Goal: Task Accomplishment & Management: Manage account settings

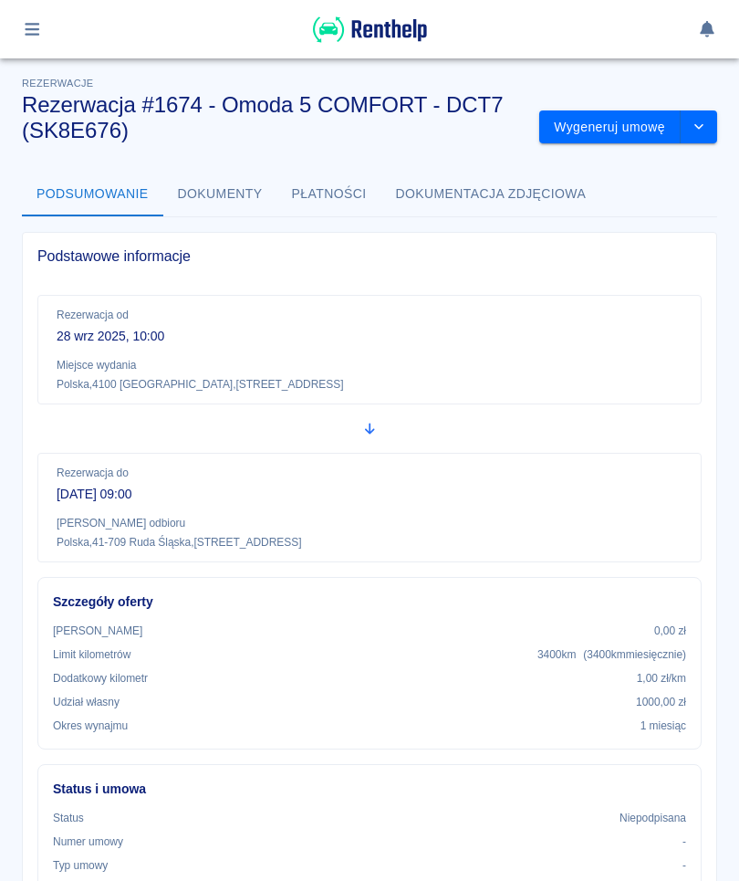
click at [38, 36] on icon "button" at bounding box center [32, 29] width 21 height 16
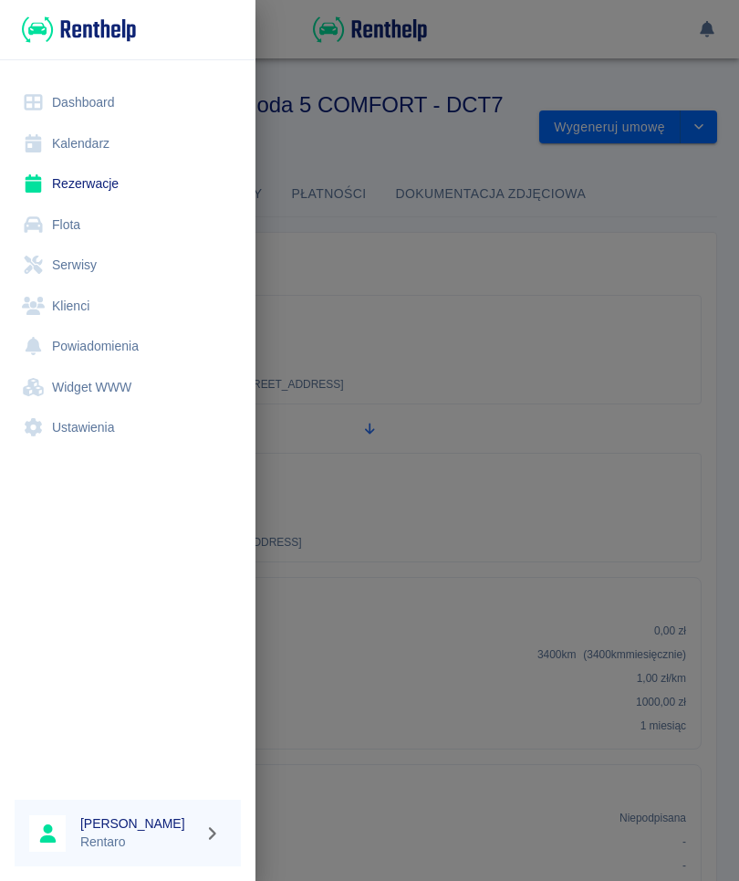
click at [104, 304] on link "Klienci" at bounding box center [128, 306] width 226 height 41
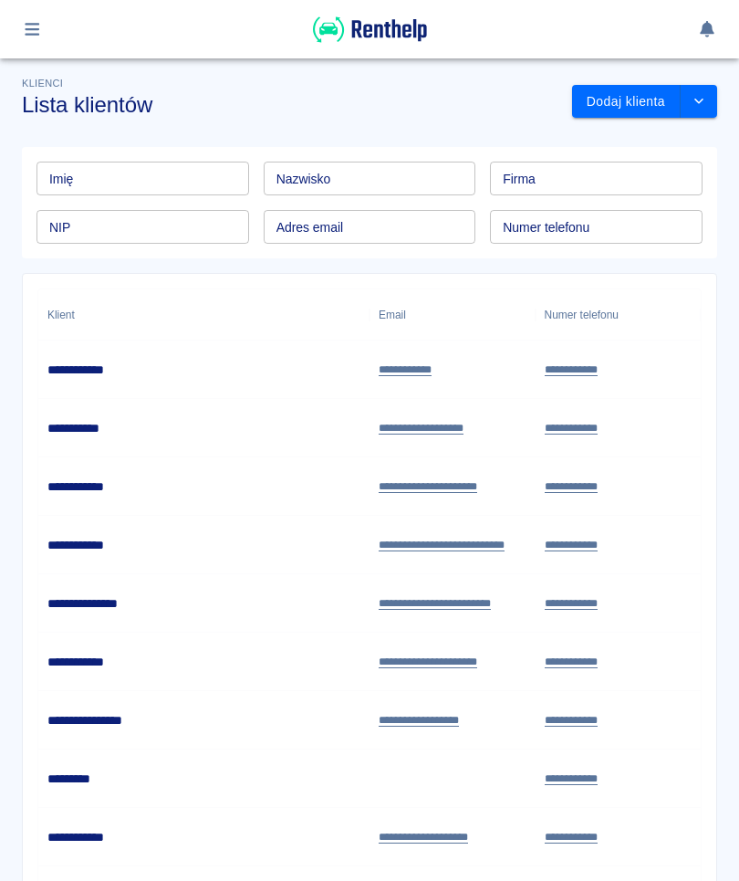
click at [142, 192] on input "Imię" at bounding box center [142, 179] width 213 height 34
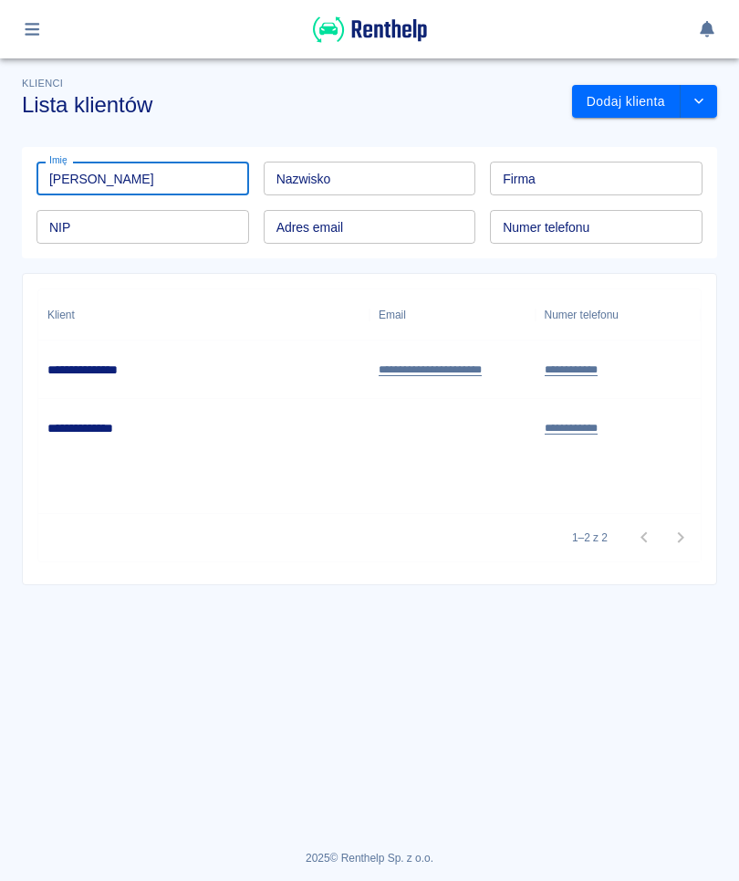
type input "[PERSON_NAME]"
click at [97, 362] on h6 "**********" at bounding box center [91, 369] width 89 height 18
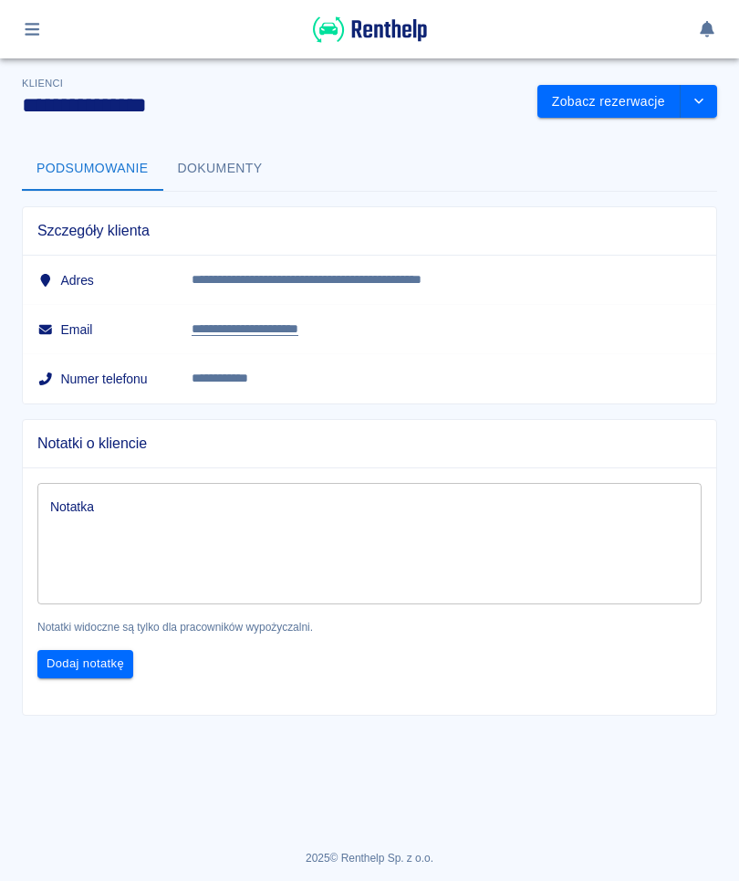
click at [701, 104] on icon "drop-down" at bounding box center [699, 101] width 15 height 12
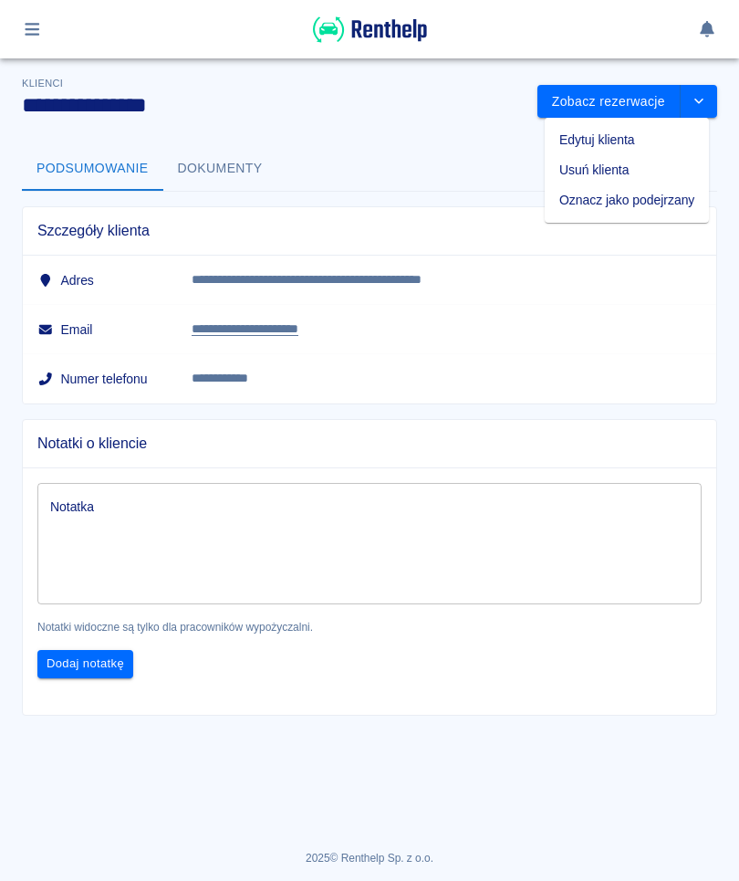
click at [630, 144] on li "Edytuj klienta" at bounding box center [627, 140] width 164 height 30
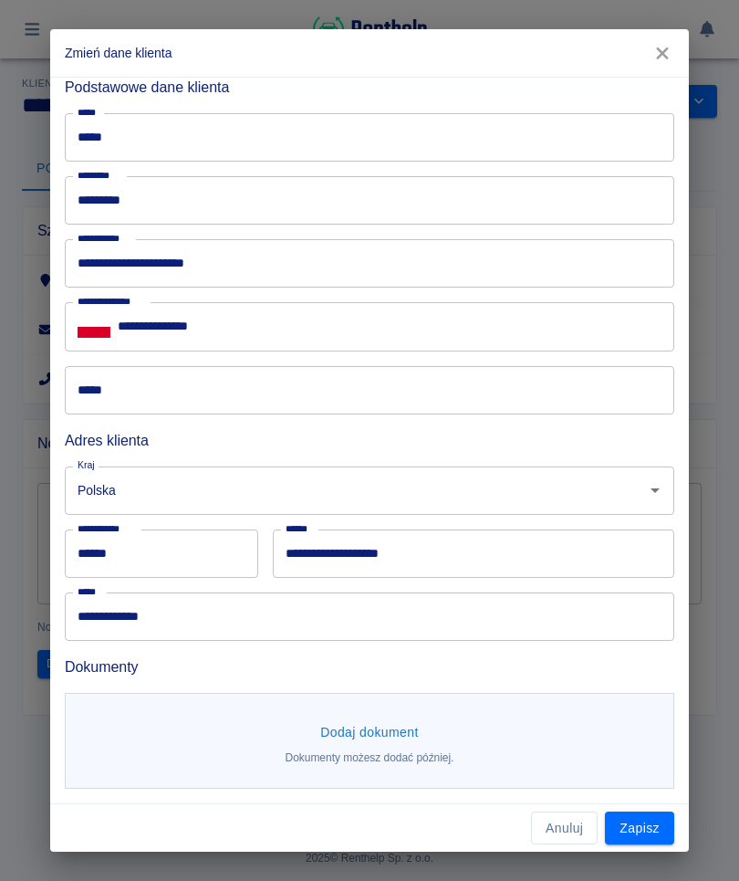
scroll to position [67, 0]
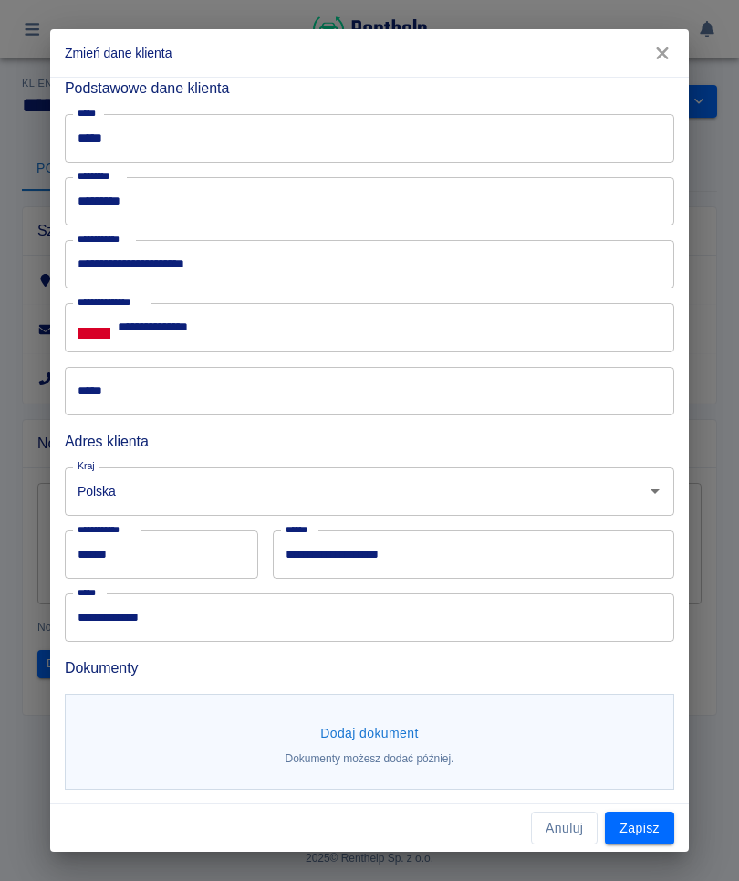
click at [353, 739] on button "Dodaj dokument" at bounding box center [369, 733] width 113 height 34
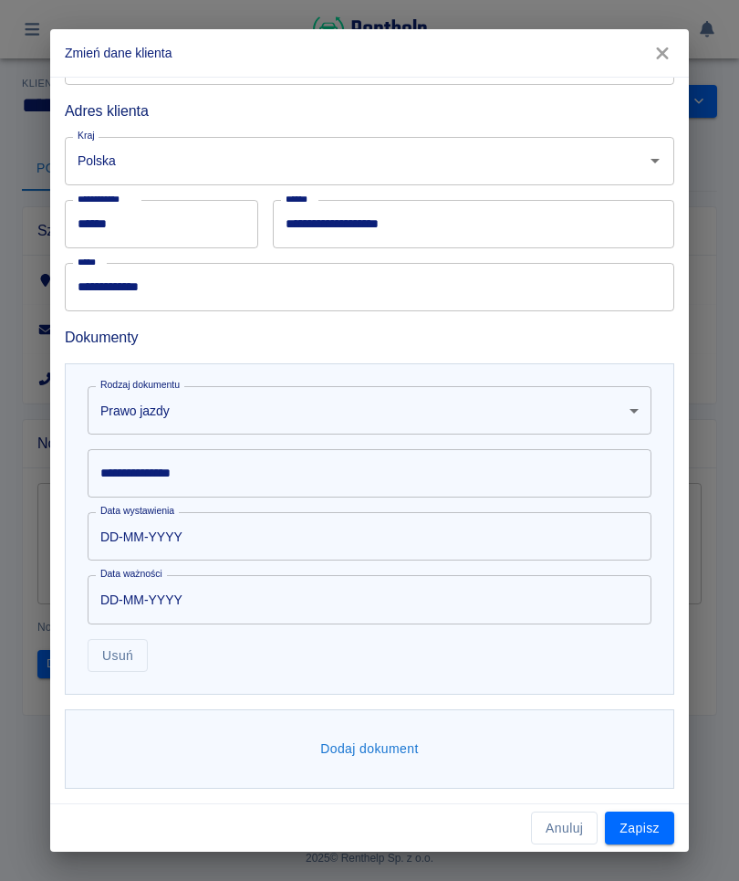
scroll to position [396, 0]
click at [303, 464] on input "**********" at bounding box center [370, 474] width 564 height 48
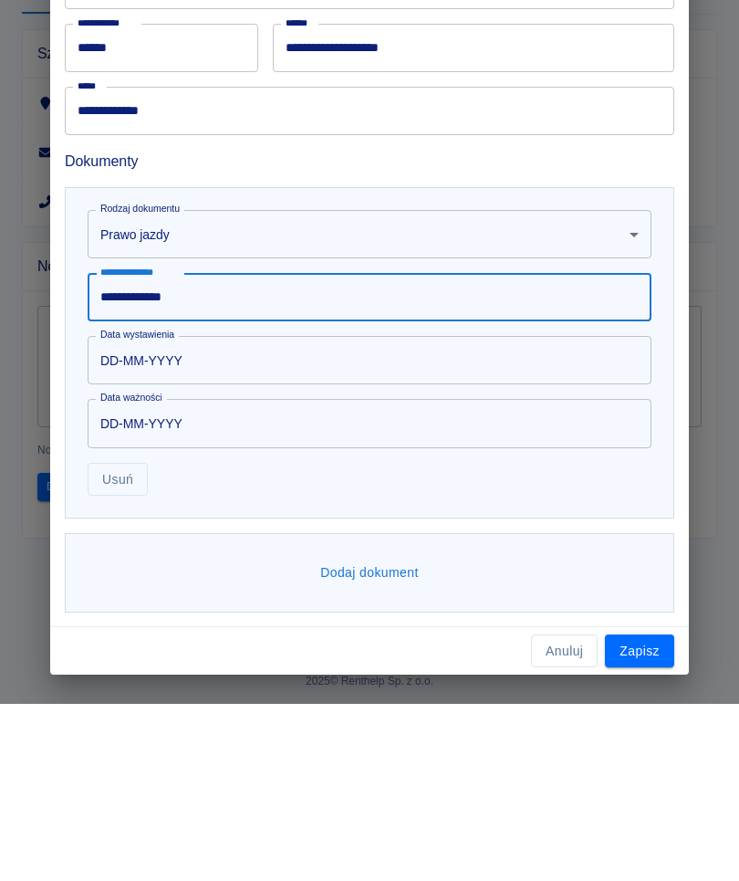
type input "**********"
click at [235, 513] on input "DD-MM-YYYY" at bounding box center [363, 537] width 551 height 48
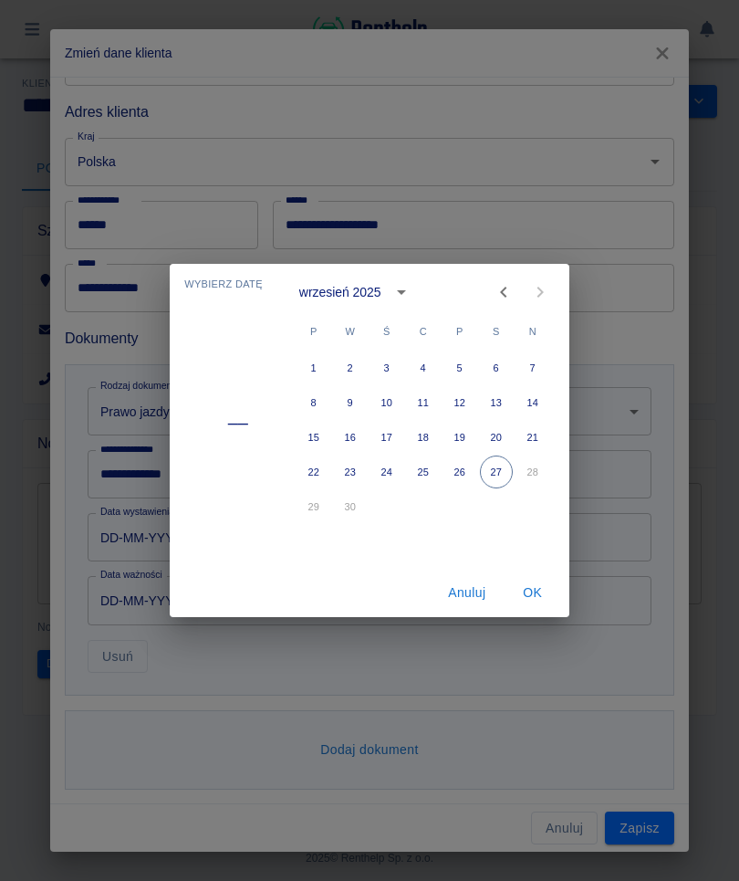
click at [383, 302] on div "wrzesień 2025" at bounding box center [358, 291] width 119 height 31
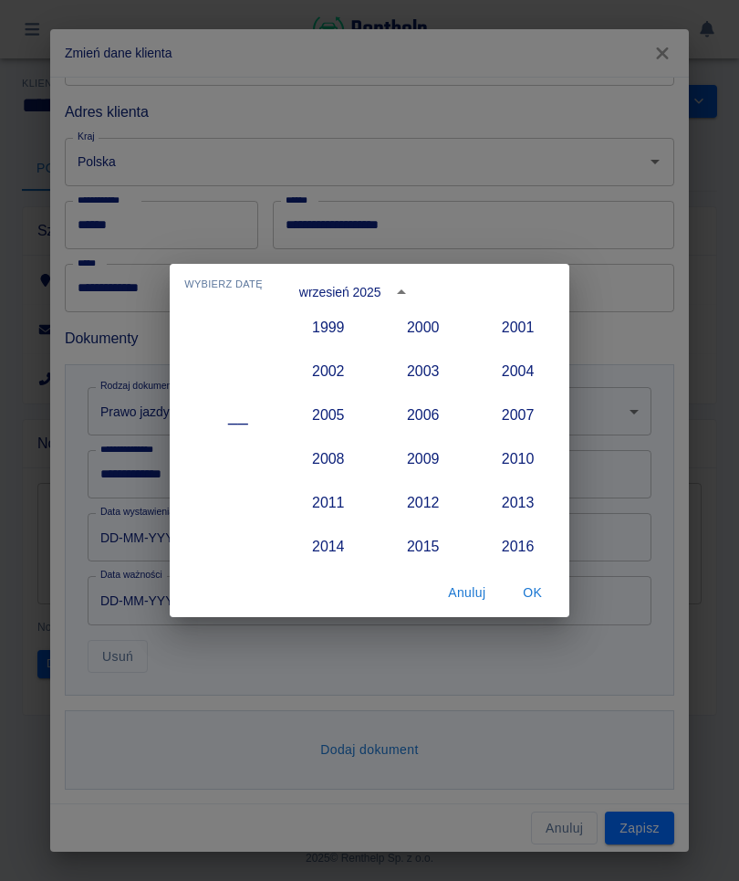
scroll to position [1461, 0]
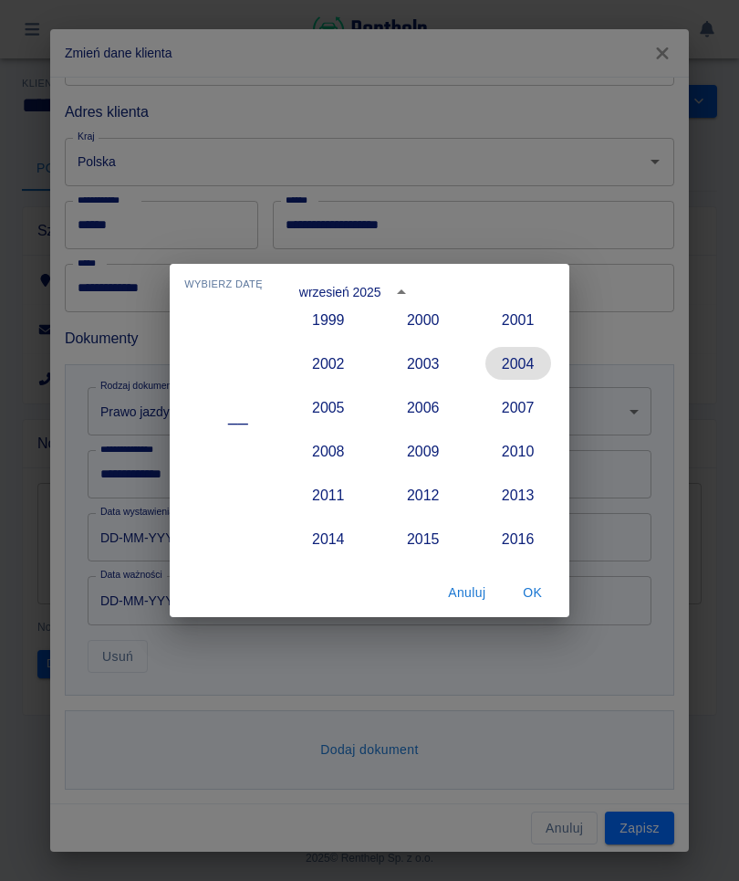
click at [519, 361] on button "2004" at bounding box center [518, 363] width 66 height 33
type input "[DATE]"
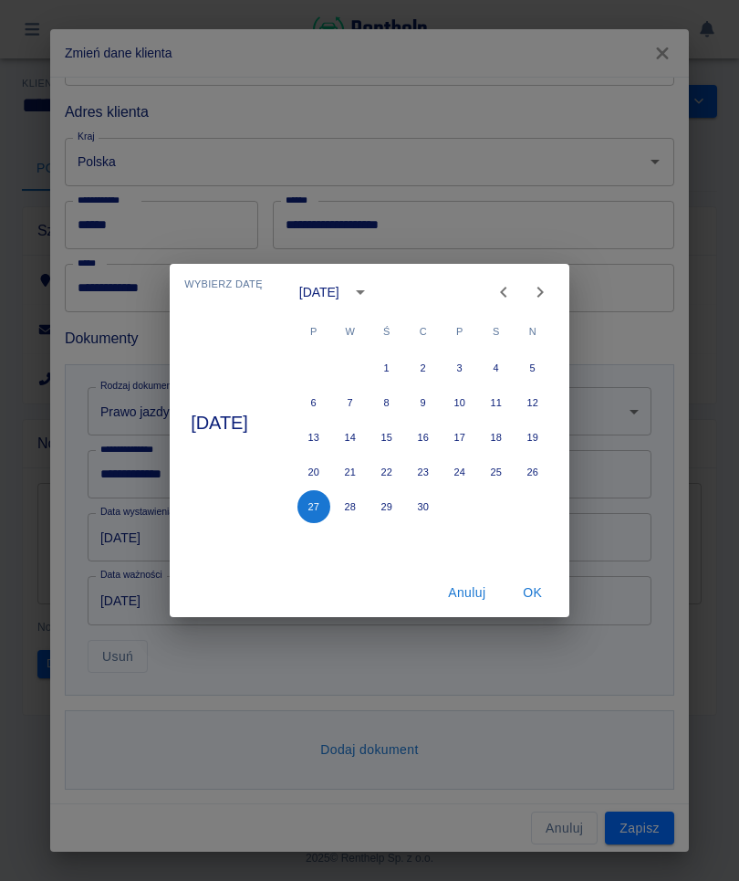
click at [513, 287] on icon "Previous month" at bounding box center [504, 292] width 22 height 22
click at [515, 294] on icon "Previous month" at bounding box center [504, 292] width 22 height 22
click at [556, 280] on button "Next month" at bounding box center [540, 292] width 36 height 36
click at [555, 279] on button "Next month" at bounding box center [540, 292] width 36 height 36
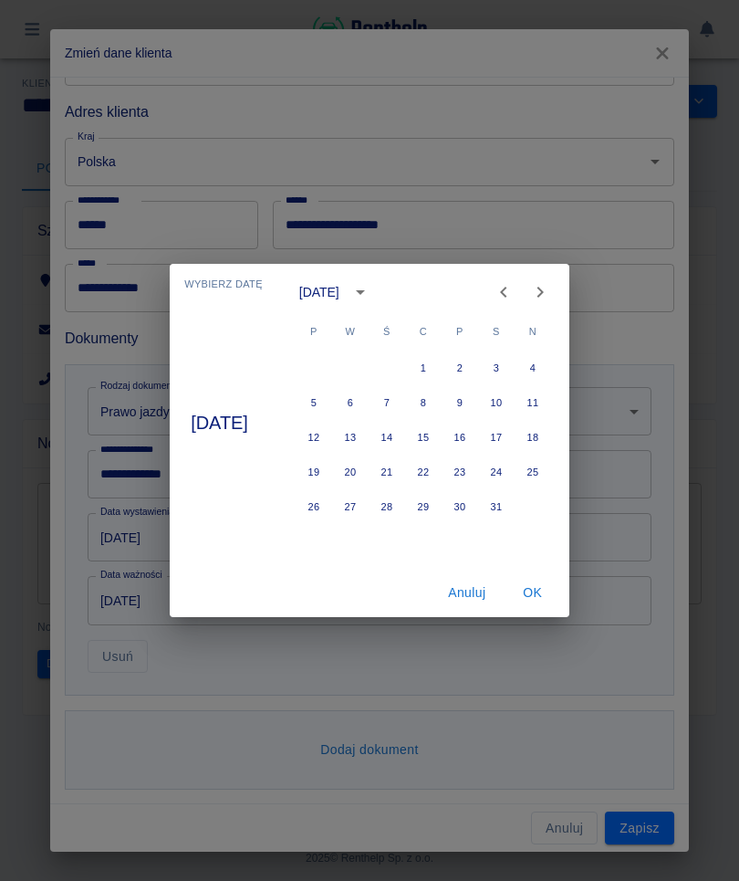
click at [551, 294] on icon "Next month" at bounding box center [540, 292] width 22 height 22
click at [551, 293] on icon "Next month" at bounding box center [540, 292] width 22 height 22
click at [551, 297] on icon "Next month" at bounding box center [540, 292] width 22 height 22
click at [551, 296] on icon "Next month" at bounding box center [540, 292] width 22 height 22
click at [440, 469] on button "23" at bounding box center [423, 471] width 33 height 33
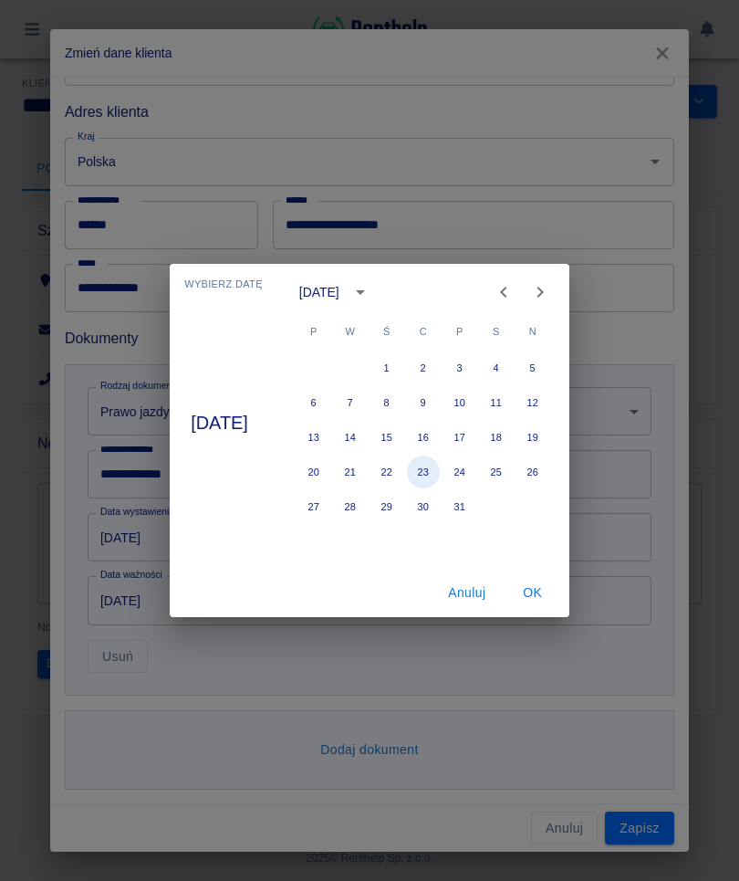
type input "[DATE]"
click at [547, 599] on button "OK" at bounding box center [533, 593] width 58 height 34
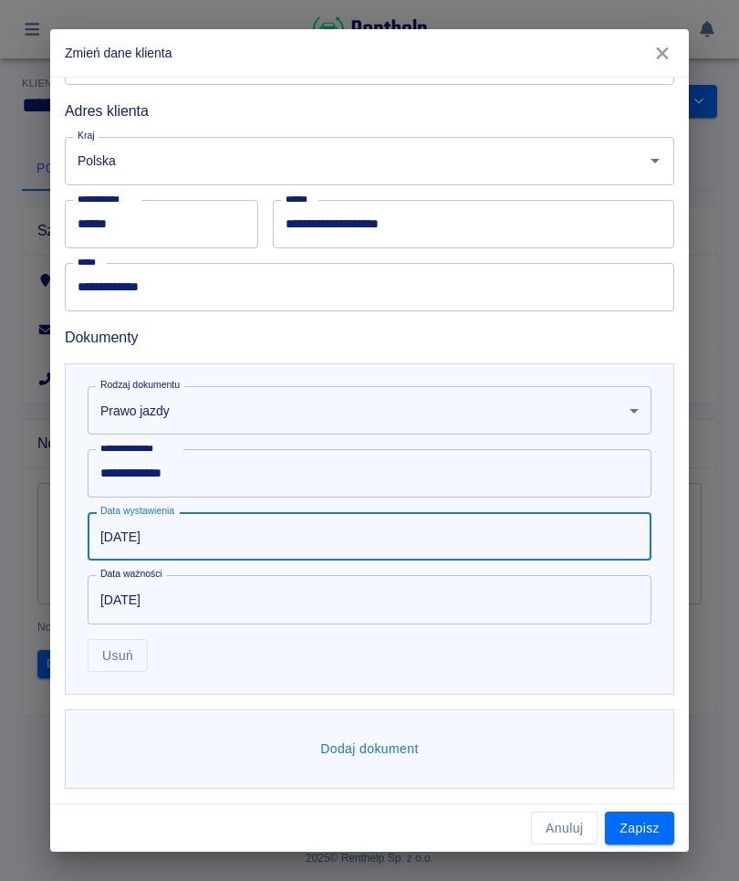
scroll to position [396, 0]
click at [180, 607] on input "[DATE]" at bounding box center [363, 600] width 551 height 48
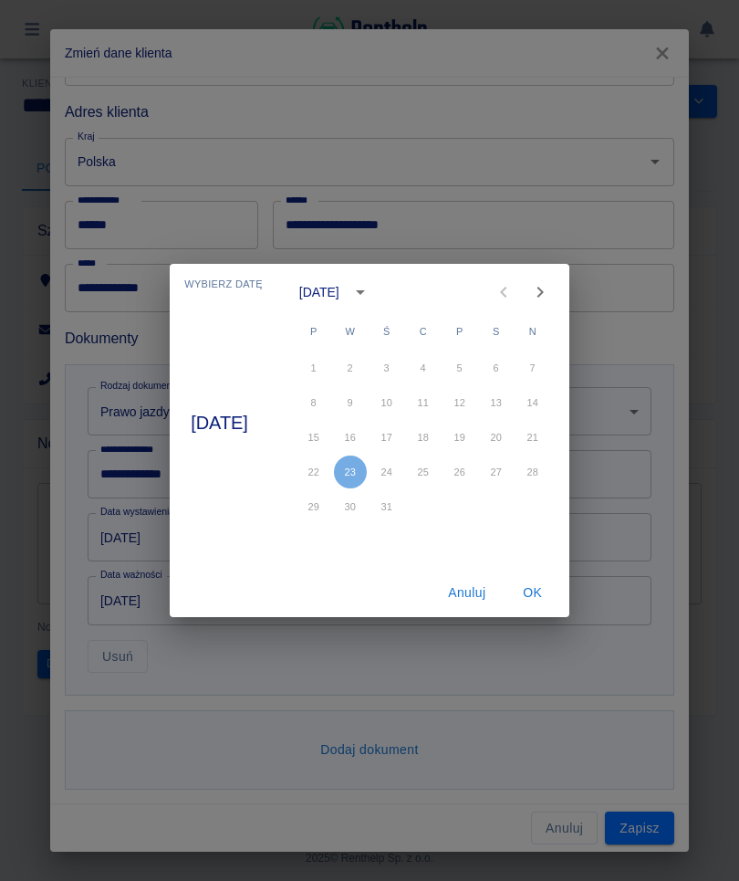
click at [548, 294] on icon "Next month" at bounding box center [540, 292] width 22 height 22
click at [543, 297] on icon "Next month" at bounding box center [540, 292] width 6 height 11
click at [548, 297] on icon "Next month" at bounding box center [540, 292] width 22 height 22
click at [551, 297] on icon "Next month" at bounding box center [540, 292] width 22 height 22
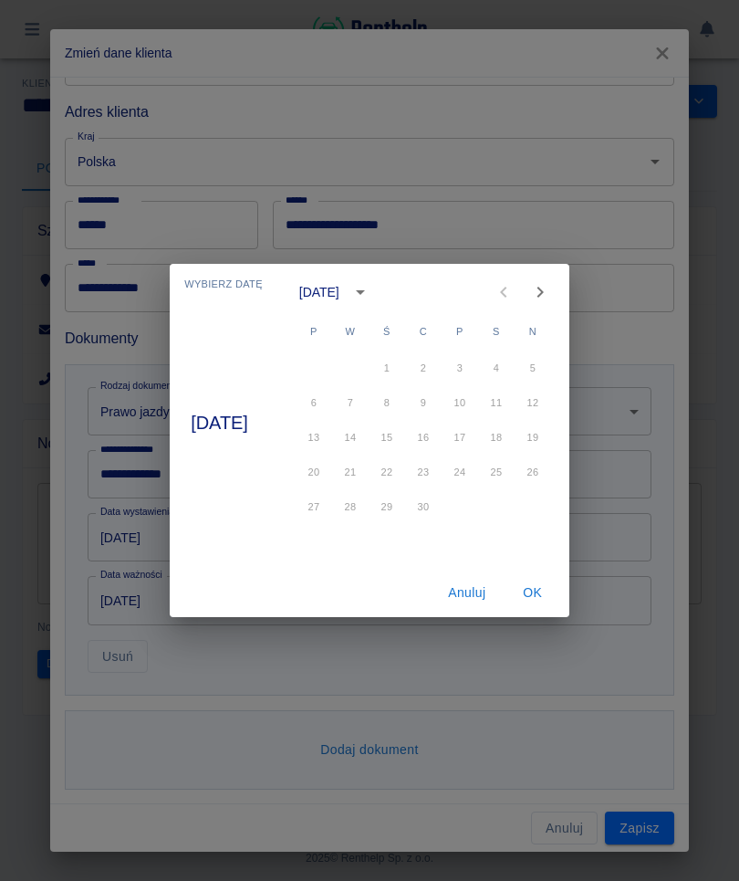
click at [551, 297] on icon "Next month" at bounding box center [540, 292] width 22 height 22
click at [551, 302] on icon "Next month" at bounding box center [540, 292] width 22 height 22
click at [551, 297] on icon "Next month" at bounding box center [540, 292] width 22 height 22
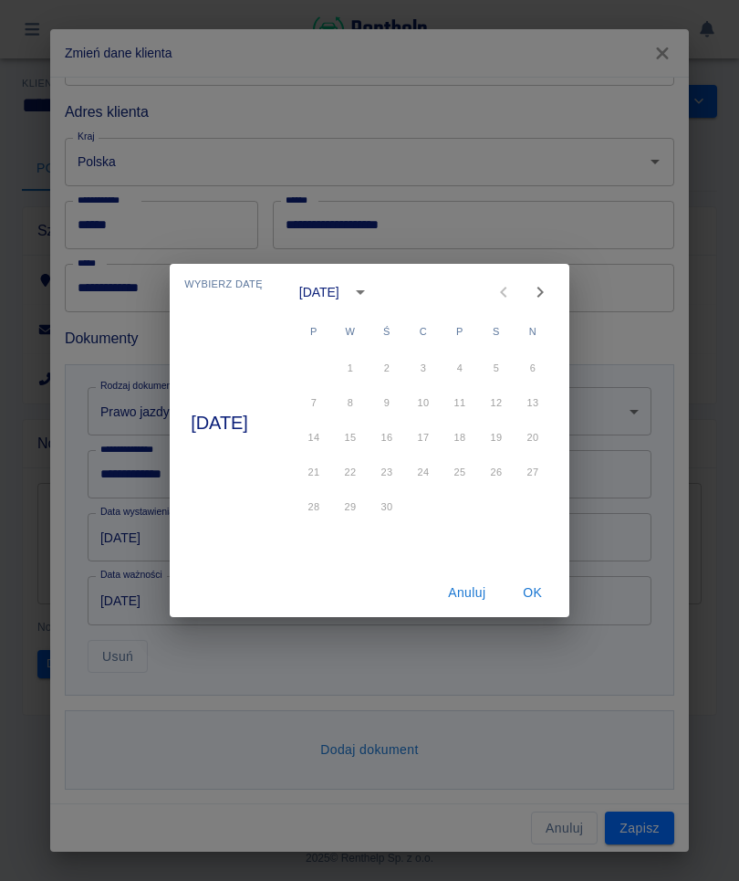
click at [551, 301] on icon "Next month" at bounding box center [540, 292] width 22 height 22
click at [551, 302] on icon "Next month" at bounding box center [540, 292] width 22 height 22
click at [551, 301] on icon "Next month" at bounding box center [540, 292] width 22 height 22
click at [551, 299] on icon "Next month" at bounding box center [540, 292] width 22 height 22
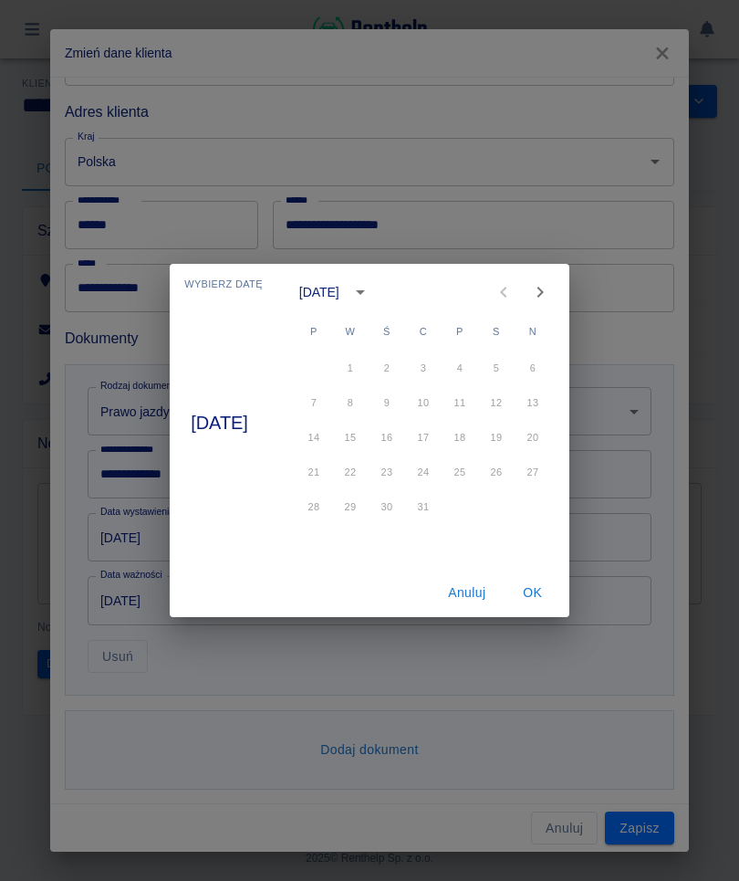
click at [551, 298] on icon "Next month" at bounding box center [540, 292] width 22 height 22
click at [551, 302] on icon "Next month" at bounding box center [540, 292] width 22 height 22
click at [551, 301] on icon "Next month" at bounding box center [540, 292] width 22 height 22
click at [551, 300] on icon "Next month" at bounding box center [540, 292] width 22 height 22
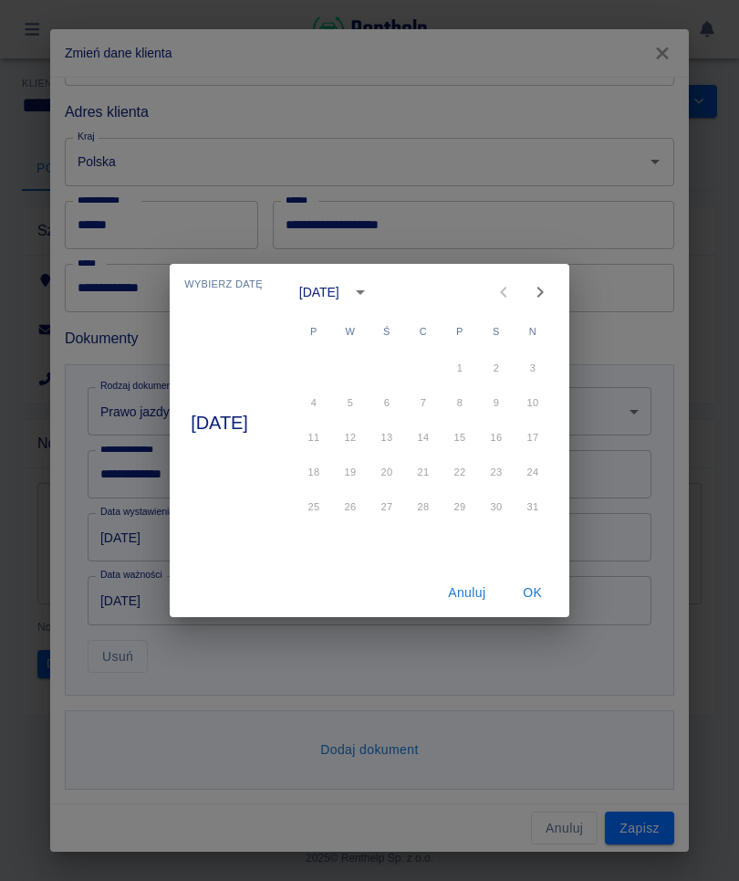
click at [551, 299] on icon "Next month" at bounding box center [540, 292] width 22 height 22
click at [551, 298] on icon "Next month" at bounding box center [540, 292] width 22 height 22
click at [551, 300] on icon "Next month" at bounding box center [540, 292] width 22 height 22
click at [551, 299] on icon "Next month" at bounding box center [540, 292] width 22 height 22
click at [551, 300] on icon "Next month" at bounding box center [540, 292] width 22 height 22
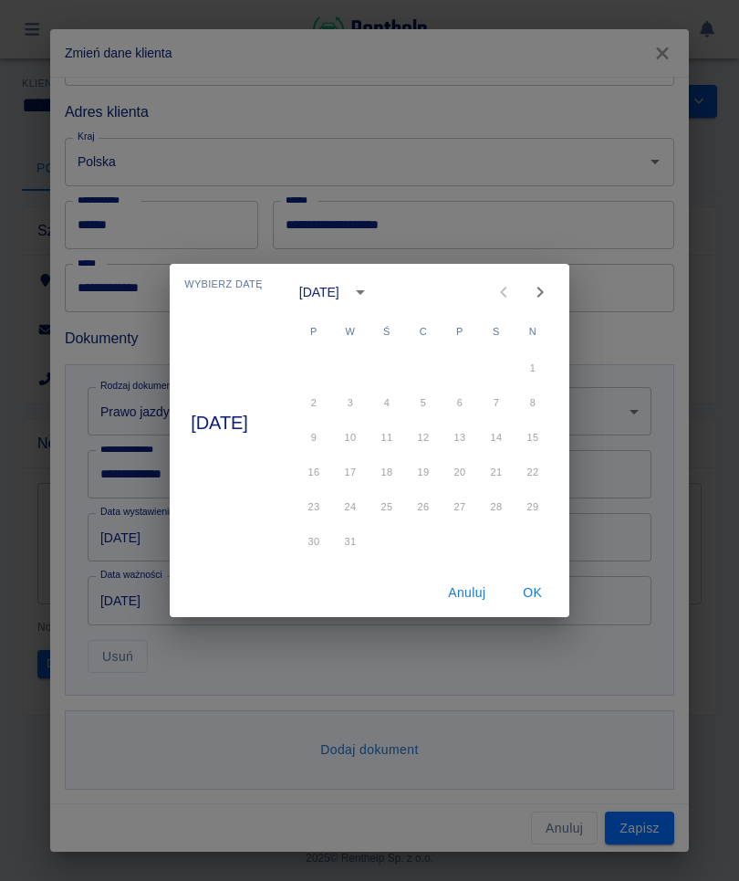
click at [551, 300] on icon "Next month" at bounding box center [540, 292] width 22 height 22
click at [551, 298] on icon "Next month" at bounding box center [540, 292] width 22 height 22
click at [548, 299] on icon "Next month" at bounding box center [540, 292] width 22 height 22
click at [547, 298] on icon "Next month" at bounding box center [540, 292] width 22 height 22
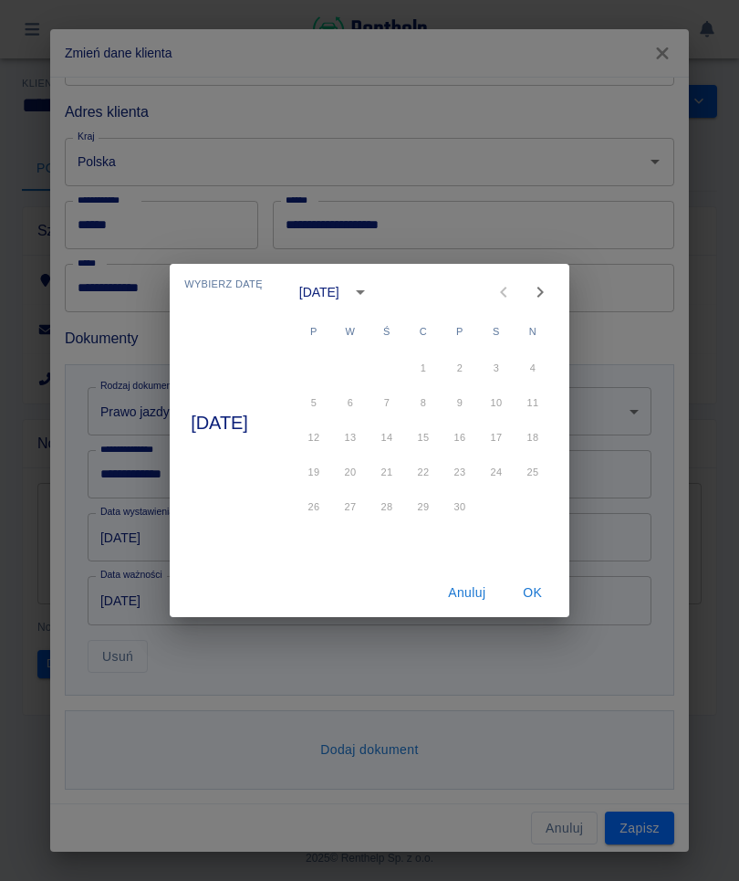
click at [543, 291] on icon "Next month" at bounding box center [540, 292] width 6 height 11
click at [547, 296] on icon "Next month" at bounding box center [540, 292] width 22 height 22
click at [546, 295] on icon "Next month" at bounding box center [540, 292] width 22 height 22
click at [551, 288] on icon "Next month" at bounding box center [540, 292] width 22 height 22
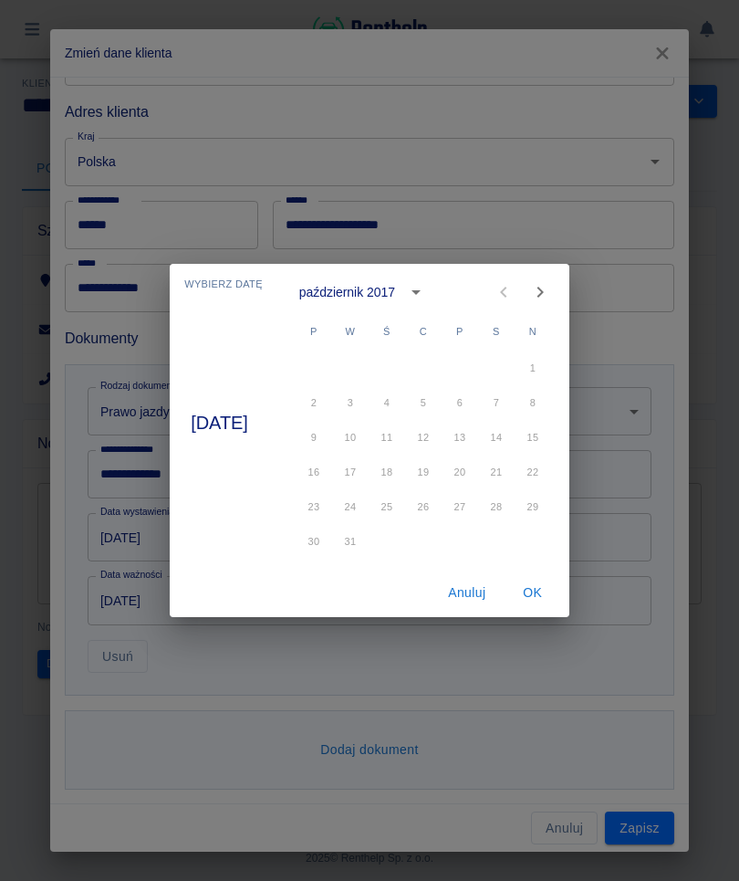
click at [551, 288] on icon "Next month" at bounding box center [540, 292] width 22 height 22
click at [551, 296] on icon "Next month" at bounding box center [540, 292] width 22 height 22
click at [551, 292] on icon "Next month" at bounding box center [540, 292] width 22 height 22
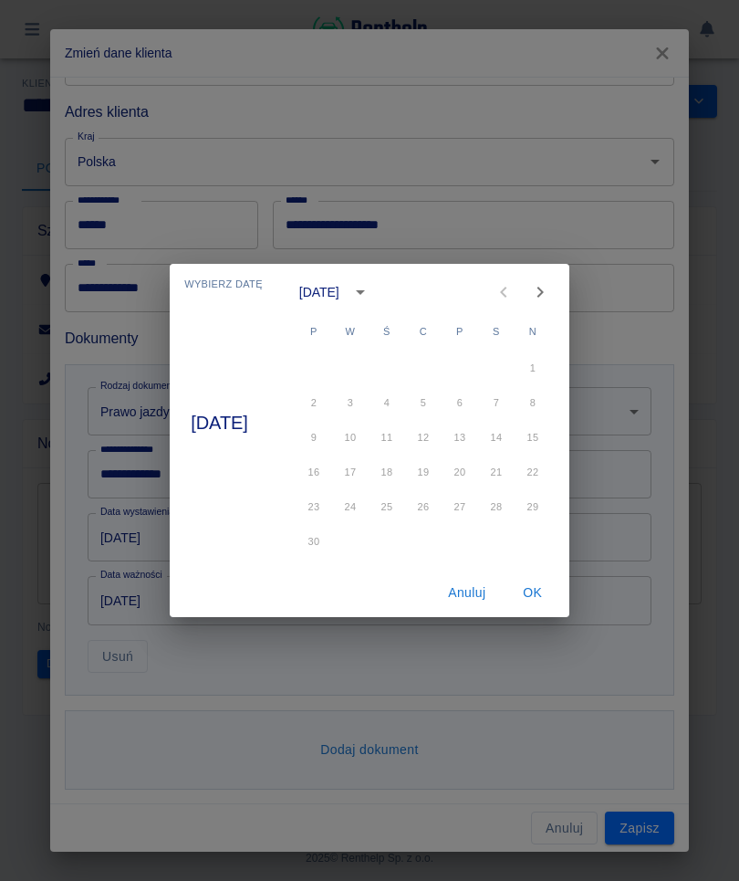
click at [551, 297] on icon "Next month" at bounding box center [540, 292] width 22 height 22
click at [552, 305] on button "Next month" at bounding box center [540, 292] width 36 height 36
click at [552, 304] on button "Next month" at bounding box center [540, 292] width 36 height 36
click at [546, 301] on icon "Next month" at bounding box center [540, 292] width 22 height 22
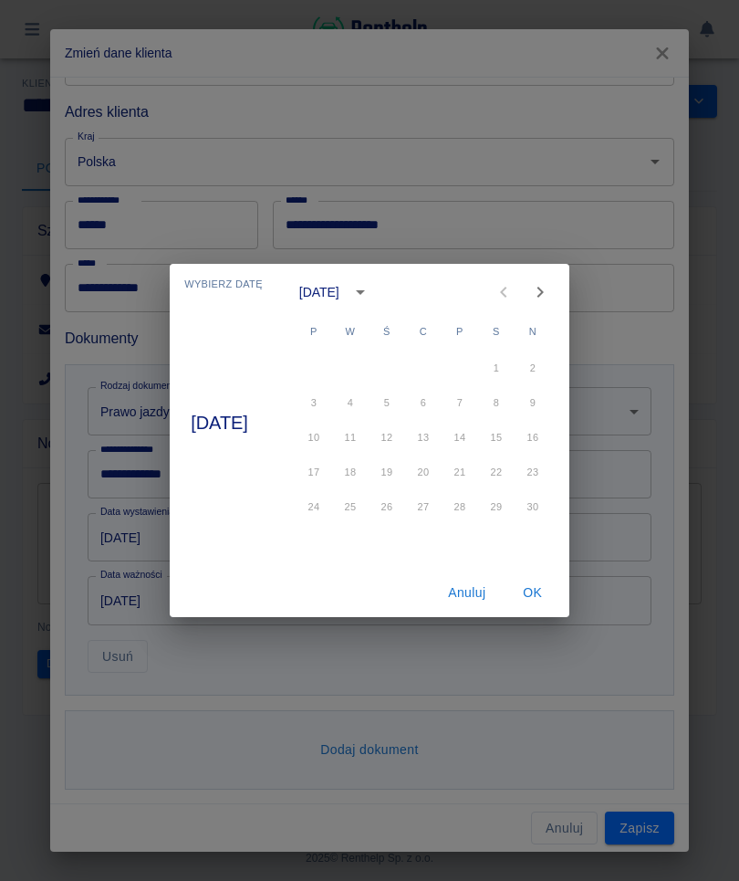
click at [546, 300] on icon "Next month" at bounding box center [540, 292] width 22 height 22
click at [556, 304] on button "Next month" at bounding box center [540, 292] width 36 height 36
click at [551, 307] on button "Next month" at bounding box center [540, 292] width 36 height 36
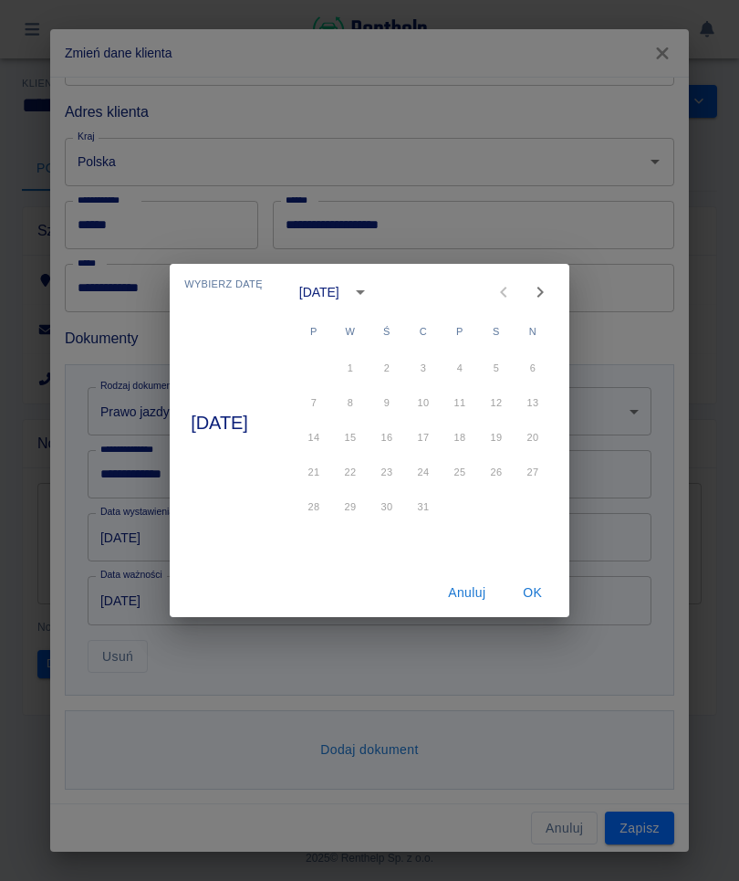
click at [551, 302] on icon "Next month" at bounding box center [540, 292] width 22 height 22
click at [551, 301] on icon "Next month" at bounding box center [540, 292] width 22 height 22
click at [555, 308] on button "Next month" at bounding box center [540, 292] width 36 height 36
click at [554, 307] on button "Next month" at bounding box center [540, 292] width 36 height 36
click at [541, 307] on button "Next month" at bounding box center [540, 292] width 36 height 36
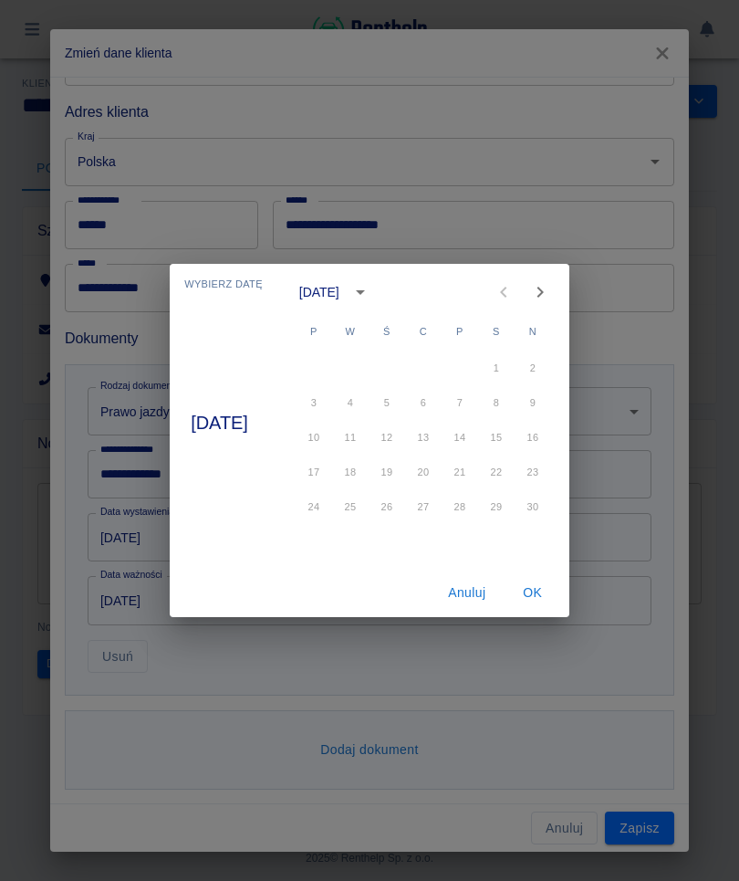
click at [547, 312] on div "[DATE] P W Ś C P S N 1 2 3 4 5 6 7 8 9 10 11 12 13 14 15 16 17 18 19 20 21 22 2…" at bounding box center [423, 416] width 292 height 305
click at [547, 305] on button "Next month" at bounding box center [540, 292] width 36 height 36
click at [546, 304] on button "Next month" at bounding box center [540, 292] width 36 height 36
click at [558, 307] on button "Next month" at bounding box center [540, 292] width 36 height 36
click at [558, 306] on button "Next month" at bounding box center [540, 292] width 36 height 36
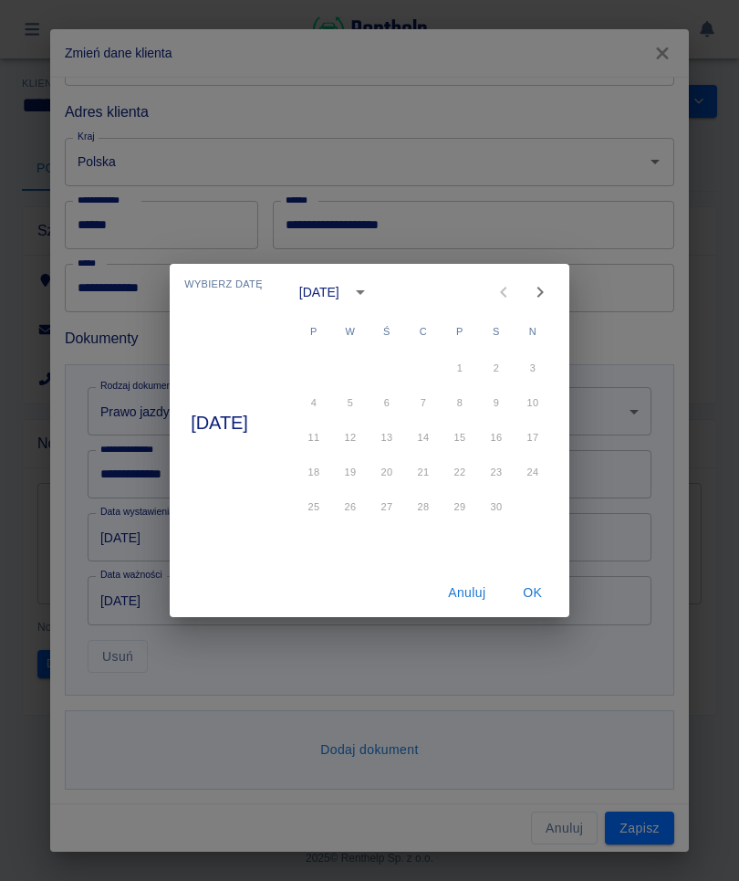
click at [558, 307] on button "Next month" at bounding box center [540, 292] width 36 height 36
click at [551, 301] on icon "Next month" at bounding box center [540, 292] width 22 height 22
click at [551, 302] on icon "Next month" at bounding box center [540, 292] width 22 height 22
click at [551, 301] on icon "Next month" at bounding box center [540, 292] width 22 height 22
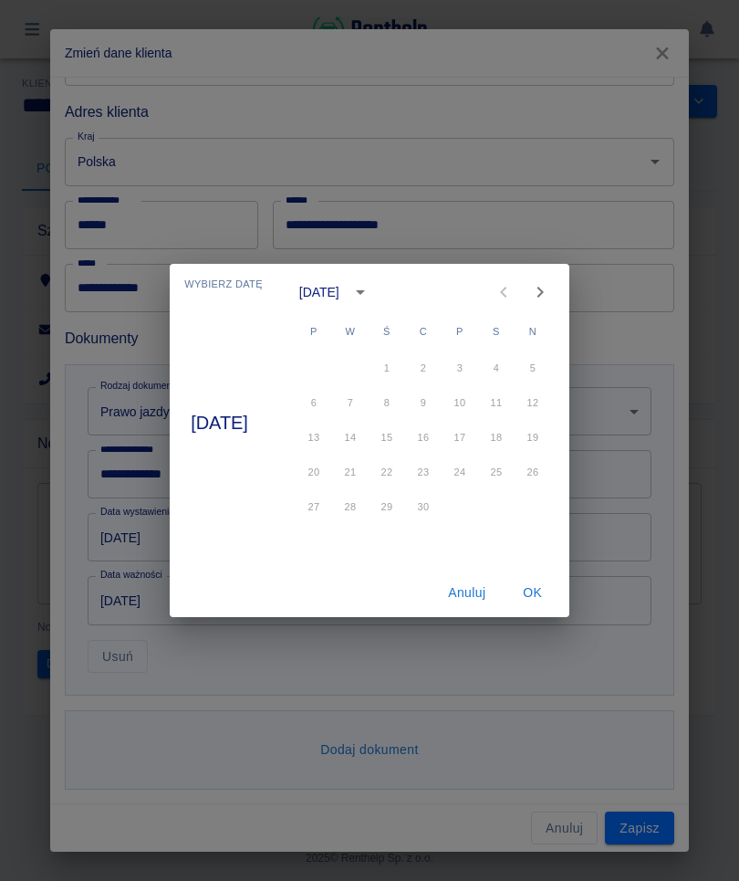
click at [548, 308] on button "Next month" at bounding box center [540, 292] width 36 height 36
click at [544, 307] on button "Next month" at bounding box center [540, 292] width 36 height 36
click at [543, 307] on button "Next month" at bounding box center [540, 292] width 36 height 36
click at [545, 299] on icon "Next month" at bounding box center [540, 292] width 22 height 22
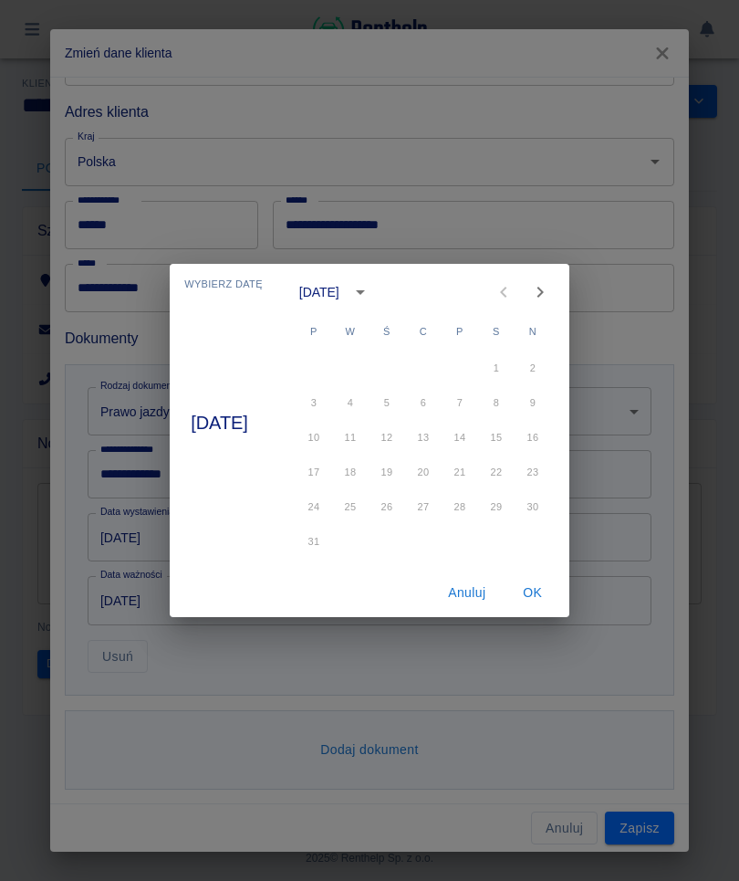
click at [545, 298] on icon "Next month" at bounding box center [540, 292] width 22 height 22
click at [551, 302] on icon "Next month" at bounding box center [540, 292] width 22 height 22
click at [550, 302] on icon "Next month" at bounding box center [540, 292] width 22 height 22
click at [552, 307] on button "Next month" at bounding box center [540, 292] width 36 height 36
click at [551, 307] on button "Next month" at bounding box center [540, 292] width 36 height 36
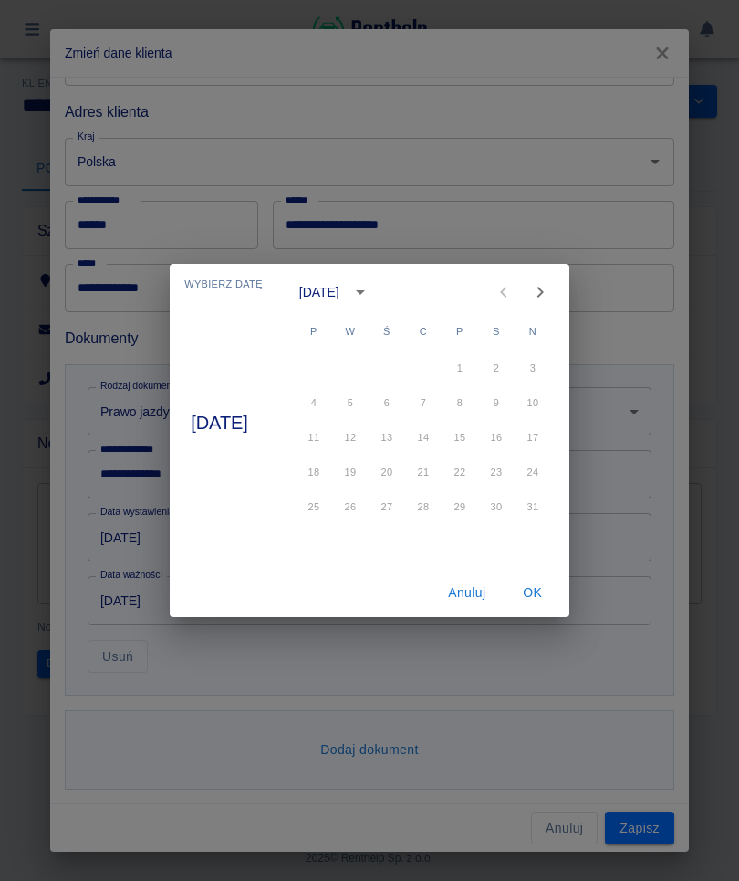
click at [547, 307] on button "Next month" at bounding box center [540, 292] width 36 height 36
click at [543, 313] on span "N" at bounding box center [532, 331] width 33 height 36
click at [538, 306] on button "Next month" at bounding box center [540, 292] width 36 height 36
click at [533, 308] on div at bounding box center [522, 292] width 22 height 36
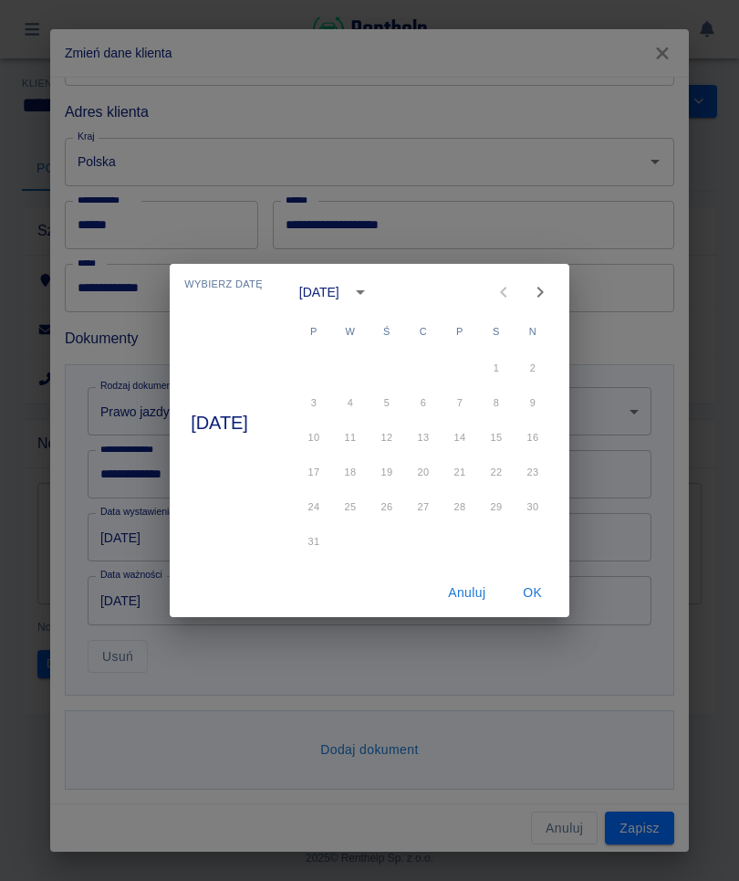
click at [542, 294] on icon "Next month" at bounding box center [540, 292] width 22 height 22
click at [542, 293] on icon "Next month" at bounding box center [540, 292] width 22 height 22
click at [538, 305] on button "Next month" at bounding box center [540, 292] width 36 height 36
click at [551, 297] on icon "Next month" at bounding box center [540, 292] width 22 height 22
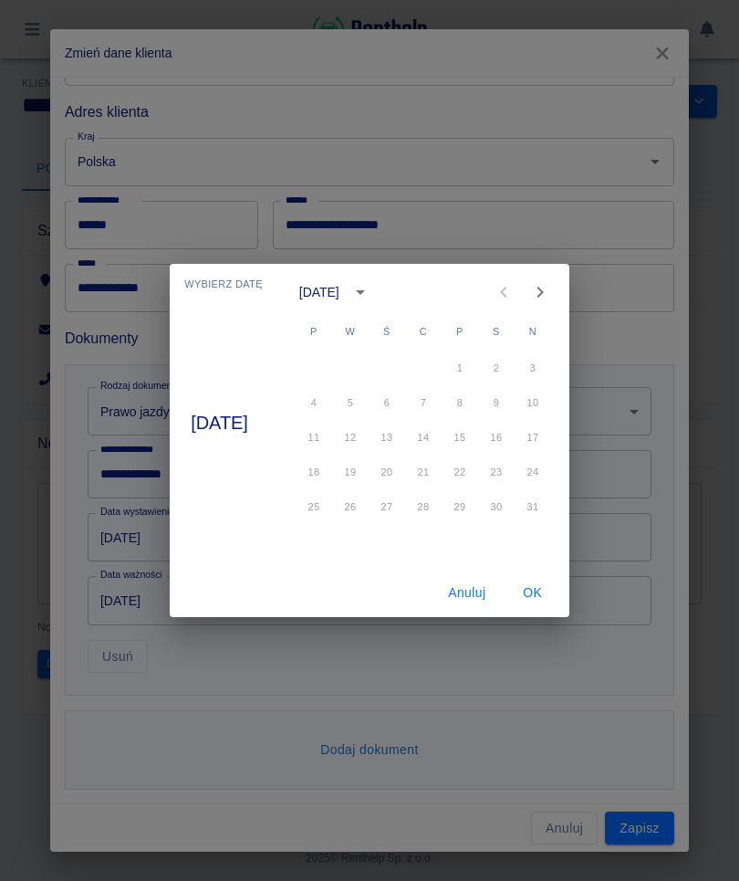
click at [543, 297] on icon "Next month" at bounding box center [540, 292] width 6 height 11
click at [551, 291] on icon "Next month" at bounding box center [540, 292] width 22 height 22
click at [537, 302] on button "Next month" at bounding box center [540, 292] width 36 height 36
click at [543, 287] on icon "Next month" at bounding box center [540, 292] width 22 height 22
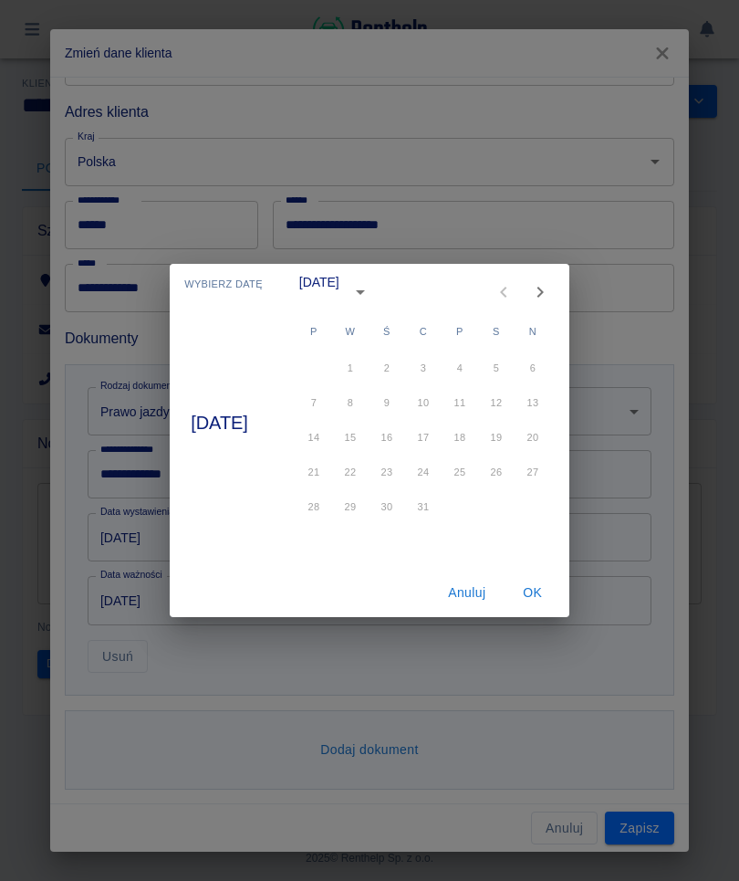
click at [542, 287] on icon "Next month" at bounding box center [540, 292] width 22 height 22
click at [551, 294] on icon "Next month" at bounding box center [540, 292] width 22 height 22
click at [551, 301] on icon "Next month" at bounding box center [540, 292] width 22 height 22
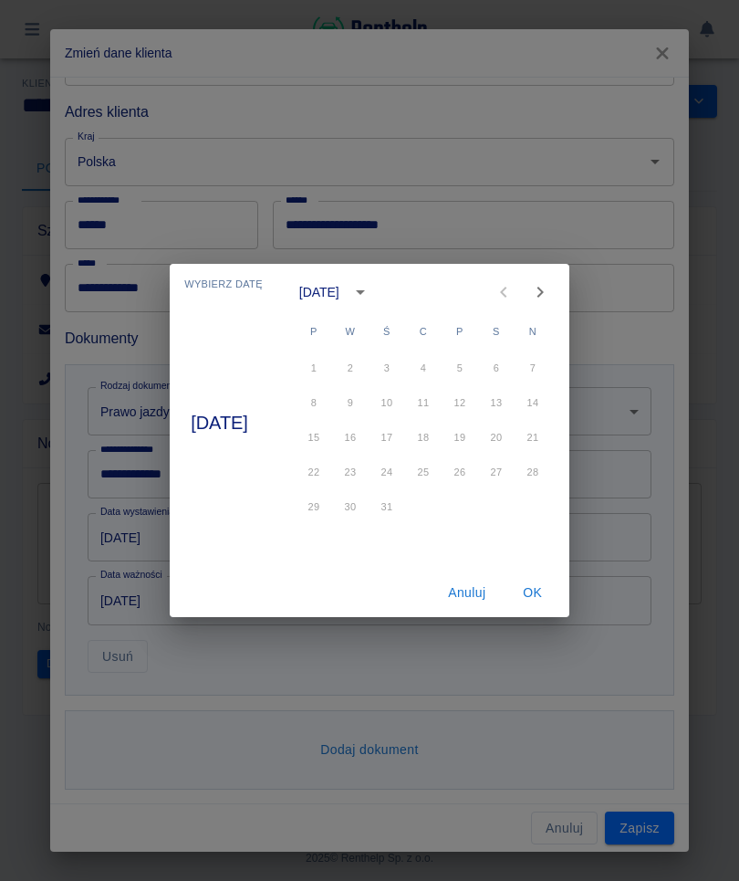
click at [548, 306] on button "Next month" at bounding box center [540, 292] width 36 height 36
click at [547, 306] on button "Next month" at bounding box center [540, 292] width 36 height 36
click at [554, 308] on button "Next month" at bounding box center [540, 292] width 36 height 36
click at [553, 308] on button "Next month" at bounding box center [540, 292] width 36 height 36
click at [557, 308] on button "Next month" at bounding box center [540, 292] width 36 height 36
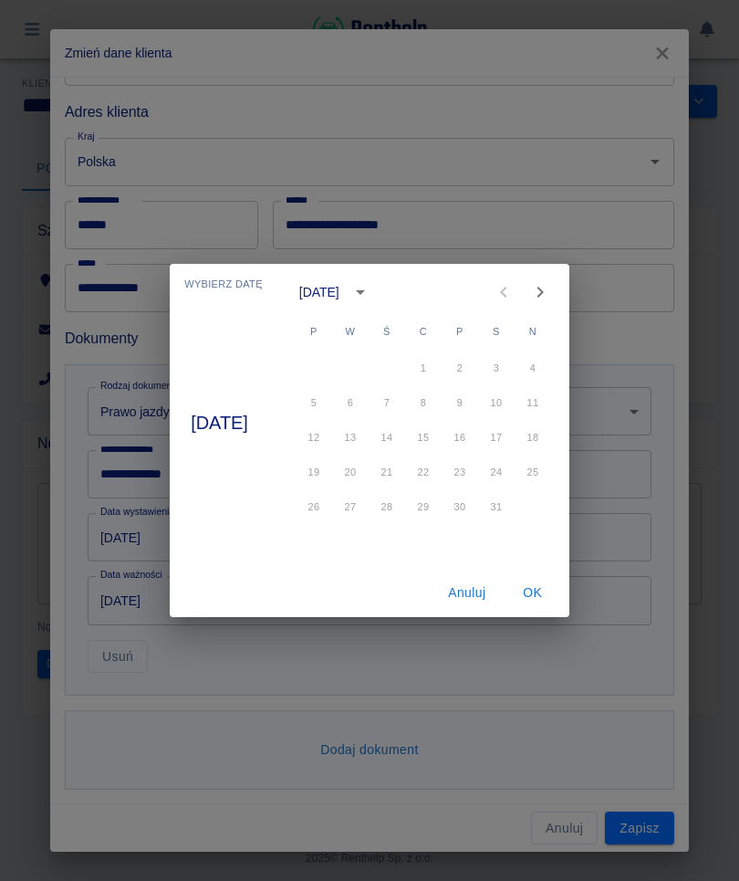
click at [556, 307] on button "Next month" at bounding box center [540, 292] width 36 height 36
click at [541, 292] on icon "Next month" at bounding box center [540, 292] width 22 height 22
click at [541, 291] on icon "Next month" at bounding box center [540, 292] width 22 height 22
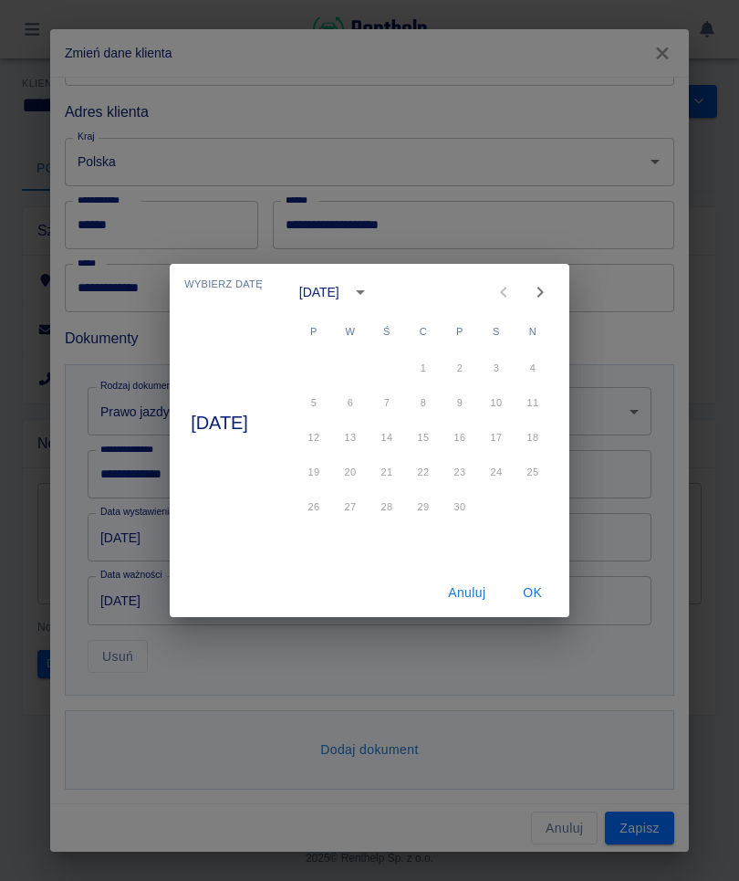
click at [551, 288] on icon "Next month" at bounding box center [540, 292] width 22 height 22
click at [551, 302] on icon "Next month" at bounding box center [540, 292] width 22 height 22
click at [551, 301] on icon "Next month" at bounding box center [540, 292] width 22 height 22
click at [551, 294] on icon "Next month" at bounding box center [540, 292] width 22 height 22
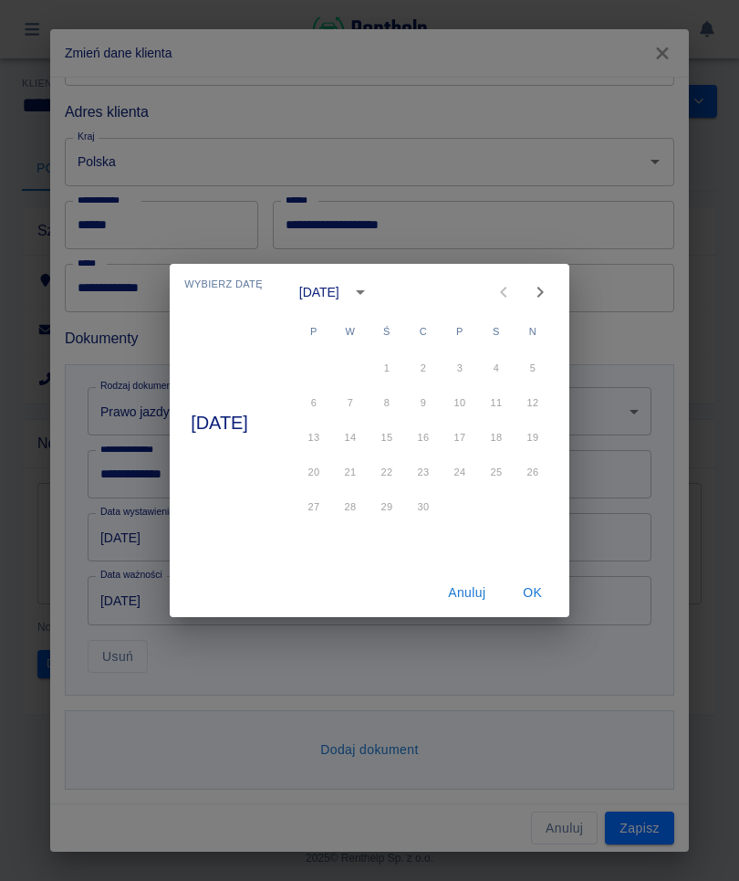
click at [551, 293] on icon "Next month" at bounding box center [540, 292] width 22 height 22
click at [551, 284] on icon "Next month" at bounding box center [540, 292] width 22 height 22
click at [539, 300] on icon "Next month" at bounding box center [540, 292] width 22 height 22
click at [539, 299] on icon "Next month" at bounding box center [540, 292] width 22 height 22
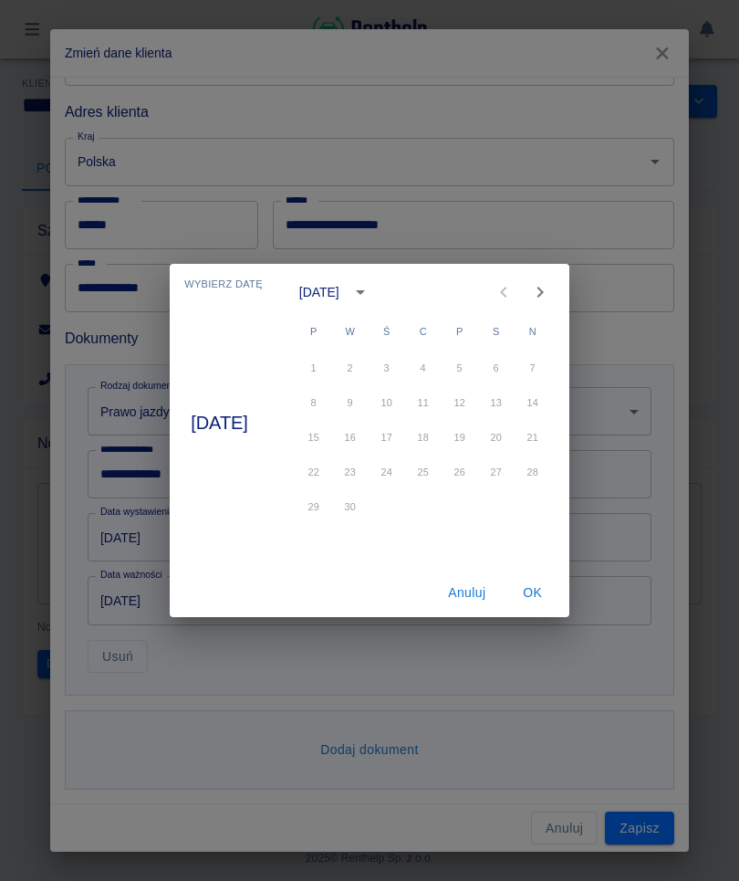
click at [543, 304] on button "Next month" at bounding box center [540, 292] width 36 height 36
click at [542, 304] on button "Next month" at bounding box center [540, 292] width 36 height 36
click at [544, 304] on button "Next month" at bounding box center [540, 292] width 36 height 36
click at [547, 297] on icon "Next month" at bounding box center [540, 292] width 22 height 22
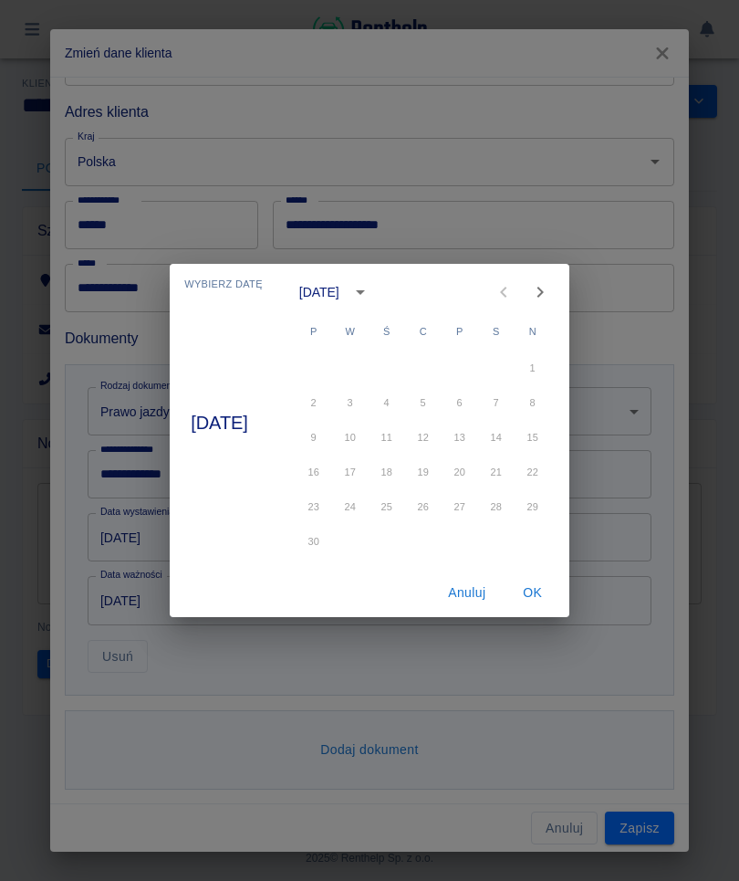
click at [498, 288] on div at bounding box center [521, 292] width 73 height 36
click at [508, 292] on div at bounding box center [521, 292] width 73 height 36
click at [558, 294] on button "Next month" at bounding box center [540, 292] width 36 height 36
click at [551, 302] on icon "Next month" at bounding box center [540, 292] width 22 height 22
click at [551, 301] on icon "Next month" at bounding box center [540, 292] width 22 height 22
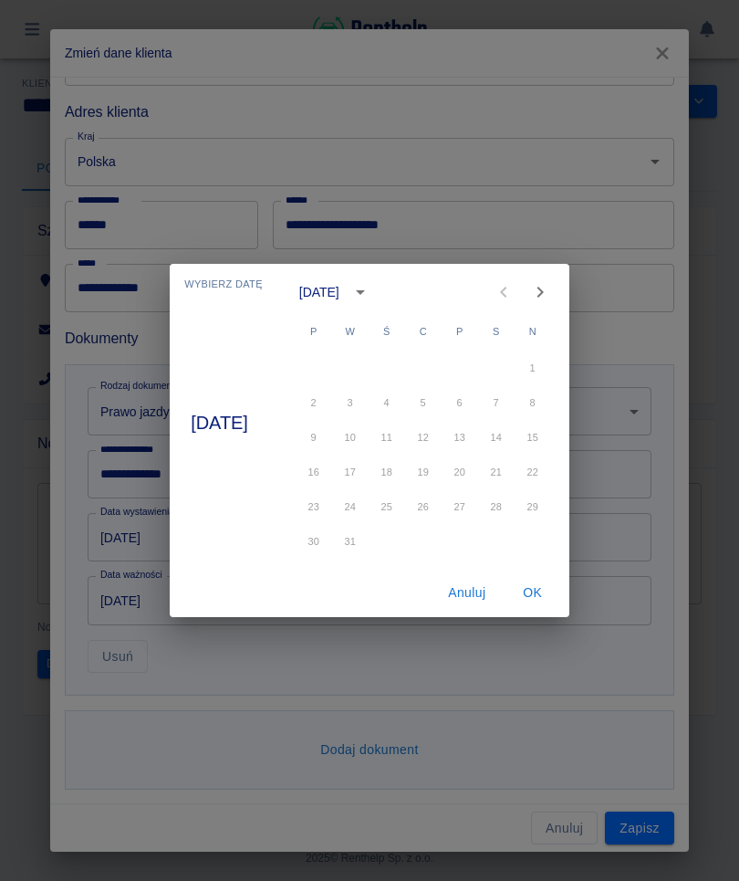
click at [543, 297] on icon "Next month" at bounding box center [540, 292] width 6 height 11
click at [523, 291] on div at bounding box center [522, 292] width 22 height 36
click at [516, 296] on div at bounding box center [521, 292] width 73 height 36
click at [549, 590] on button "OK" at bounding box center [533, 593] width 58 height 34
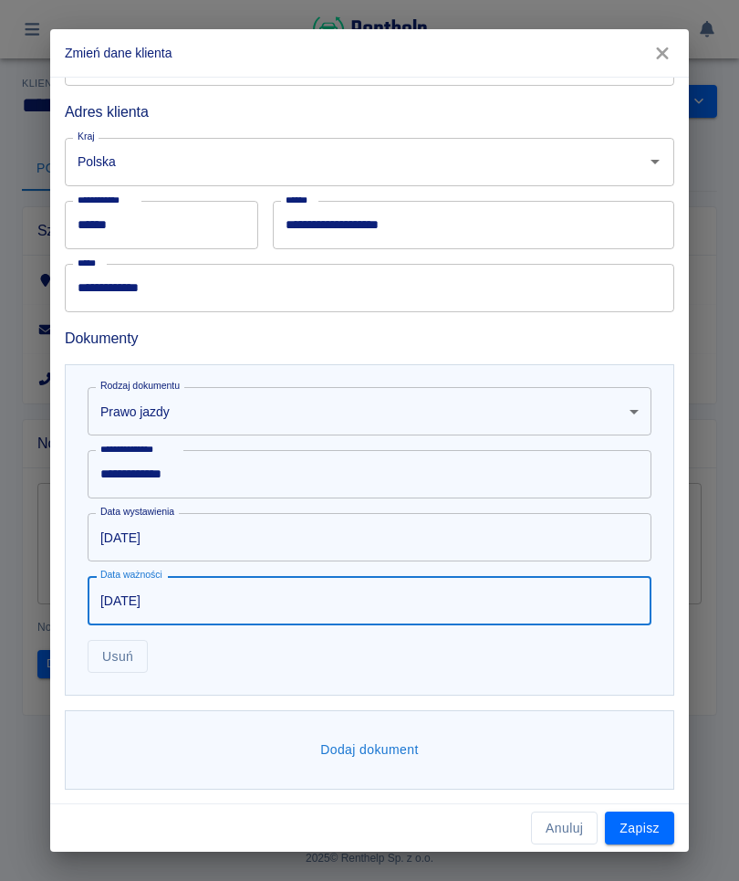
click at [167, 604] on input "[DATE]" at bounding box center [363, 600] width 551 height 48
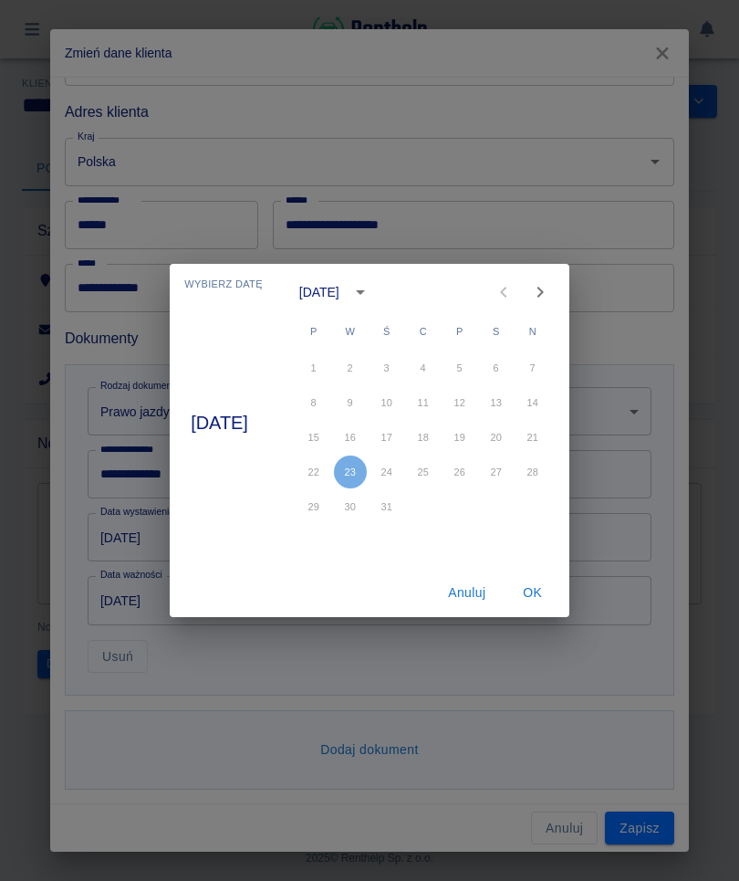
click at [371, 294] on icon "calendar view is open, switch to year view" at bounding box center [360, 292] width 22 height 22
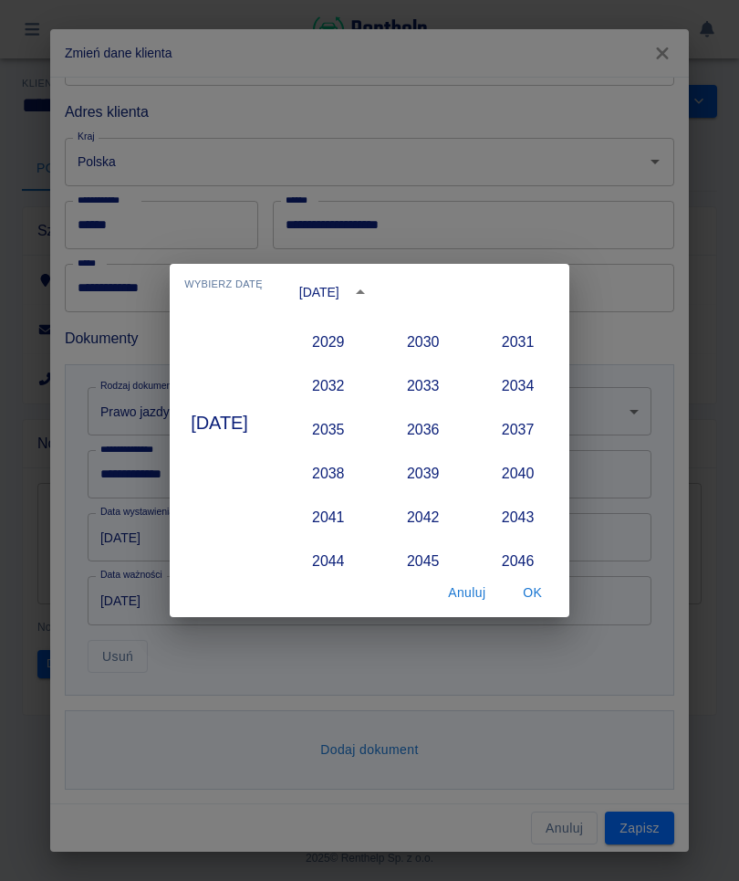
scroll to position [1876, 0]
click at [530, 385] on button "2034" at bounding box center [518, 386] width 66 height 33
type input "[DATE]"
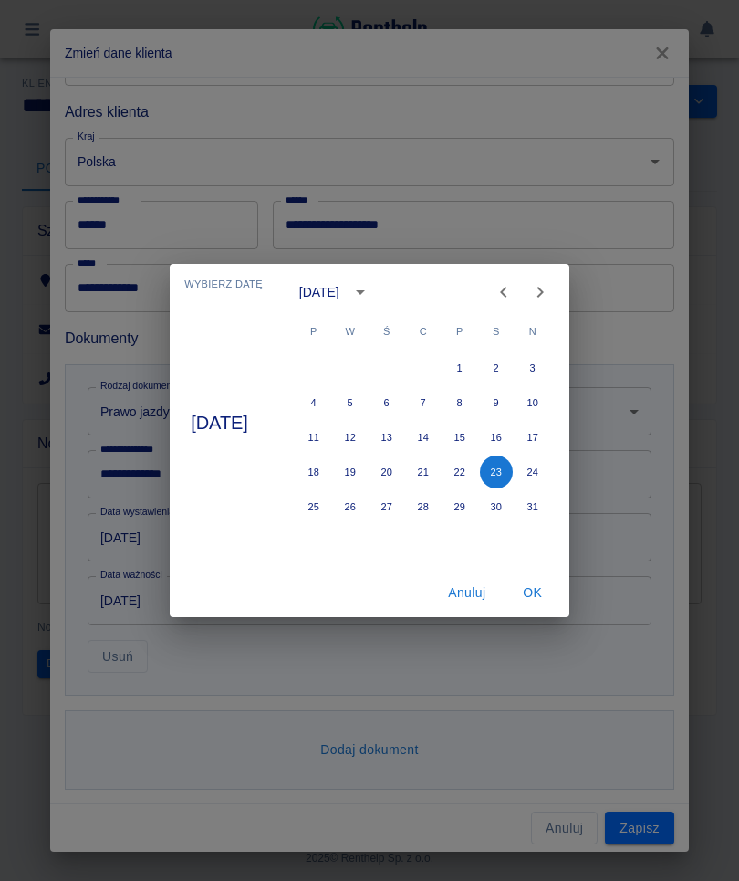
click at [536, 589] on button "OK" at bounding box center [533, 593] width 58 height 34
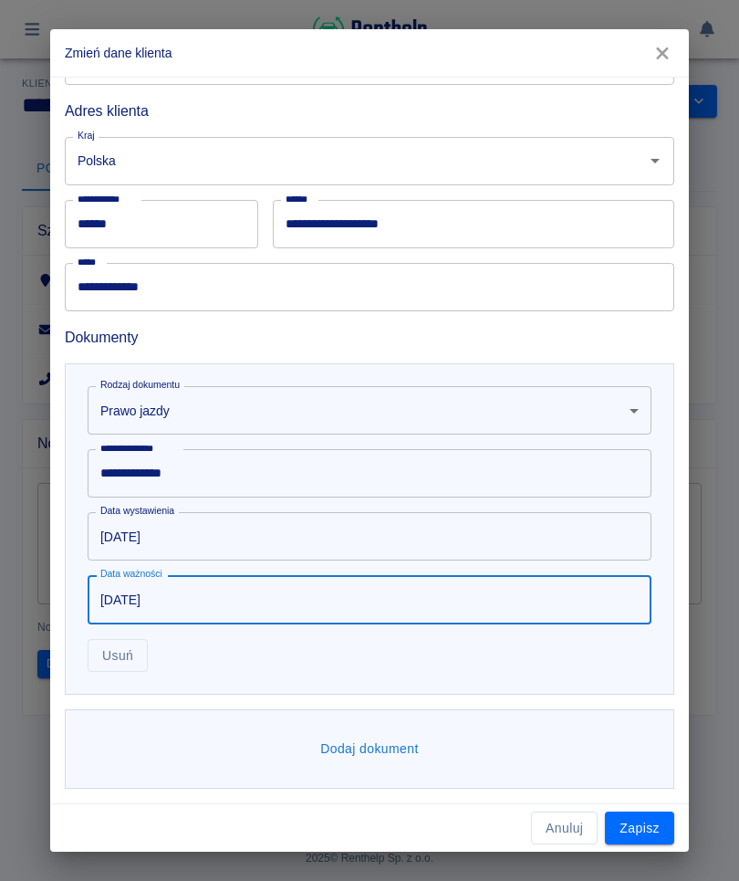
scroll to position [396, 0]
click at [645, 823] on button "Zapisz" at bounding box center [639, 828] width 69 height 34
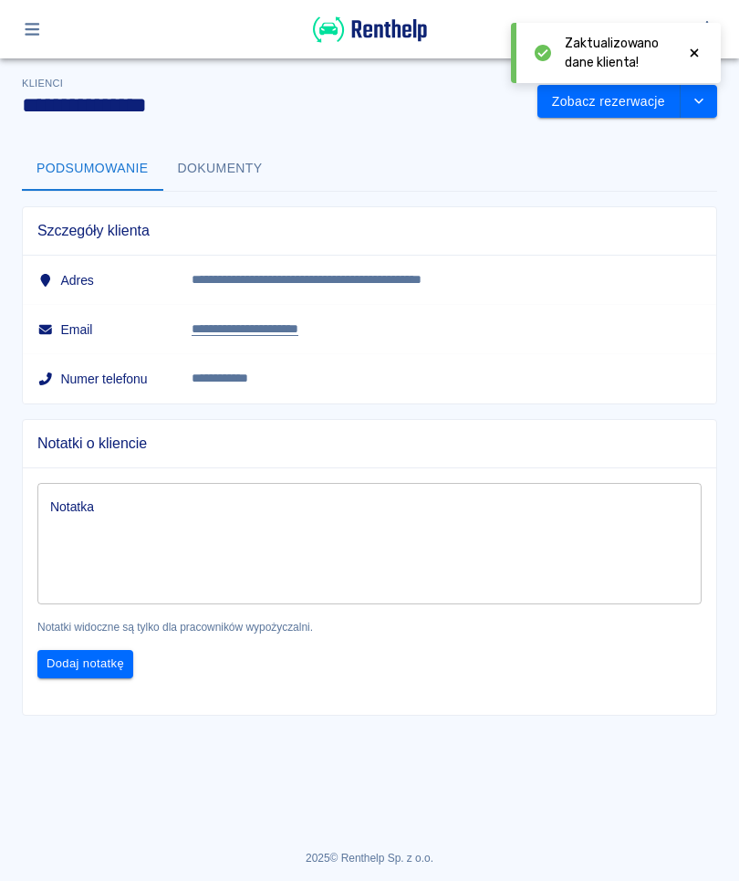
click at [703, 108] on button "drop-down" at bounding box center [699, 102] width 36 height 34
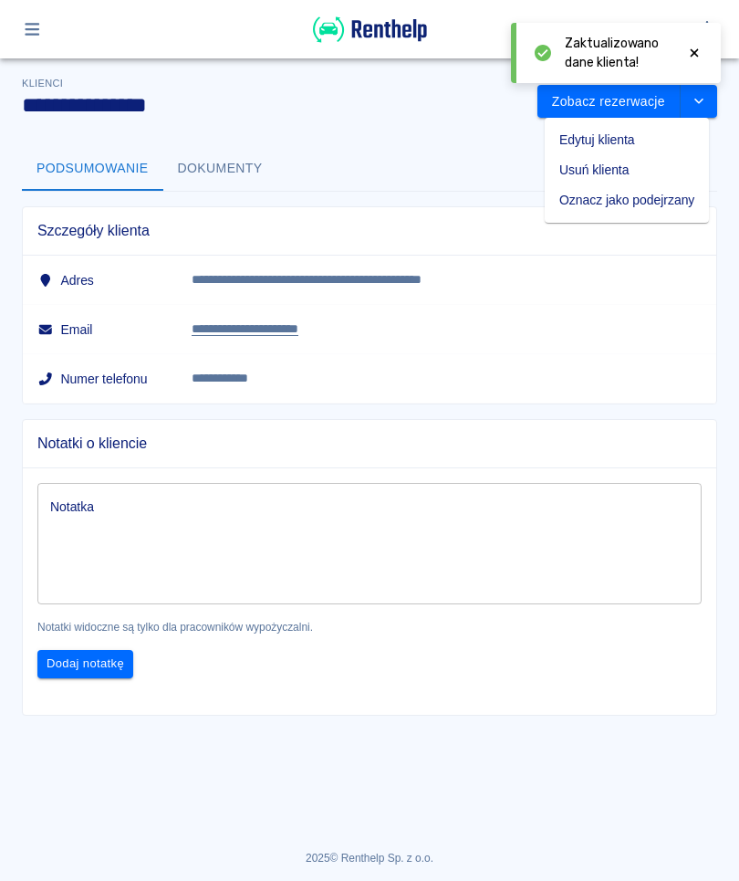
click at [630, 137] on li "Edytuj klienta" at bounding box center [627, 140] width 164 height 30
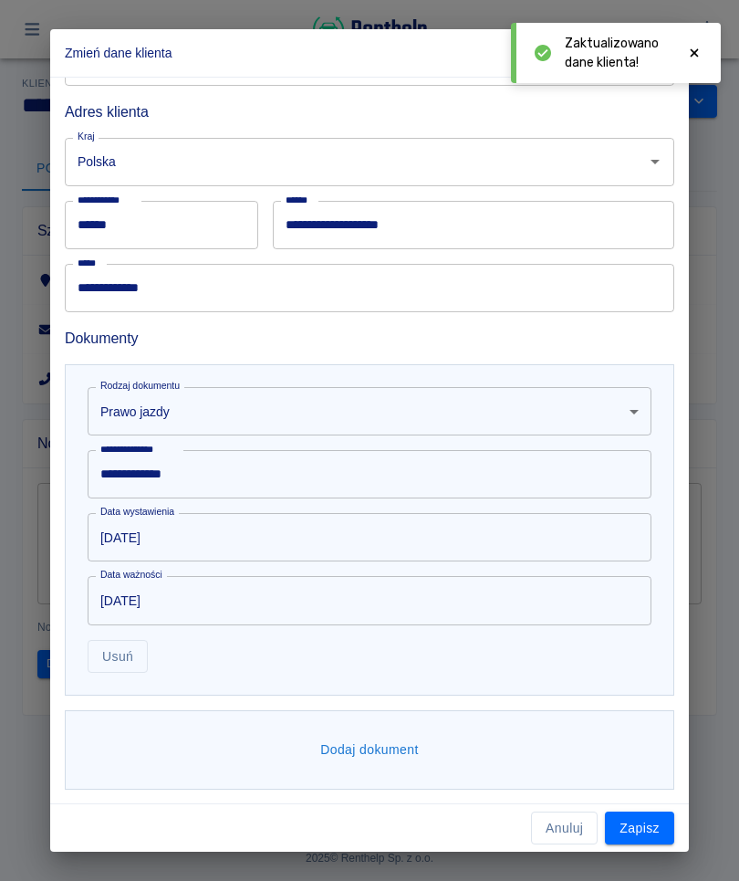
click at [365, 740] on button "Dodaj dokument" at bounding box center [369, 750] width 113 height 34
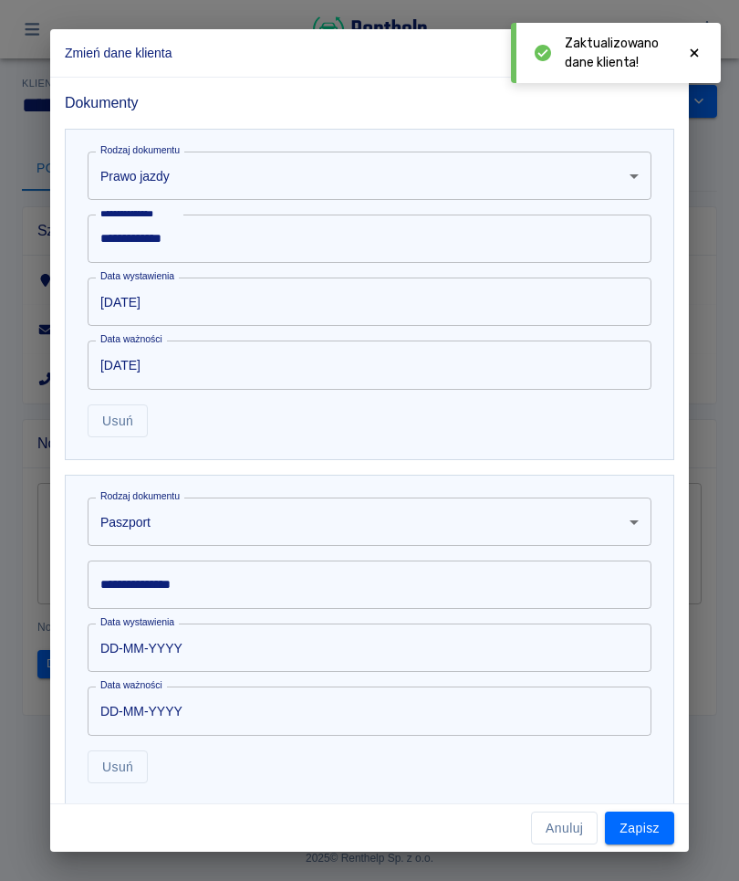
scroll to position [629, 0]
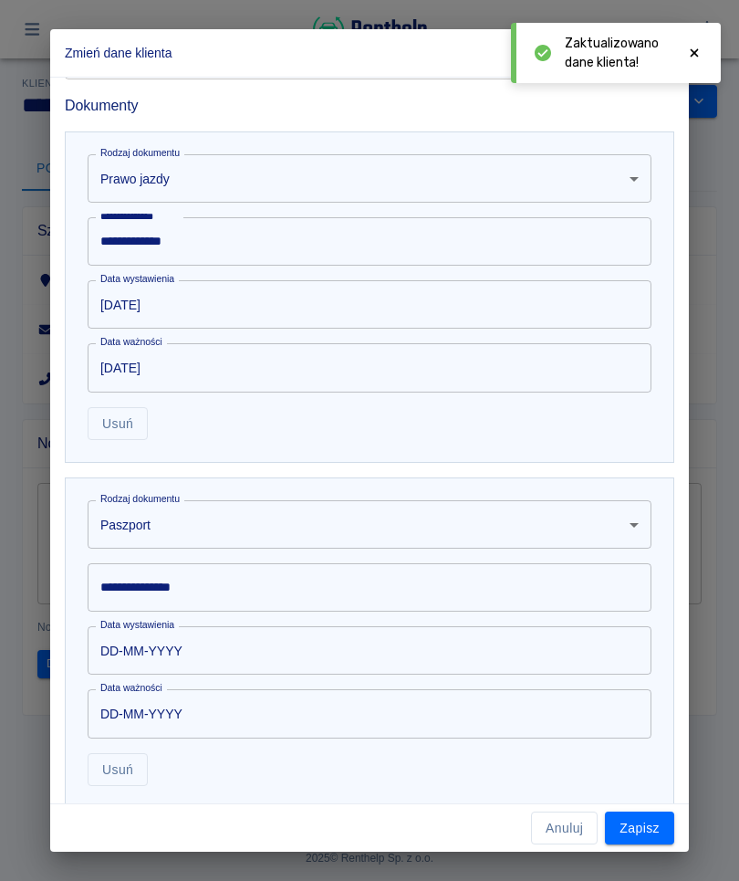
click at [339, 515] on body "**********" at bounding box center [369, 440] width 739 height 881
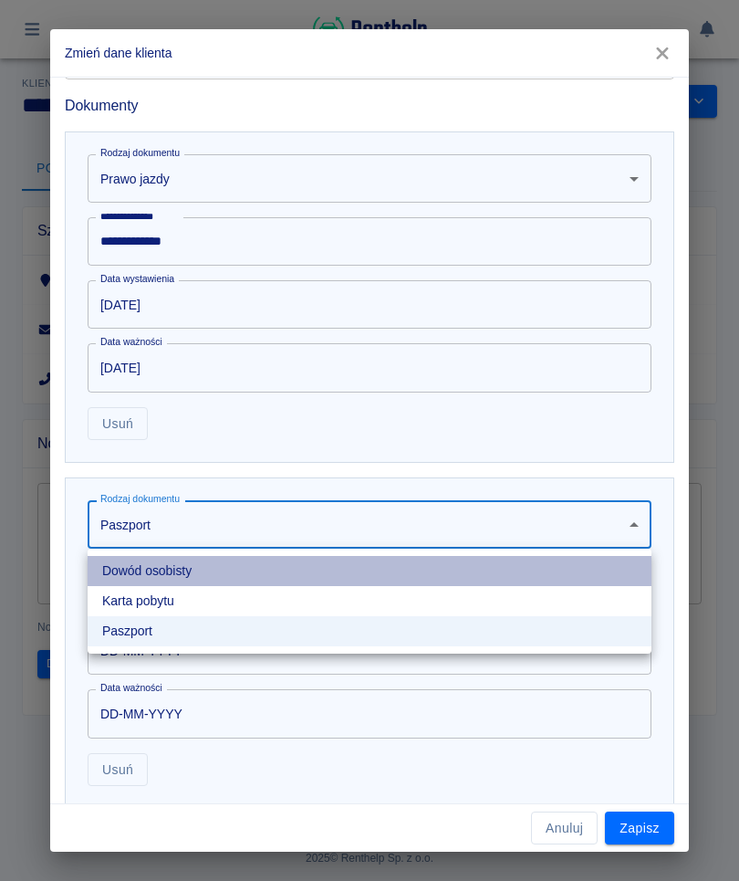
click at [218, 560] on li "Dowód osobisty" at bounding box center [370, 571] width 564 height 30
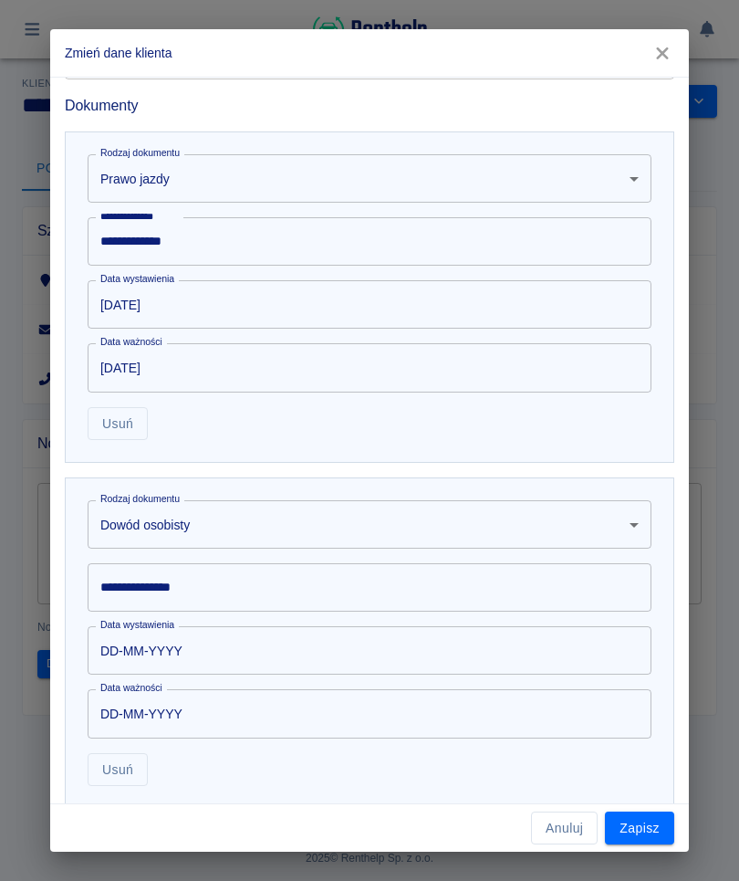
click at [275, 581] on input "**********" at bounding box center [370, 587] width 564 height 48
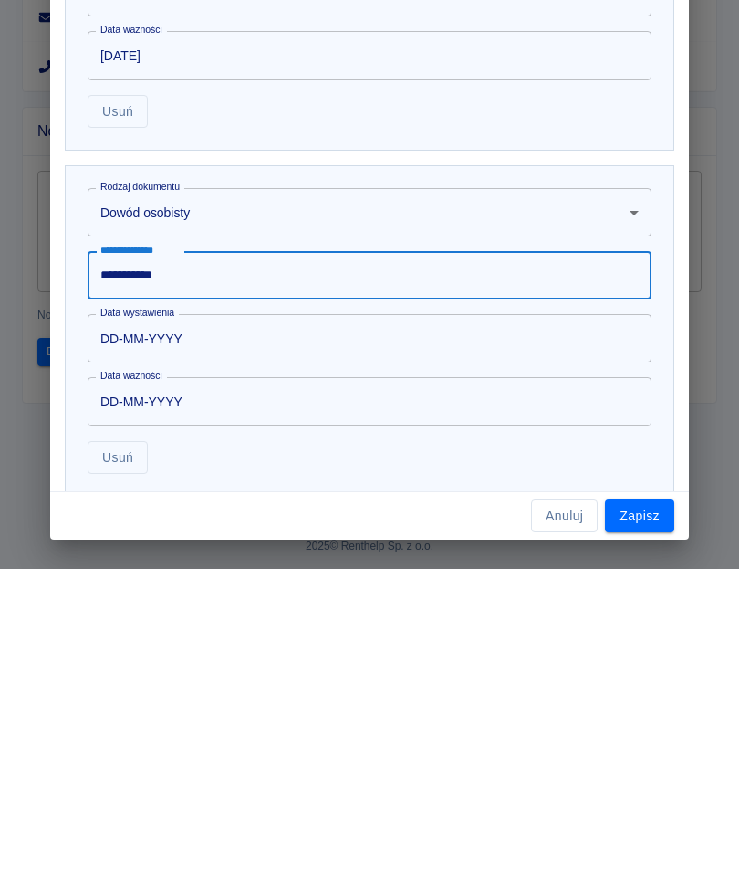
type input "**********"
click at [127, 626] on input "DD-MM-YYYY" at bounding box center [363, 650] width 551 height 48
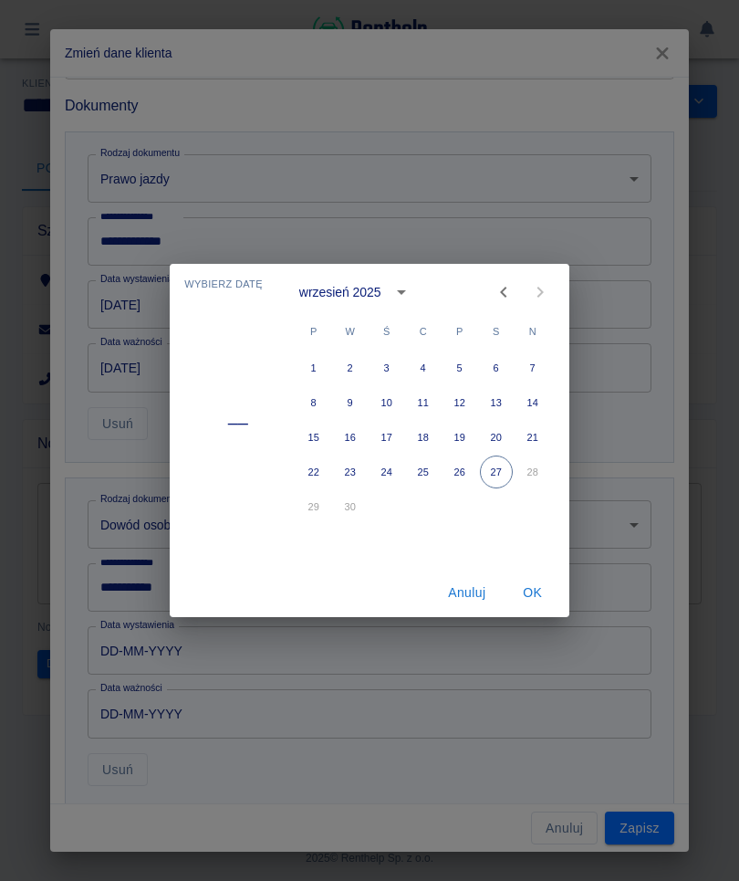
click at [500, 293] on icon "Previous month" at bounding box center [504, 292] width 22 height 22
click at [501, 294] on icon "Previous month" at bounding box center [504, 292] width 22 height 22
click at [537, 287] on icon "Next month" at bounding box center [540, 292] width 22 height 22
click at [491, 299] on button "Previous month" at bounding box center [503, 292] width 36 height 36
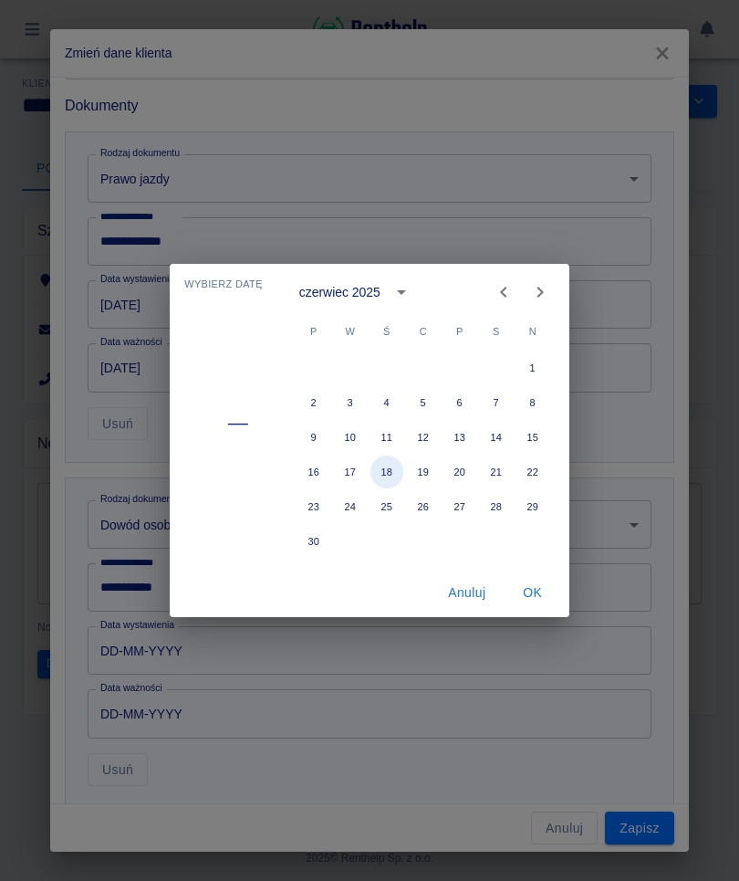
click at [384, 476] on button "18" at bounding box center [386, 471] width 33 height 33
type input "[DATE]"
click at [550, 601] on button "OK" at bounding box center [533, 593] width 58 height 34
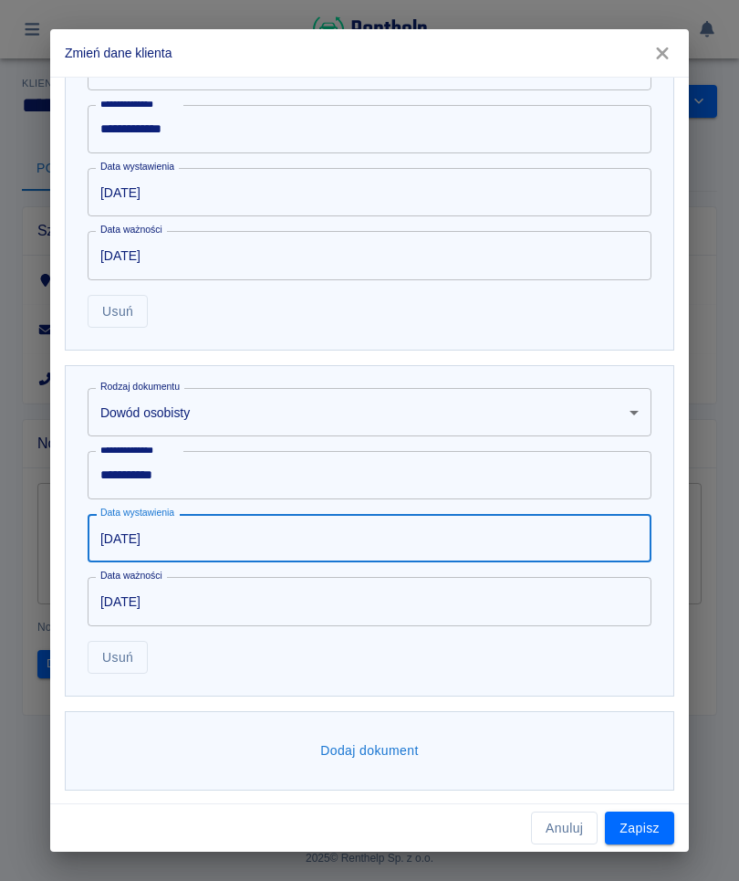
scroll to position [741, 0]
click at [392, 759] on button "Dodaj dokument" at bounding box center [369, 751] width 113 height 34
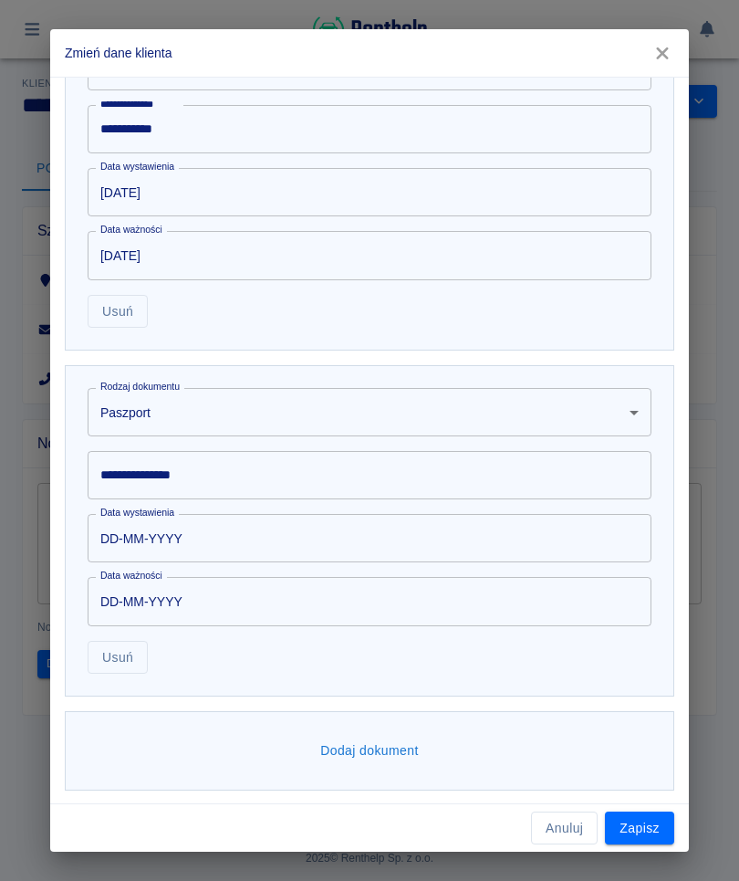
scroll to position [1087, 0]
click at [636, 833] on button "Zapisz" at bounding box center [639, 828] width 69 height 34
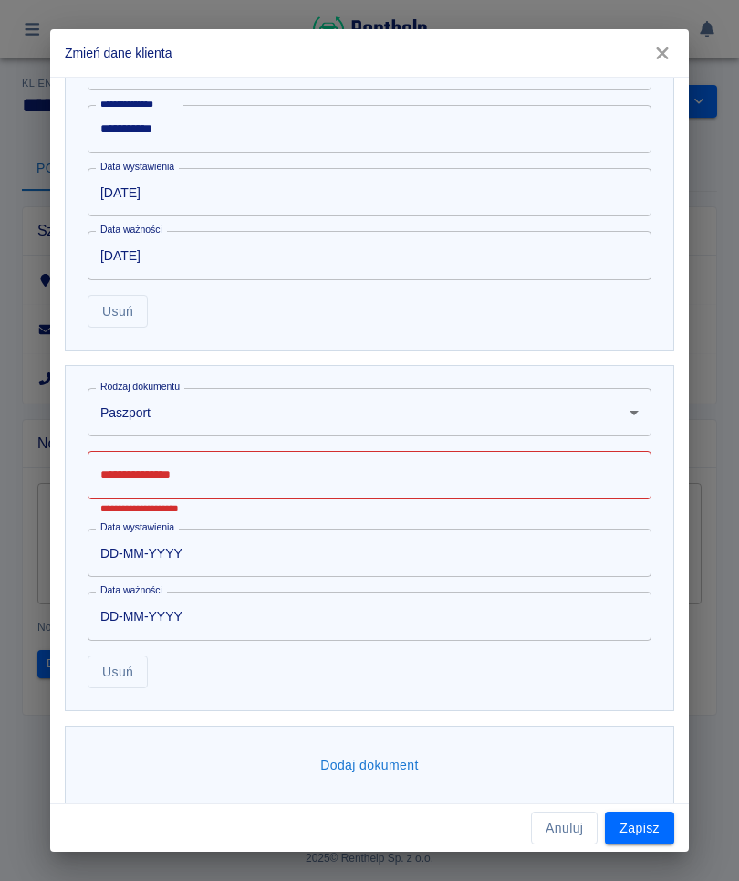
click at [589, 401] on body "**********" at bounding box center [369, 440] width 739 height 881
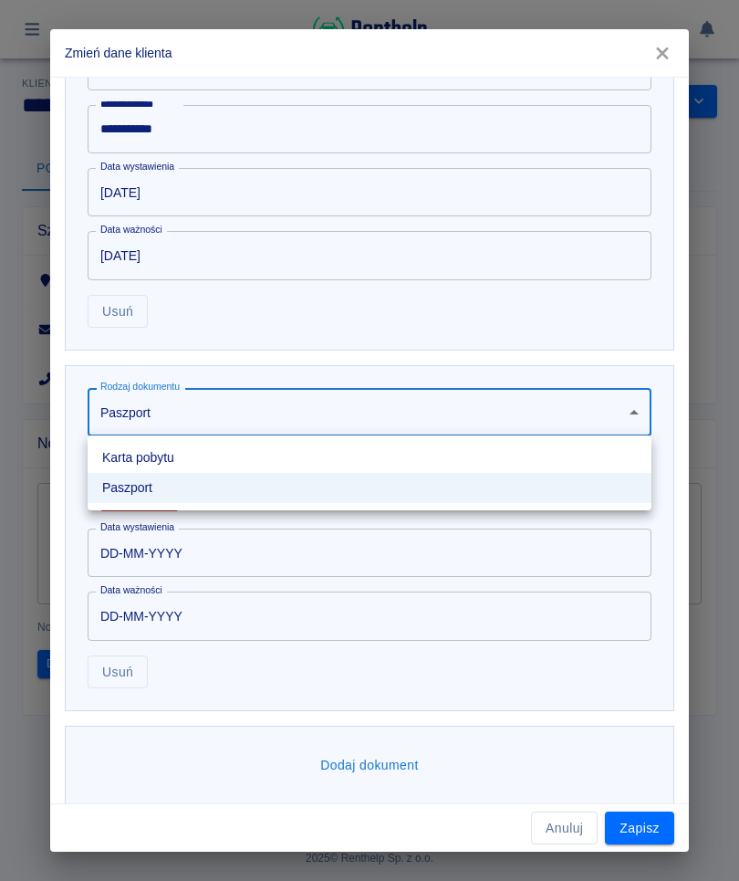
click at [567, 303] on div at bounding box center [369, 440] width 739 height 881
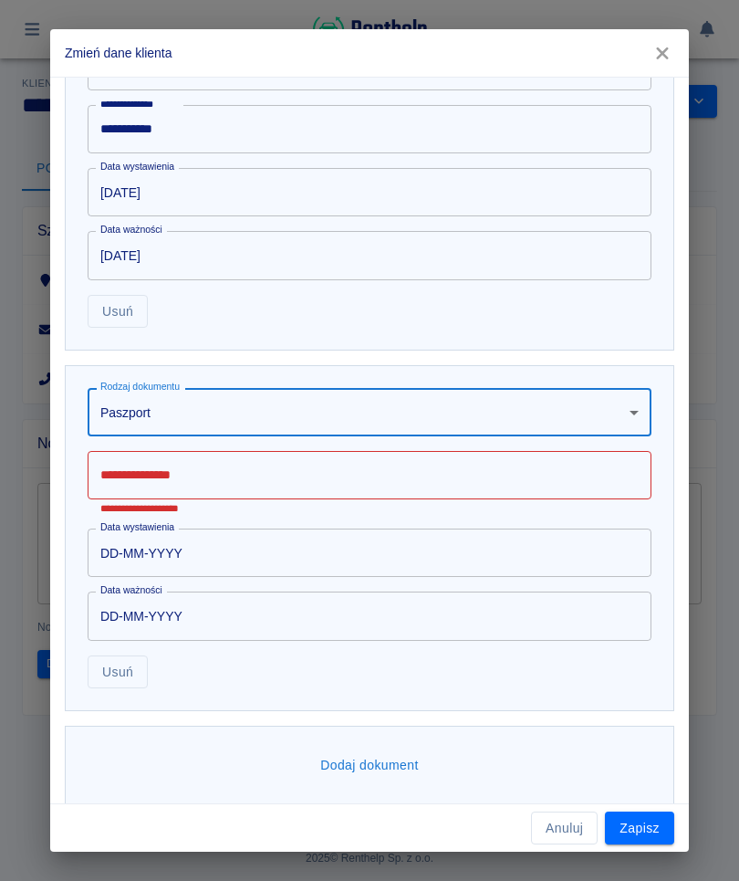
click at [489, 570] on input "DD-MM-YYYY" at bounding box center [363, 552] width 551 height 48
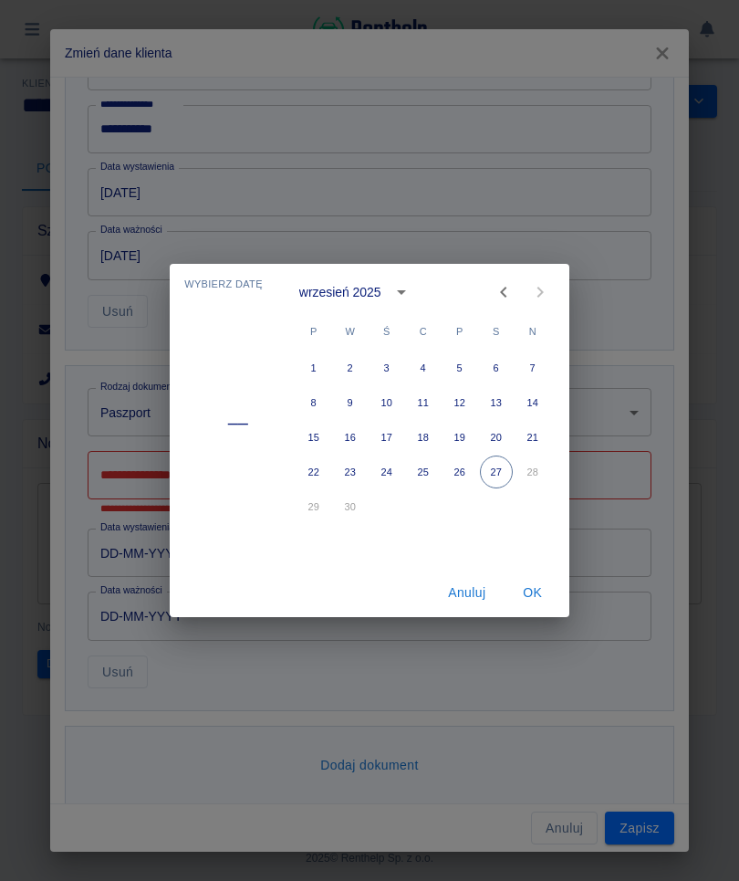
click at [464, 594] on button "Anuluj" at bounding box center [467, 593] width 58 height 34
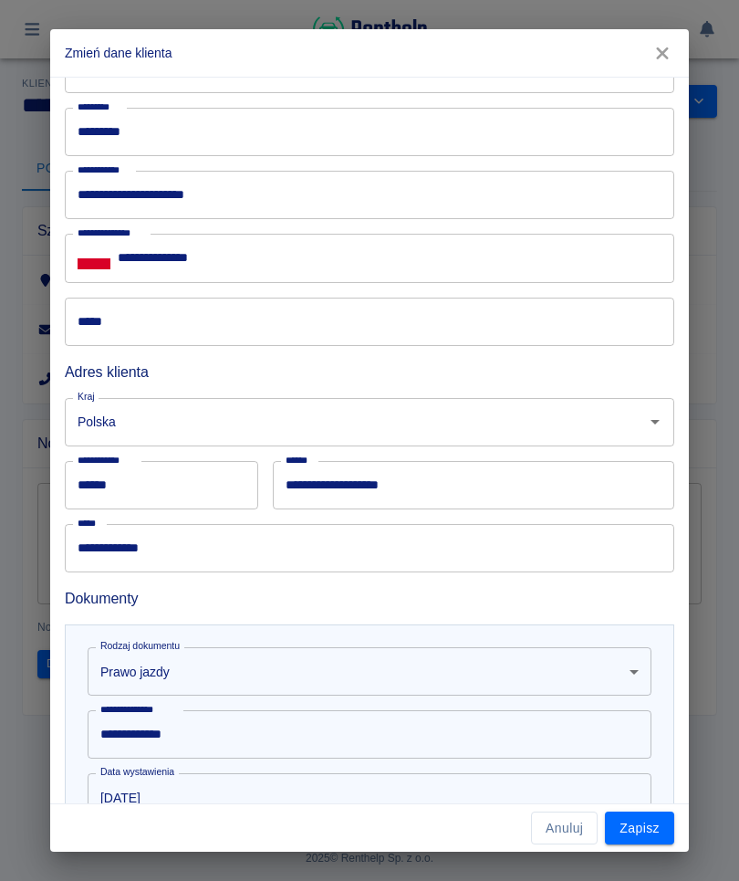
scroll to position [143, 0]
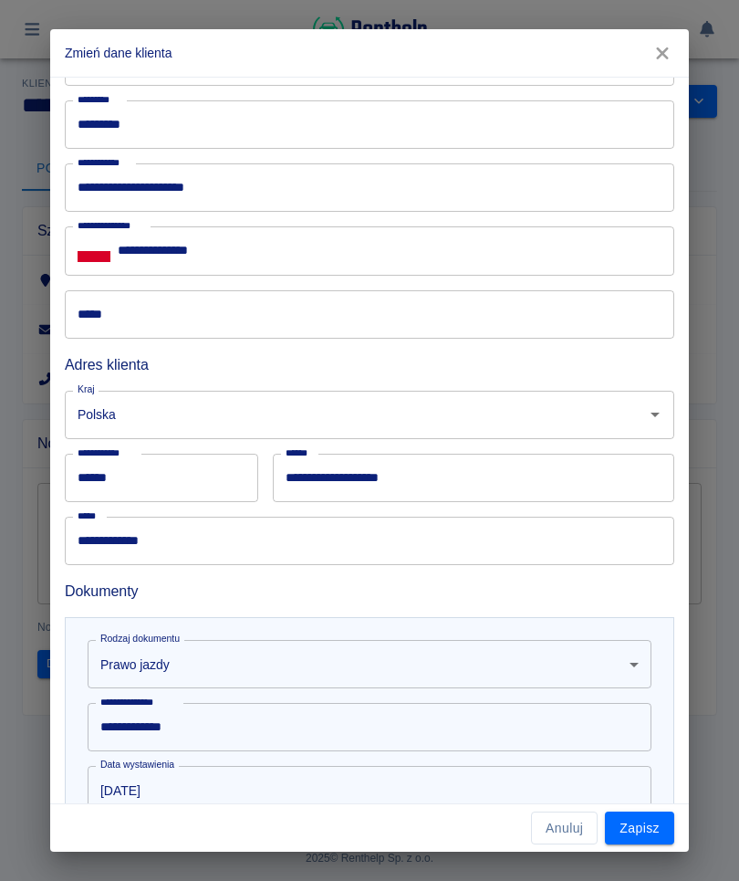
click at [340, 316] on input "*****" at bounding box center [370, 314] width 610 height 48
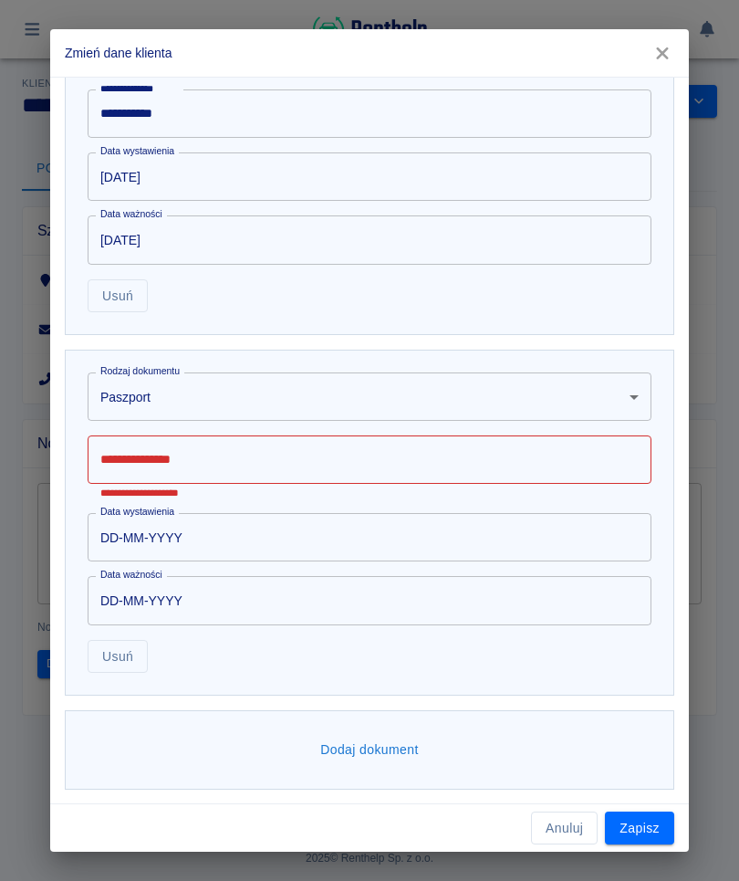
scroll to position [1101, 0]
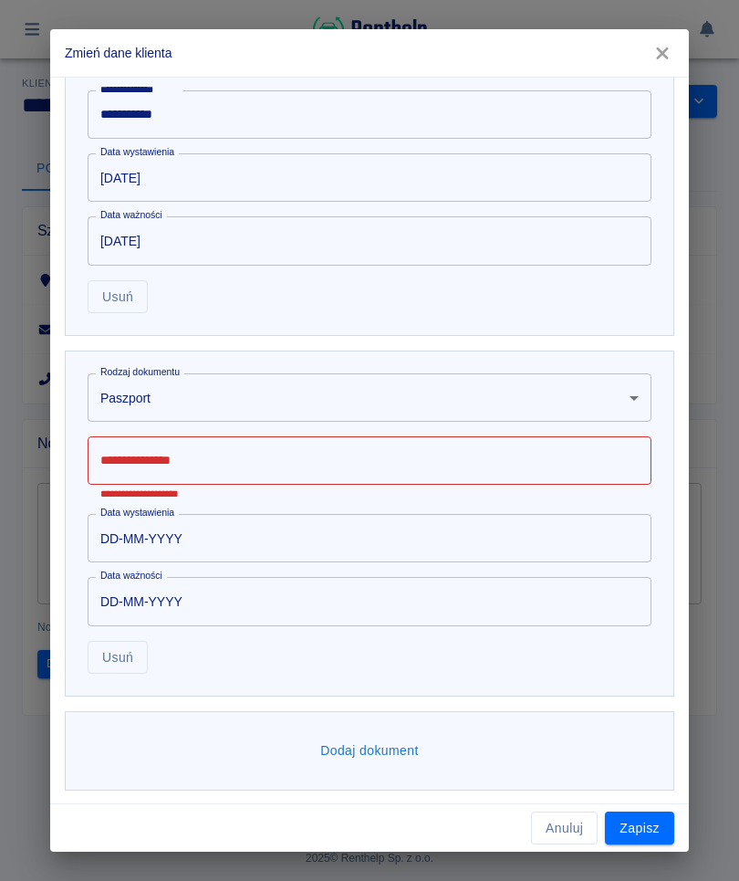
type input "**********"
click at [738, 449] on div "**********" at bounding box center [369, 440] width 739 height 881
click at [645, 816] on button "Zapisz" at bounding box center [639, 828] width 69 height 34
click at [641, 829] on button "Zapisz" at bounding box center [639, 828] width 69 height 34
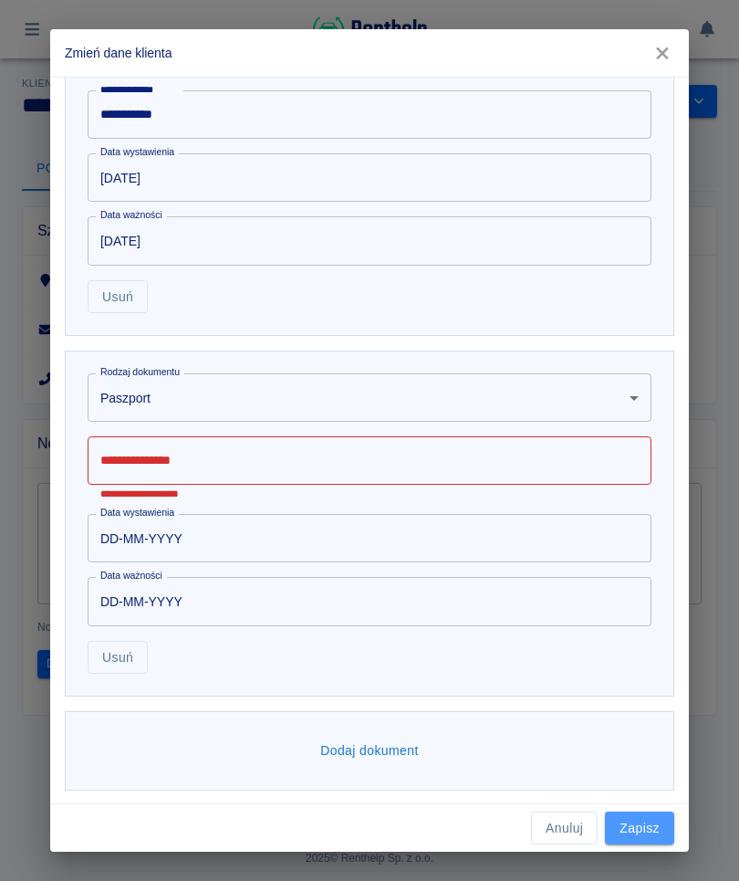
click at [642, 840] on button "Zapisz" at bounding box center [639, 828] width 69 height 34
click at [112, 668] on button "Usuń" at bounding box center [118, 658] width 60 height 34
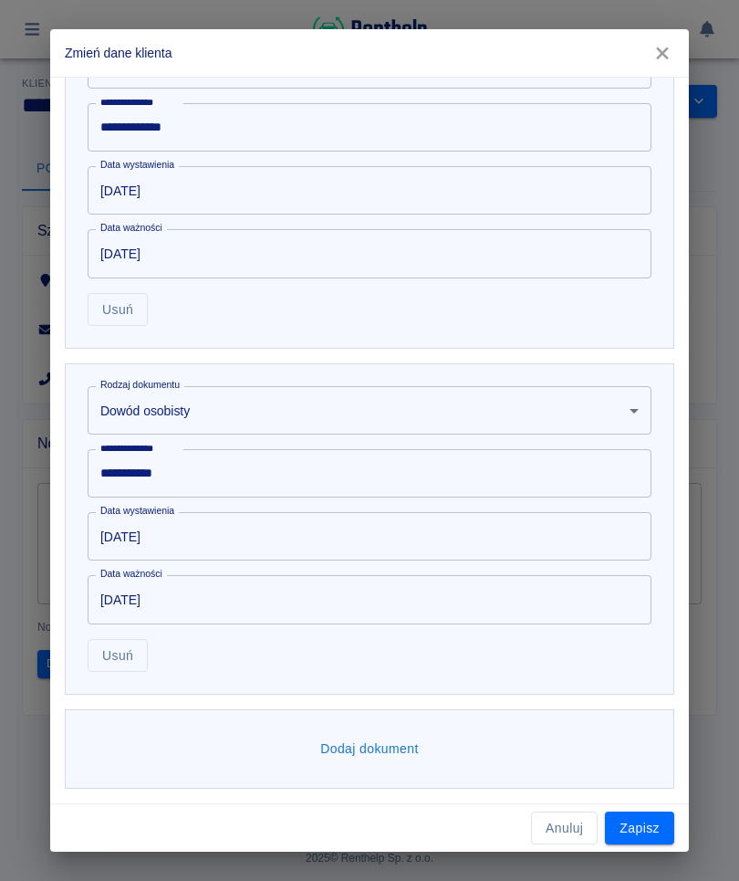
scroll to position [741, 0]
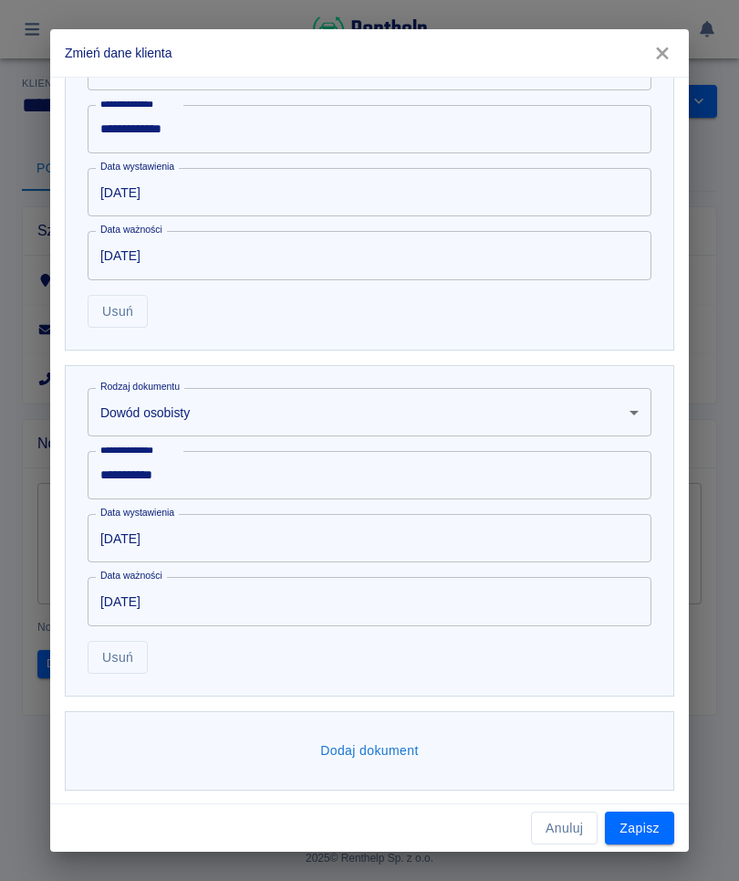
click at [642, 823] on button "Zapisz" at bounding box center [639, 828] width 69 height 34
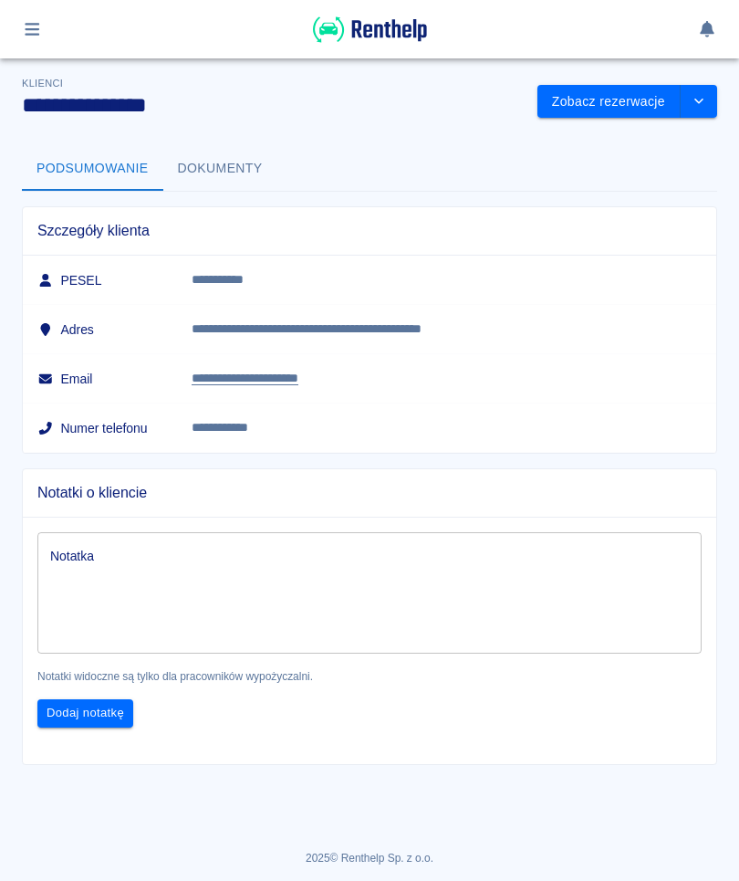
click at [16, 29] on button "button" at bounding box center [33, 29] width 36 height 31
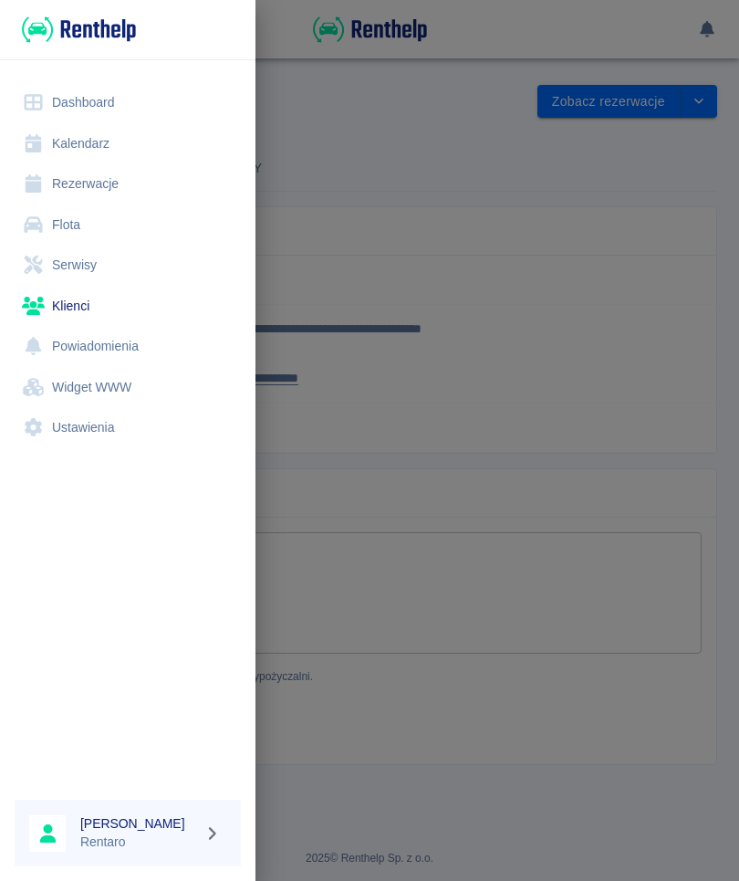
click at [107, 144] on link "Kalendarz" at bounding box center [128, 143] width 226 height 41
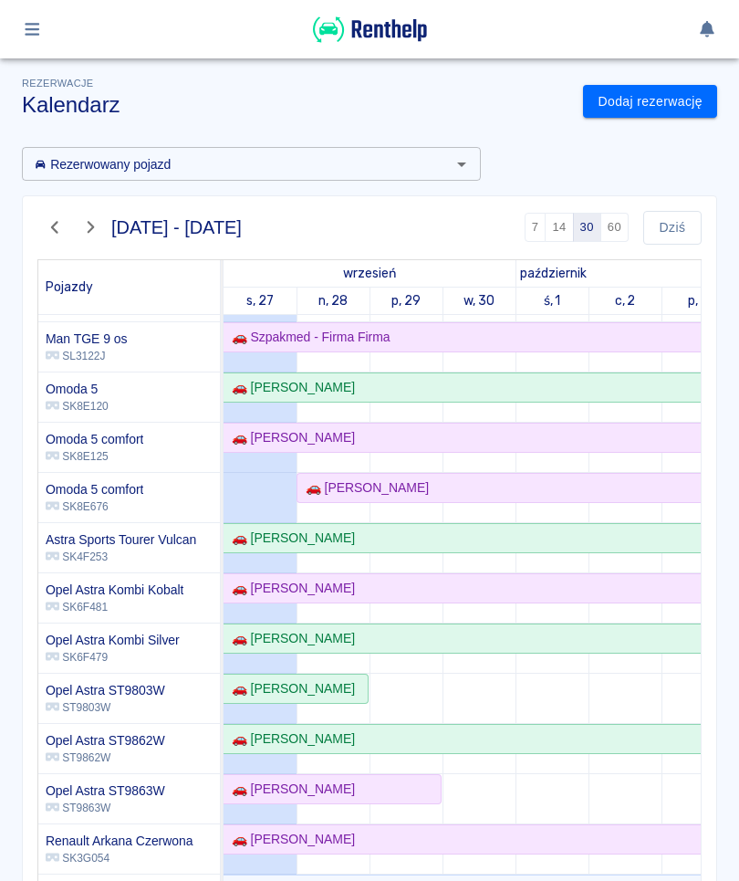
scroll to position [293, -1]
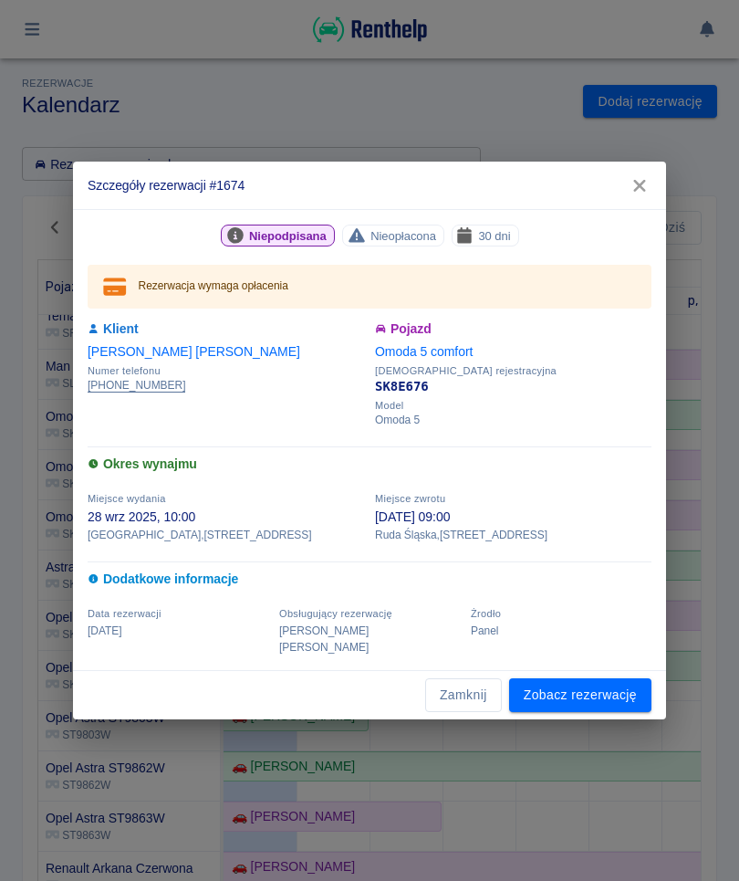
click at [585, 693] on link "Zobacz rezerwację" at bounding box center [580, 695] width 142 height 34
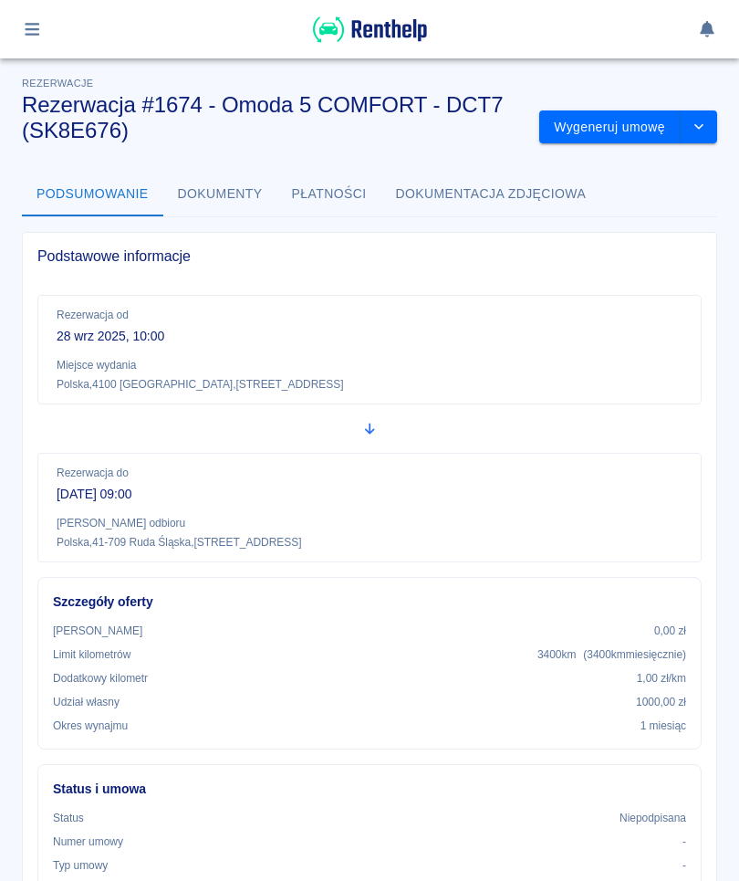
click at [613, 139] on button "Wygeneruj umowę" at bounding box center [609, 127] width 141 height 34
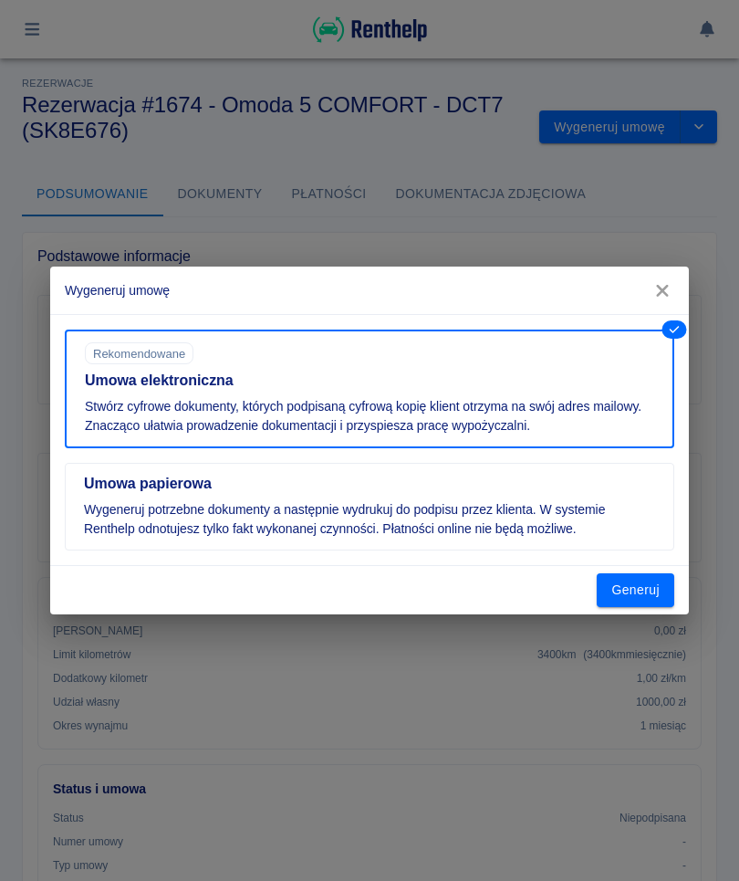
click at [648, 592] on button "Generuj" at bounding box center [636, 590] width 78 height 34
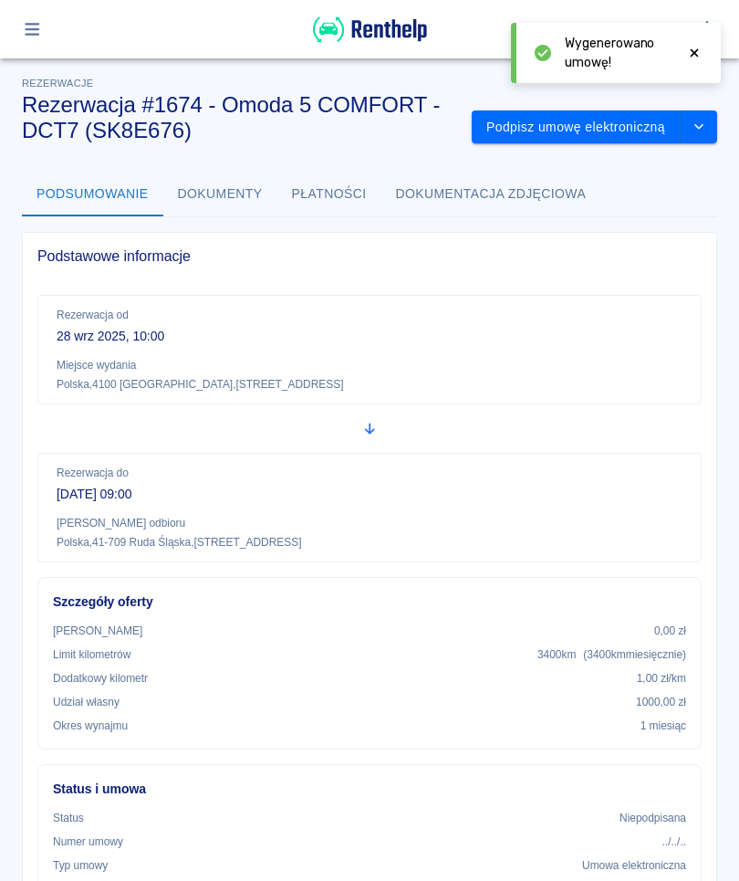
click at [574, 142] on button "Podpisz umowę elektroniczną" at bounding box center [576, 127] width 209 height 34
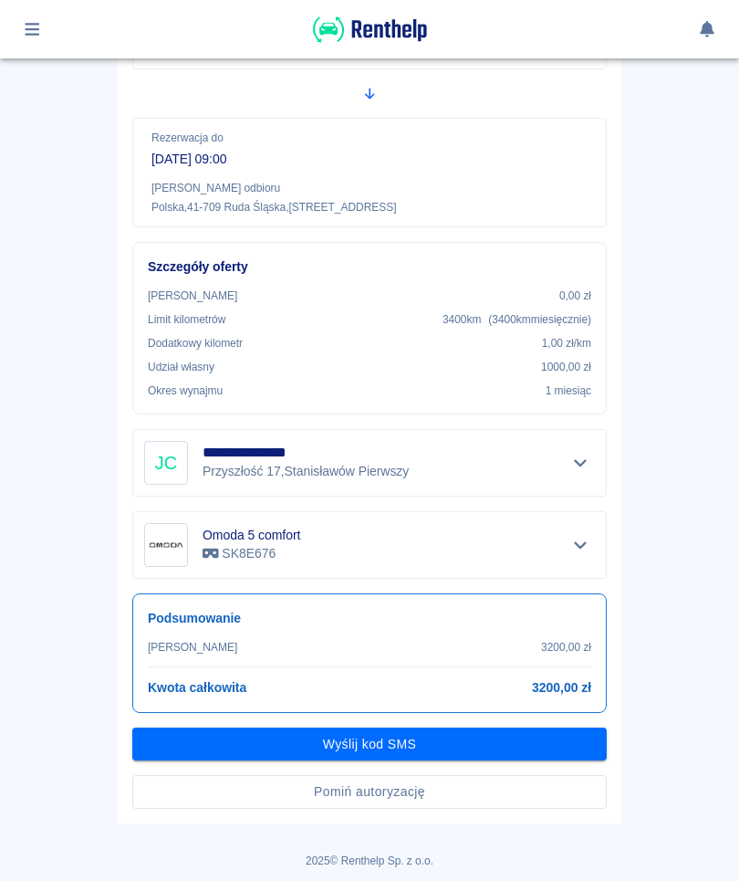
click at [478, 787] on button "Pomiń autoryzację" at bounding box center [369, 792] width 474 height 34
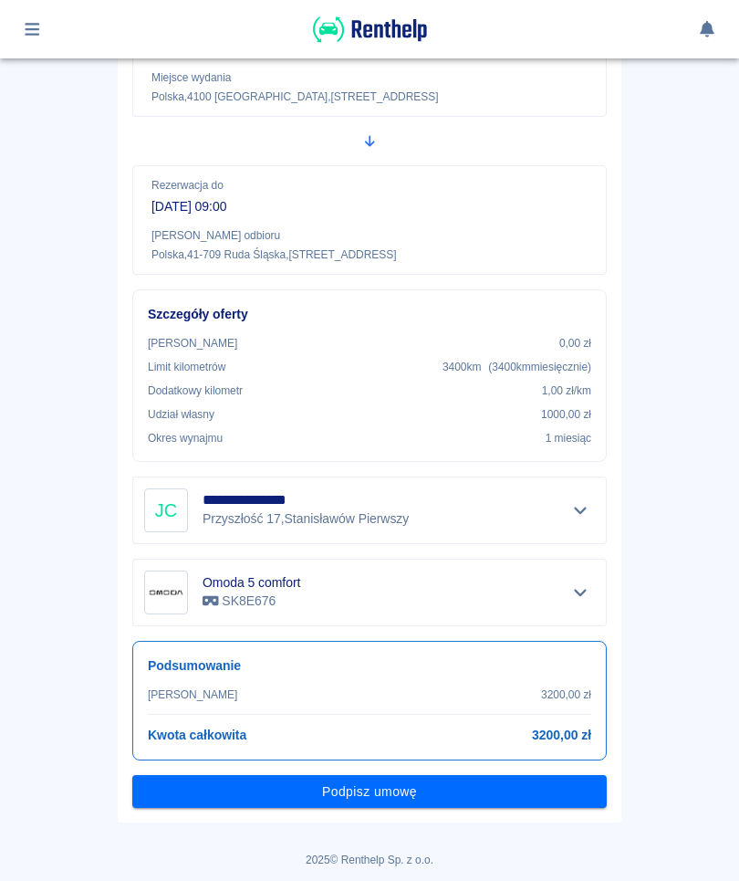
click at [489, 787] on button "Podpisz umowę" at bounding box center [369, 792] width 474 height 34
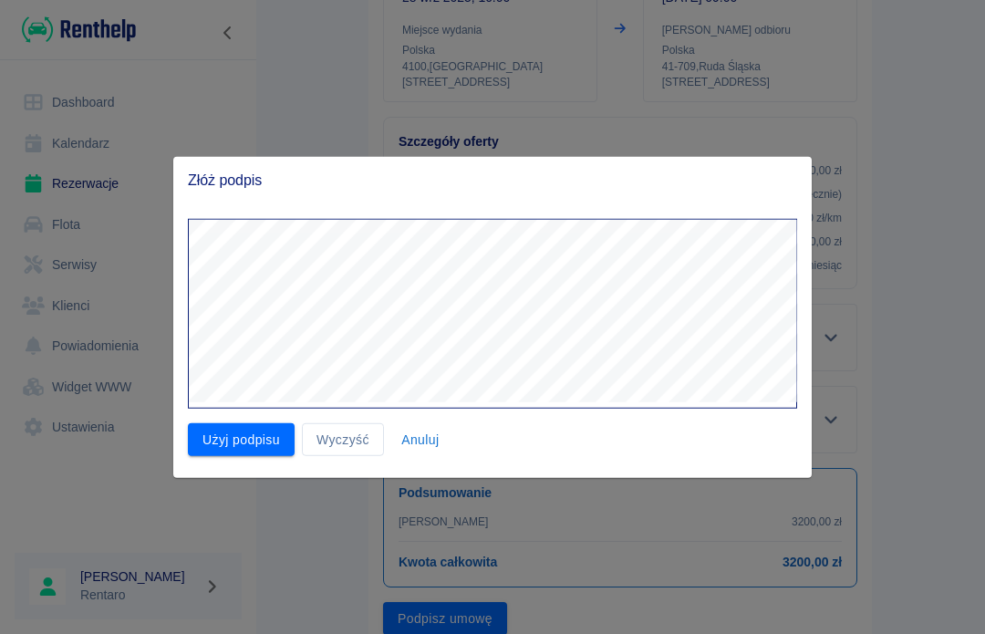
click at [268, 424] on button "Użyj podpisu" at bounding box center [241, 439] width 107 height 34
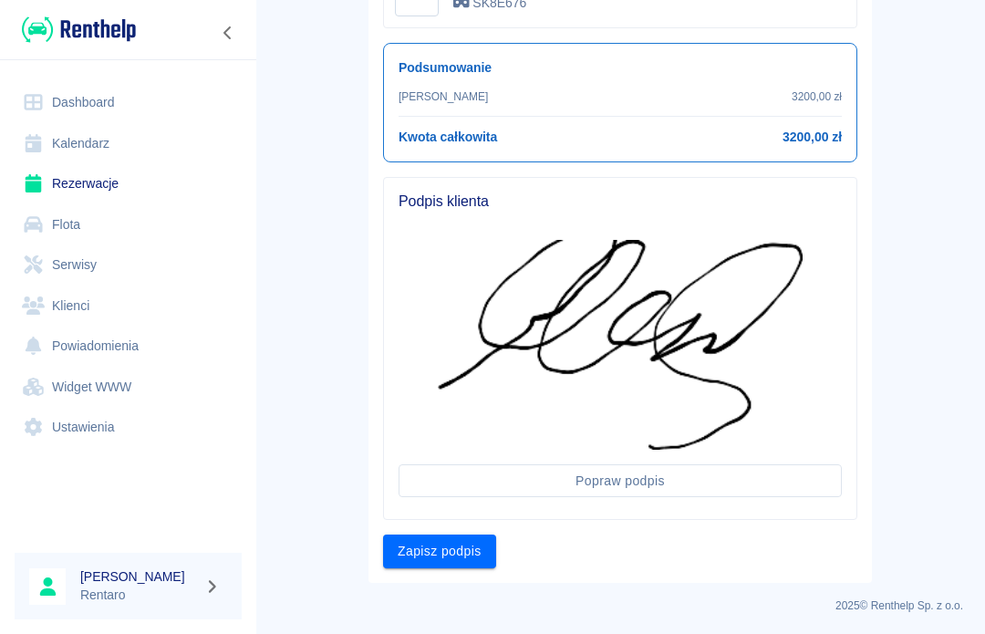
click at [464, 552] on button "Zapisz podpis" at bounding box center [439, 552] width 113 height 34
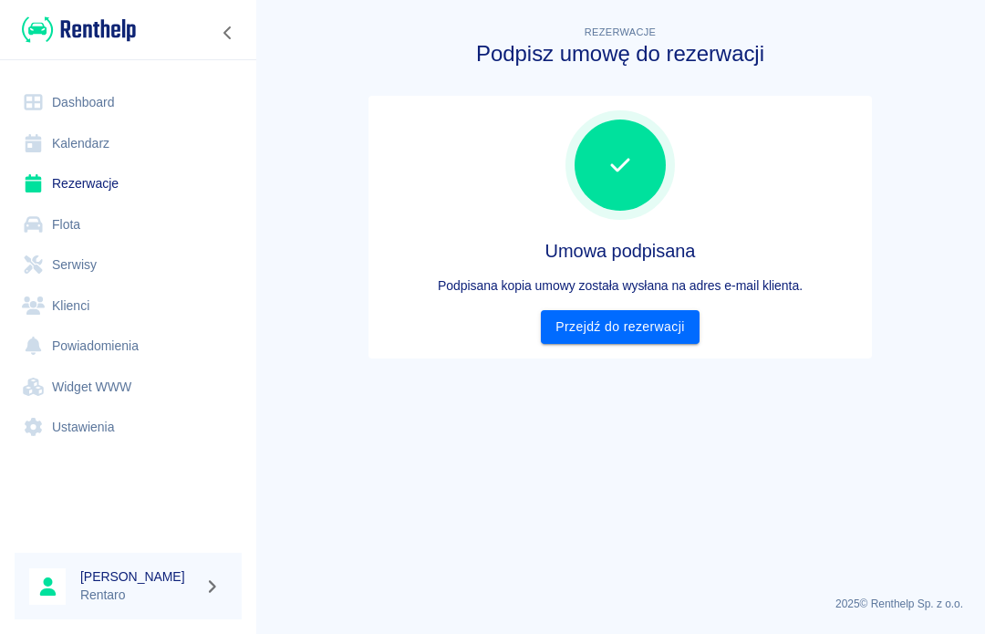
click at [630, 328] on link "Przejdź do rezerwacji" at bounding box center [620, 327] width 158 height 34
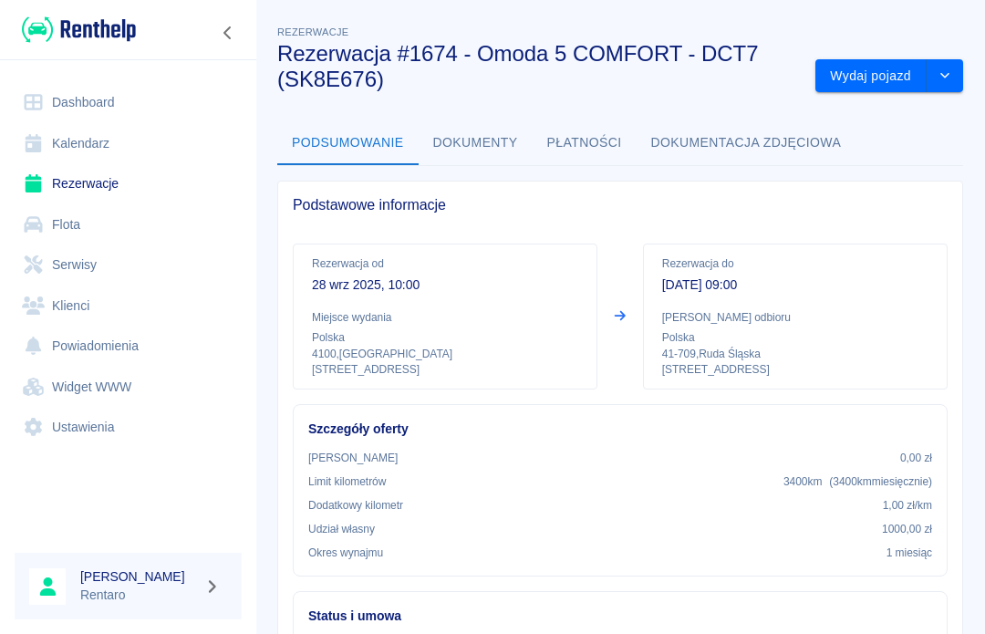
click at [738, 80] on button "Wydaj pojazd" at bounding box center [871, 76] width 111 height 34
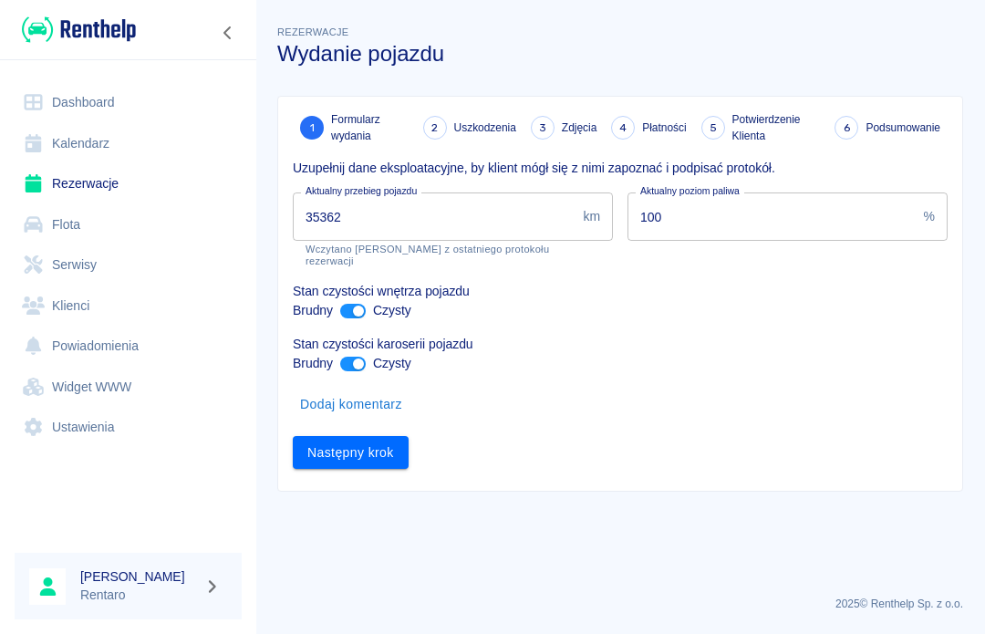
click at [495, 207] on input "35362" at bounding box center [434, 217] width 283 height 48
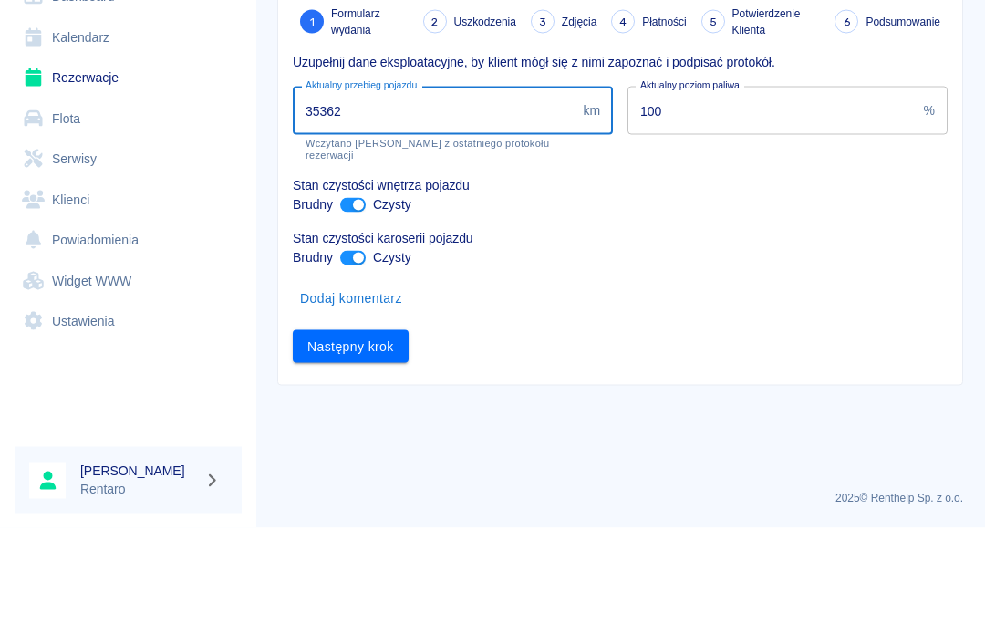
click at [476, 193] on input "35362" at bounding box center [434, 217] width 283 height 48
type input "3"
type input "35672"
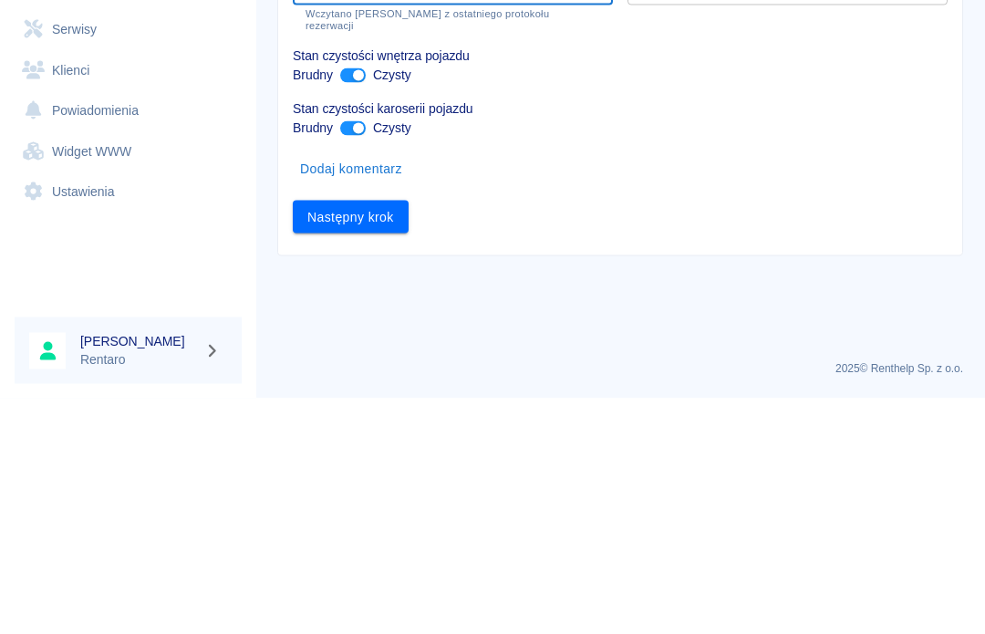
click at [380, 436] on button "Następny krok" at bounding box center [351, 453] width 116 height 34
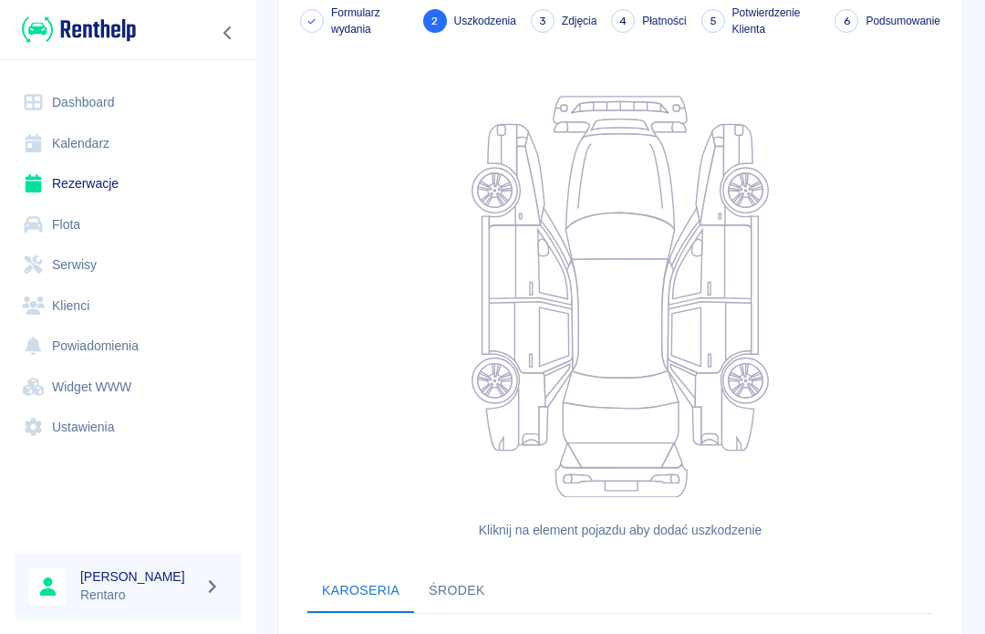
scroll to position [105, 0]
click at [501, 201] on icon at bounding box center [495, 192] width 34 height 34
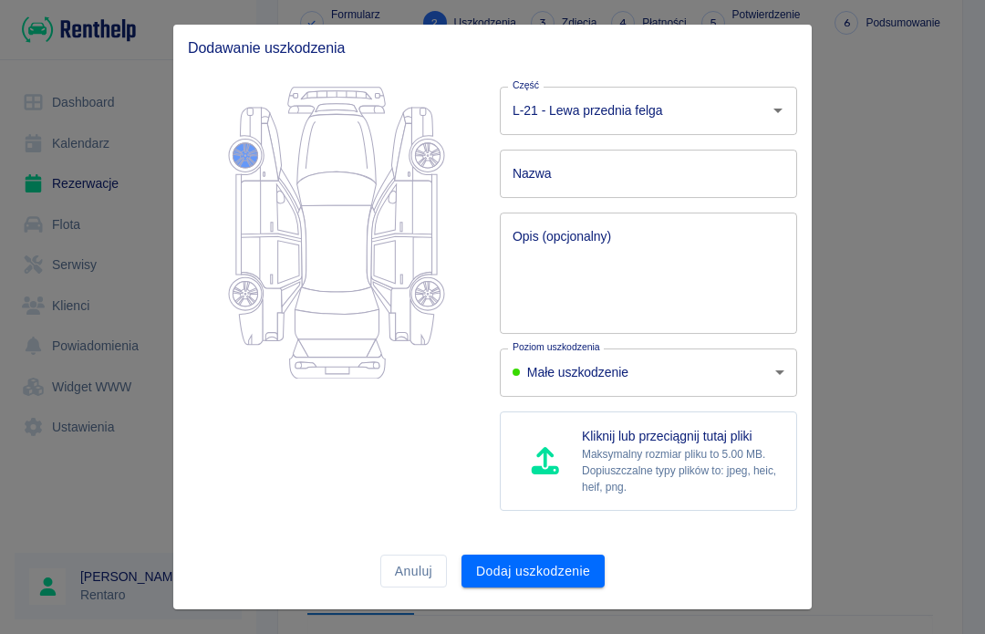
click at [617, 171] on input "Nazwa" at bounding box center [648, 174] width 297 height 48
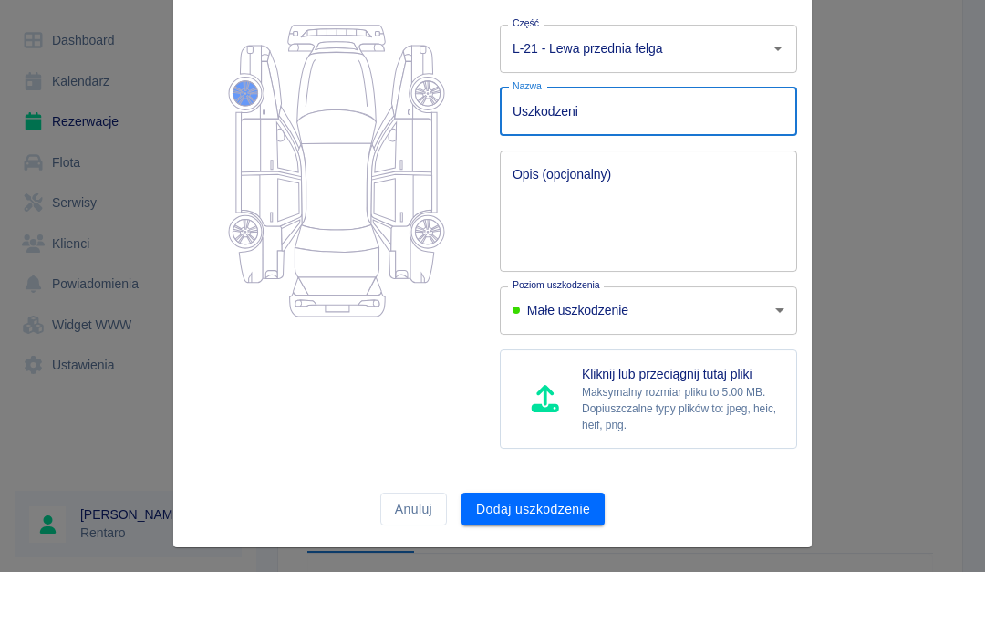
type input "Uszkodzenie"
click at [738, 137] on div at bounding box center [492, 317] width 985 height 634
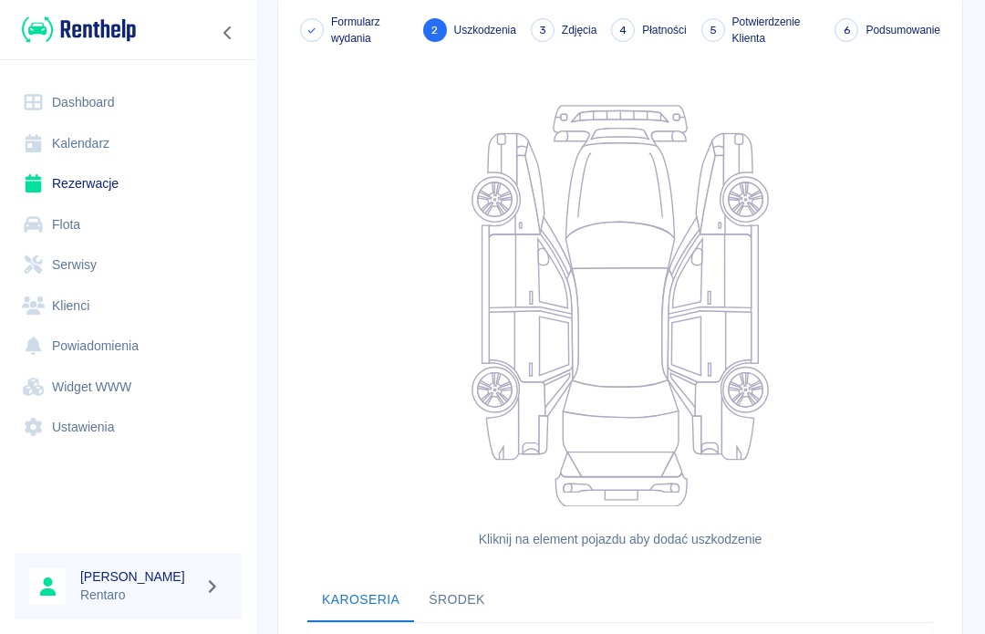
scroll to position [90, 0]
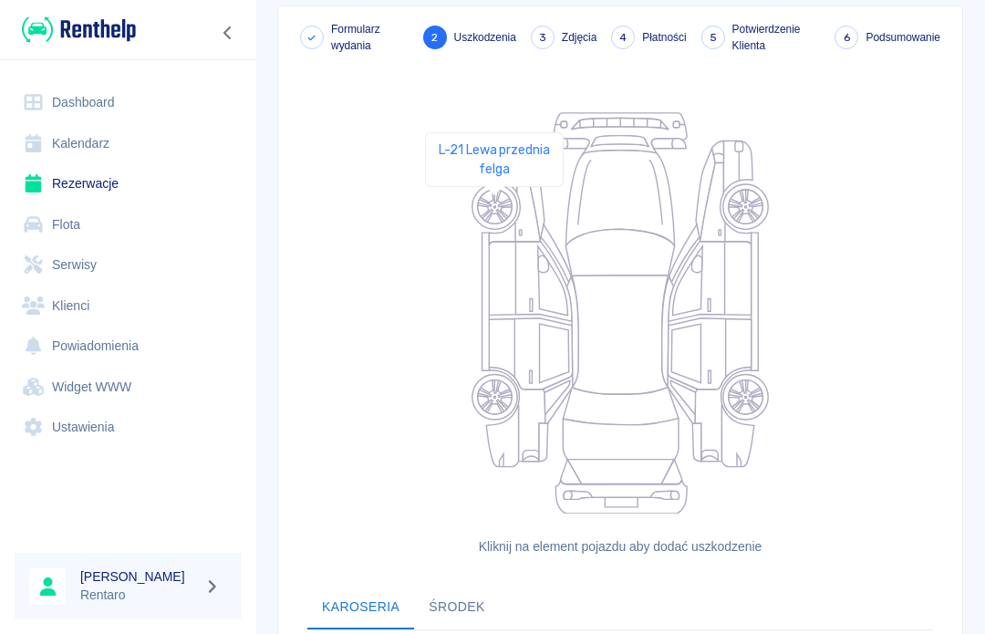
click at [495, 213] on icon at bounding box center [495, 207] width 34 height 34
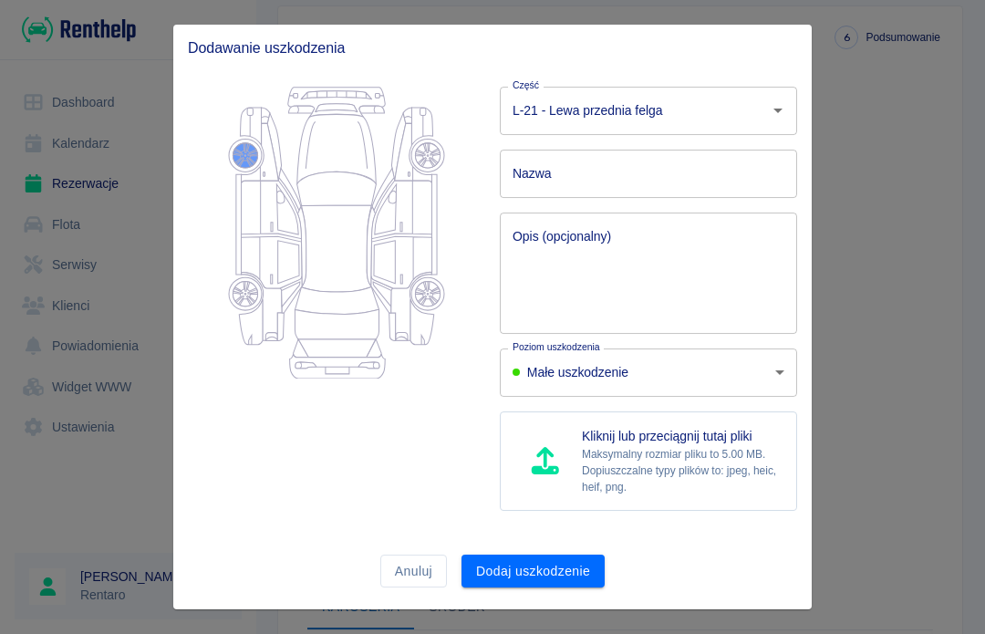
click at [680, 471] on p "Dopiuszczalne typy plików to: jpeg, heic, heif, png." at bounding box center [682, 479] width 200 height 33
click at [559, 569] on button "Dodaj uszkodzenie" at bounding box center [533, 572] width 143 height 34
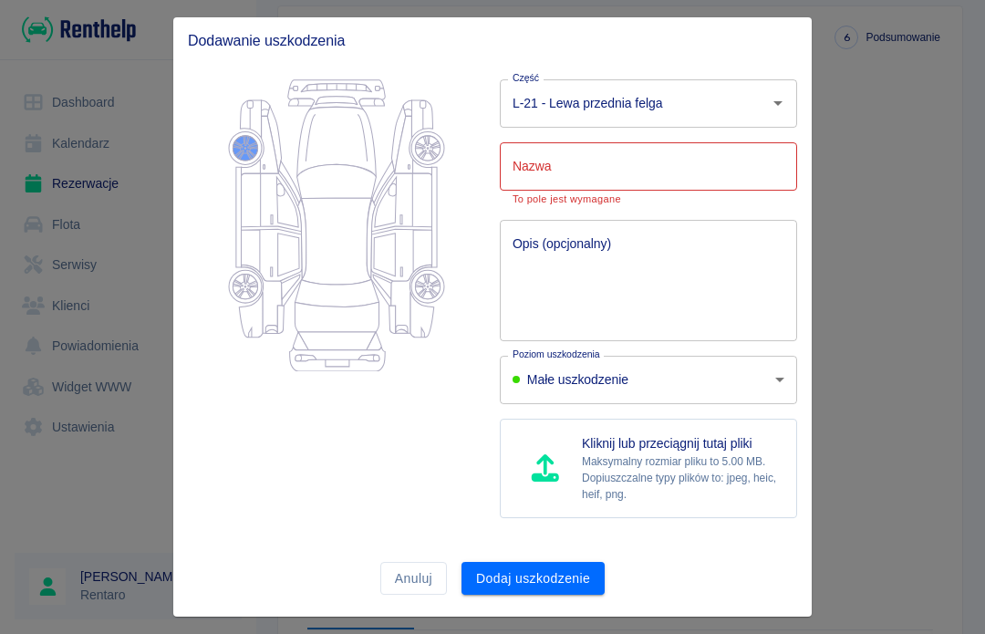
click at [668, 151] on input "Nazwa" at bounding box center [648, 166] width 297 height 48
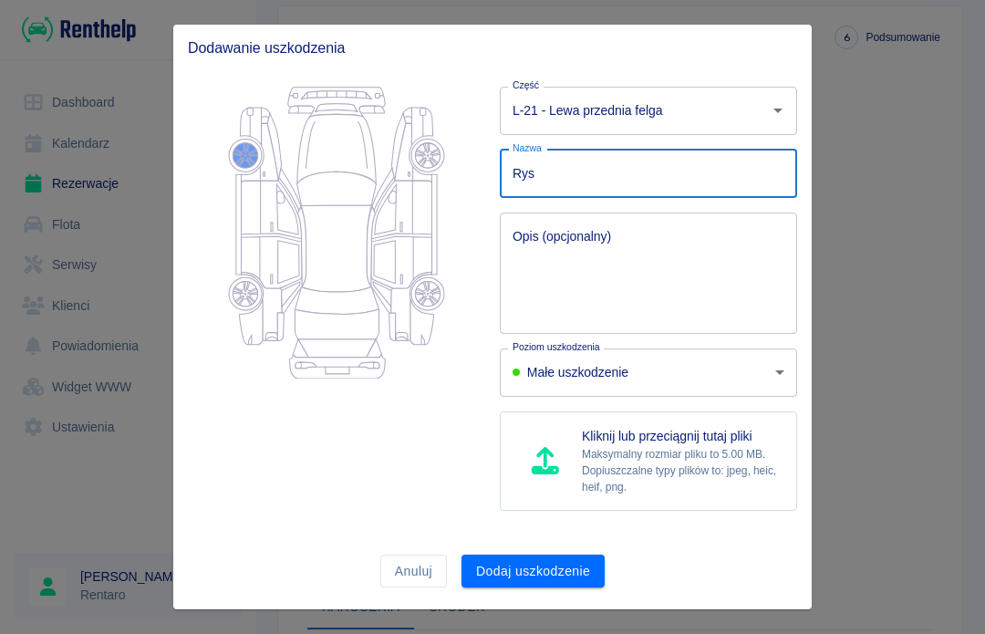
type input "Rysy"
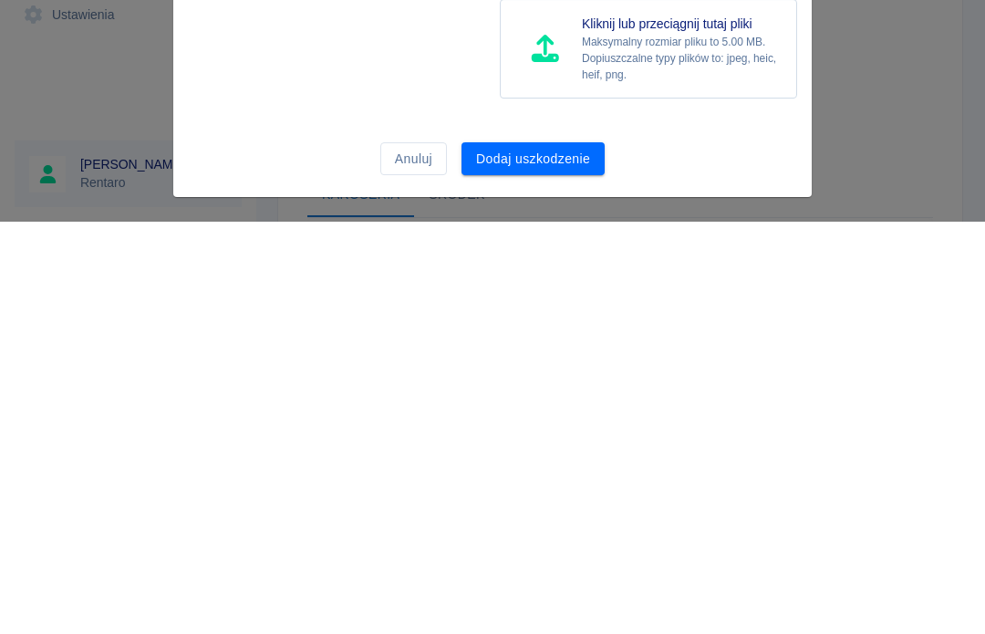
click at [738, 117] on div at bounding box center [492, 317] width 985 height 634
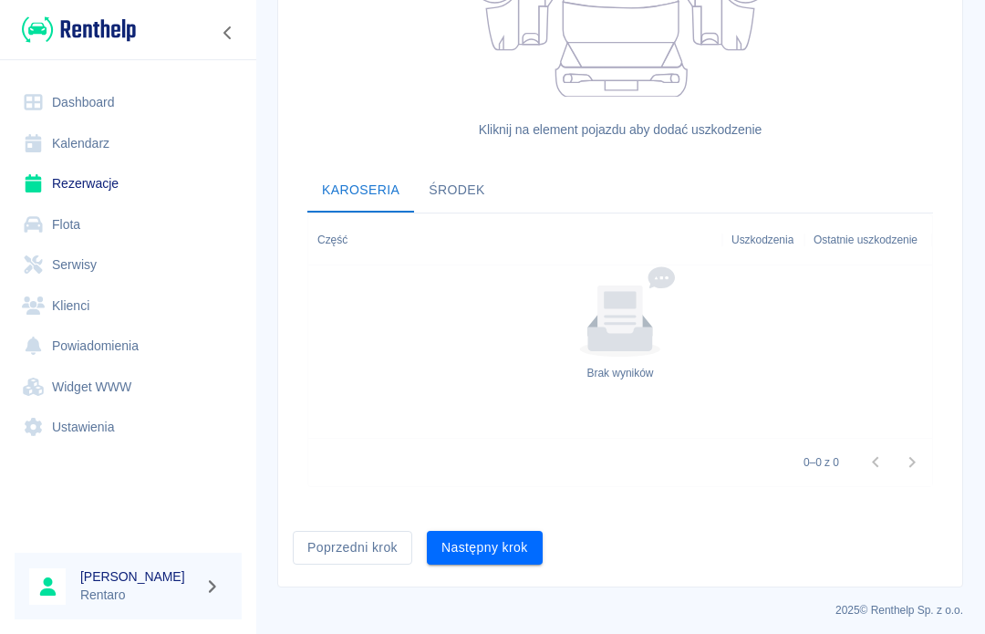
scroll to position [507, 0]
click at [505, 540] on button "Następny krok" at bounding box center [485, 548] width 116 height 34
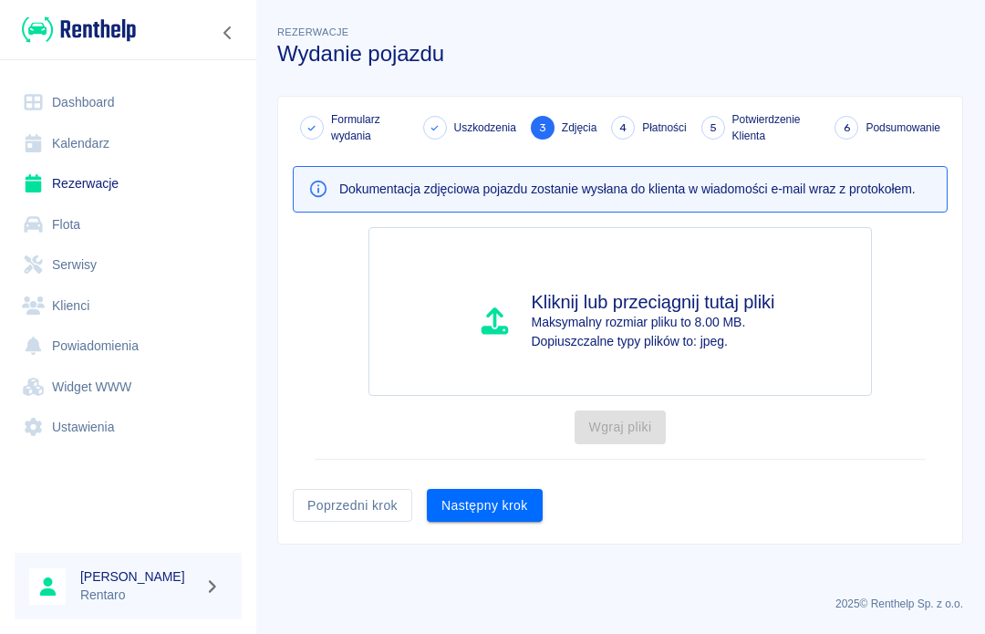
click at [666, 328] on p "Maksymalny rozmiar pliku to 8.00 MB." at bounding box center [654, 322] width 244 height 19
type input "C:\fakepath\IMG_0021.jpeg"
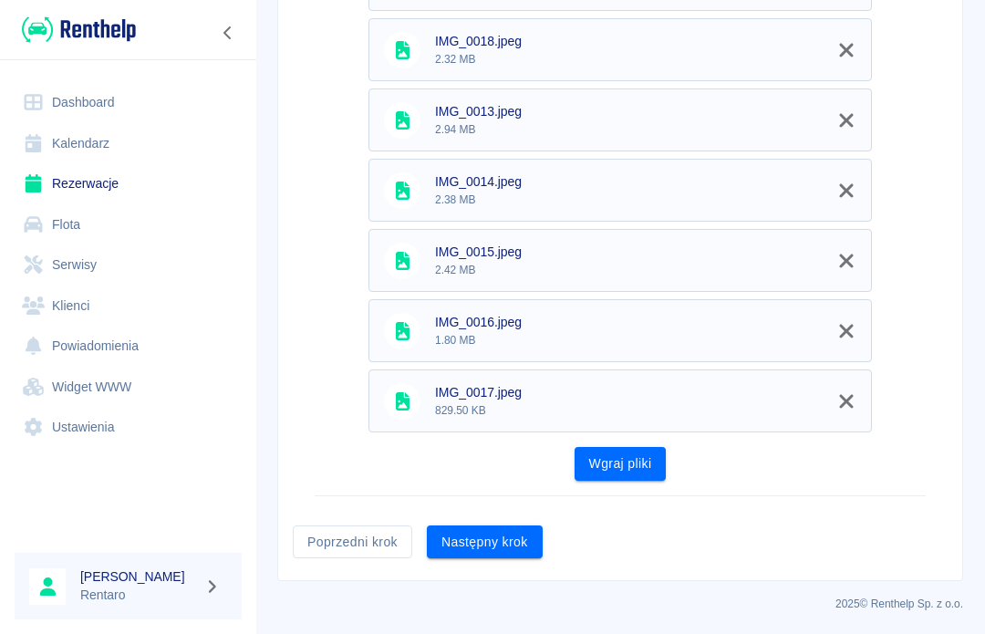
scroll to position [665, 0]
click at [647, 467] on button "Wgraj pliki" at bounding box center [621, 465] width 92 height 34
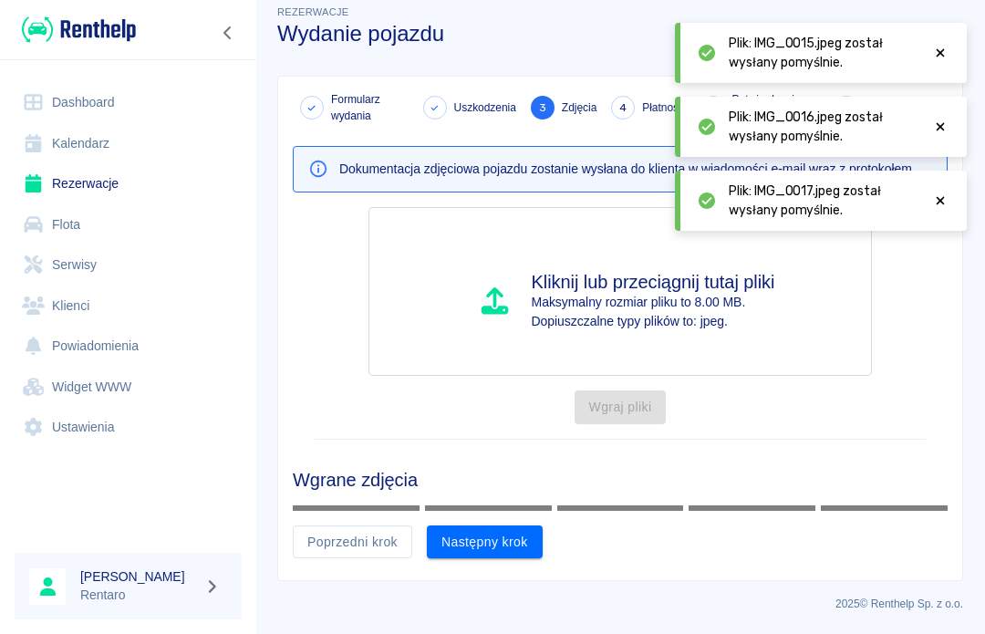
scroll to position [209, 0]
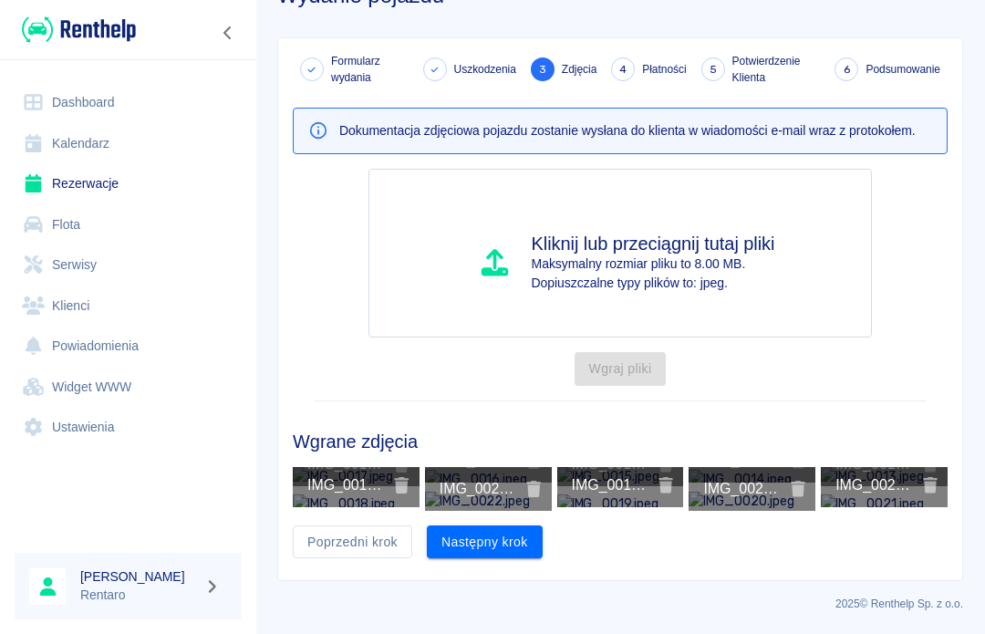
click at [516, 541] on button "Następny krok" at bounding box center [485, 543] width 116 height 34
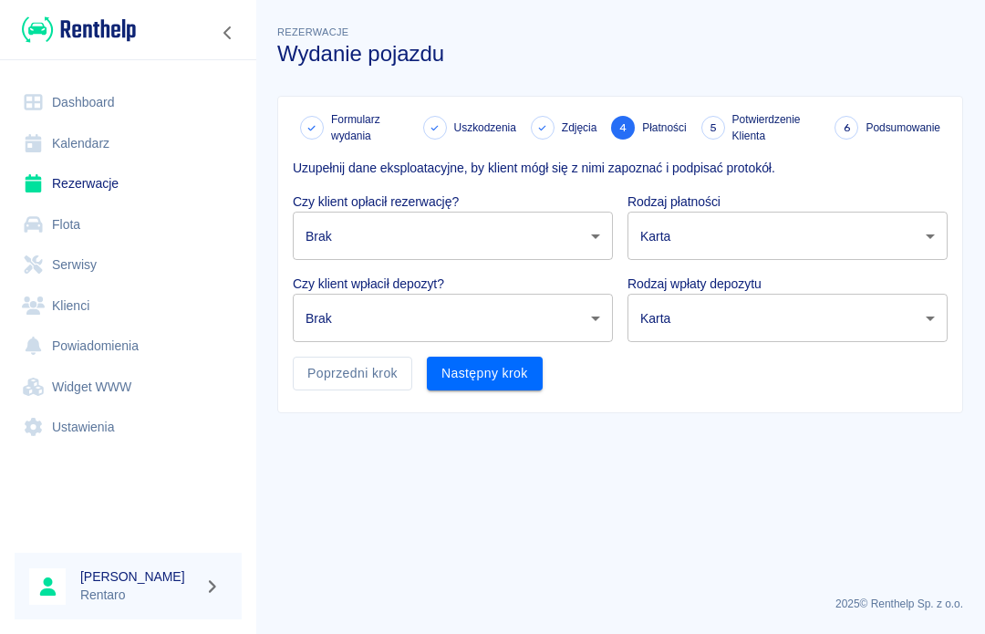
scroll to position [0, 0]
click at [516, 239] on body "Używamy plików Cookies, by zapewnić Ci najlepsze możliwe doświadczenie. Aby dow…" at bounding box center [492, 317] width 985 height 634
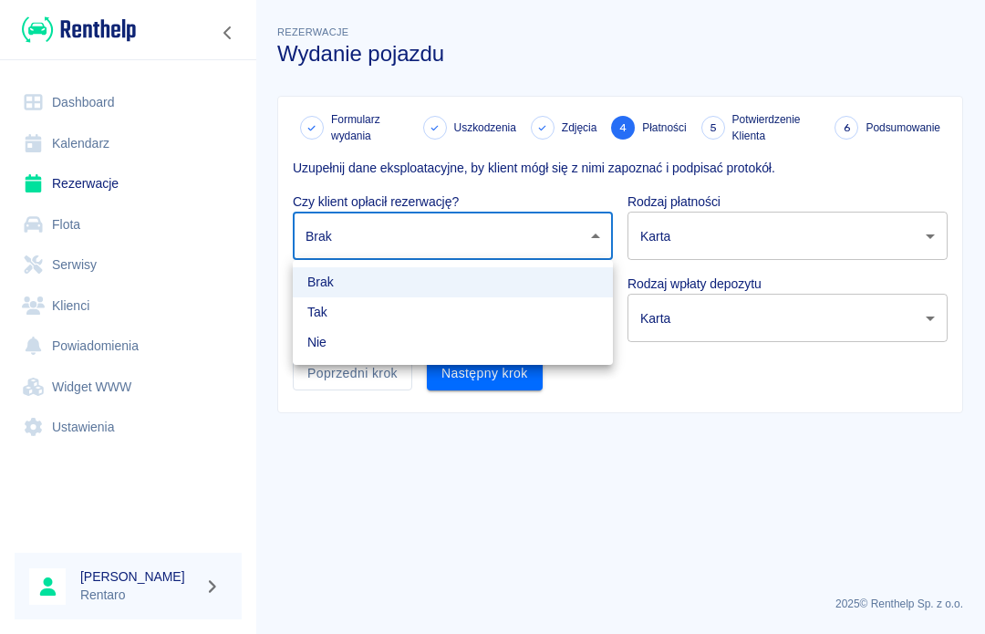
click at [458, 320] on li "Tak" at bounding box center [453, 312] width 320 height 30
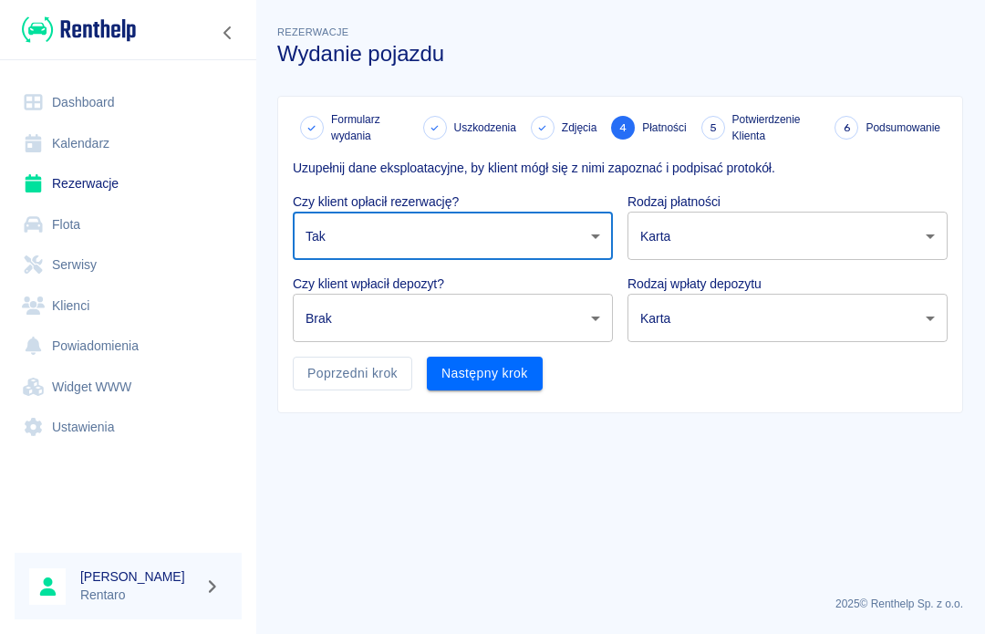
type input "true"
click at [504, 321] on body "Używamy plików Cookies, by zapewnić Ci najlepsze możliwe doświadczenie. Aby dow…" at bounding box center [492, 317] width 985 height 634
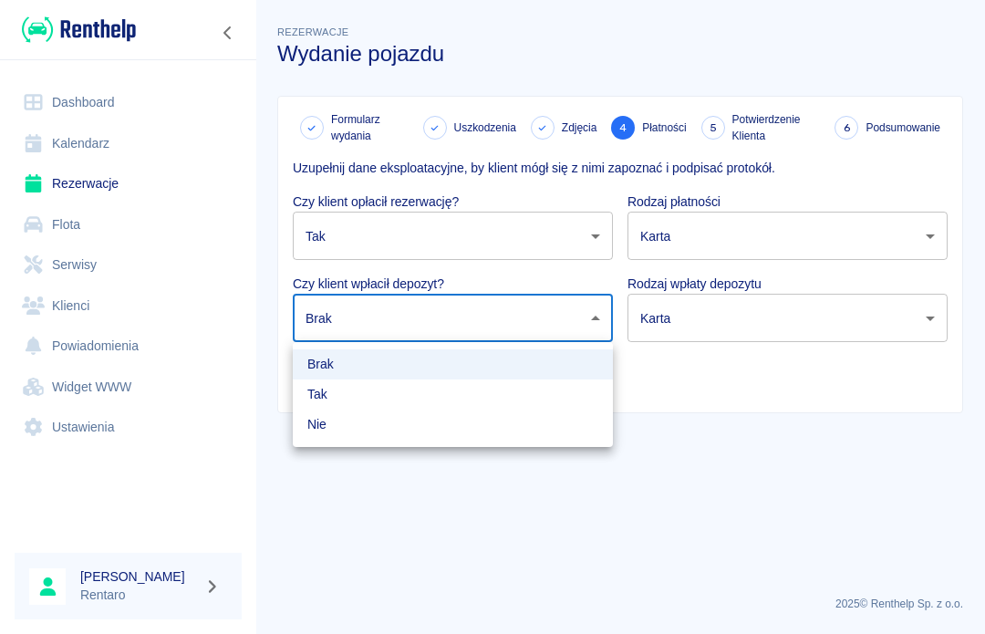
click at [476, 414] on li "Nie" at bounding box center [453, 425] width 320 height 30
type input "false"
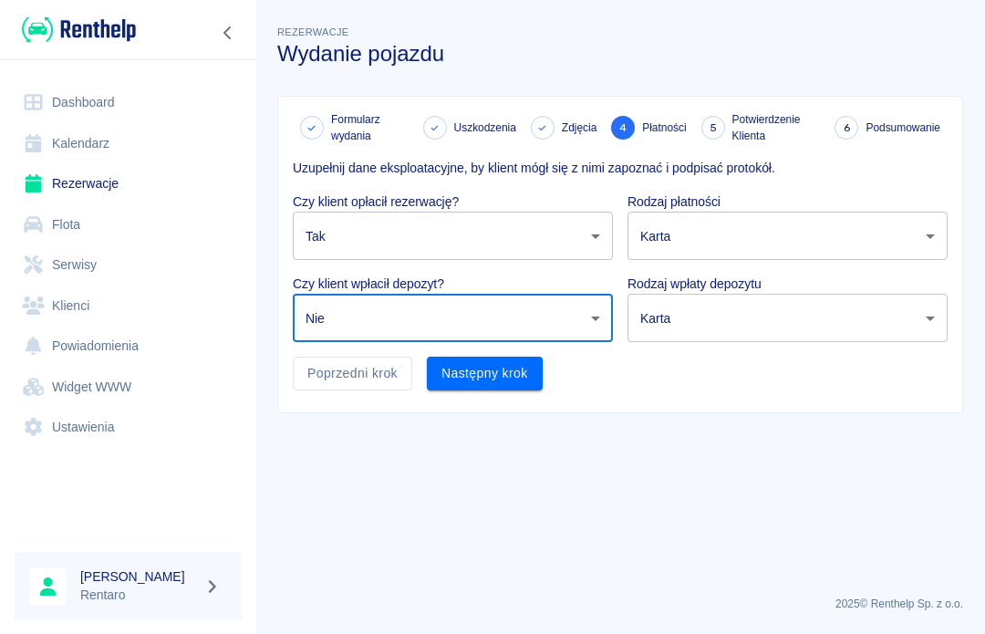
click at [738, 226] on body "Używamy plików Cookies, by zapewnić Ci najlepsze możliwe doświadczenie. Aby dow…" at bounding box center [492, 317] width 985 height 634
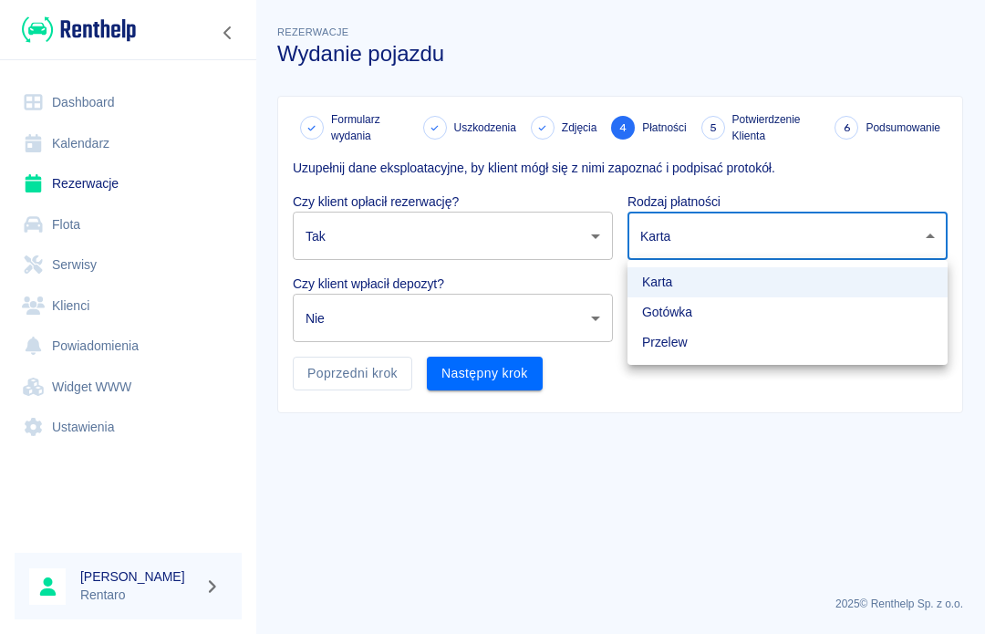
click at [738, 343] on li "Przelew" at bounding box center [788, 343] width 320 height 30
type input "bank_transfer"
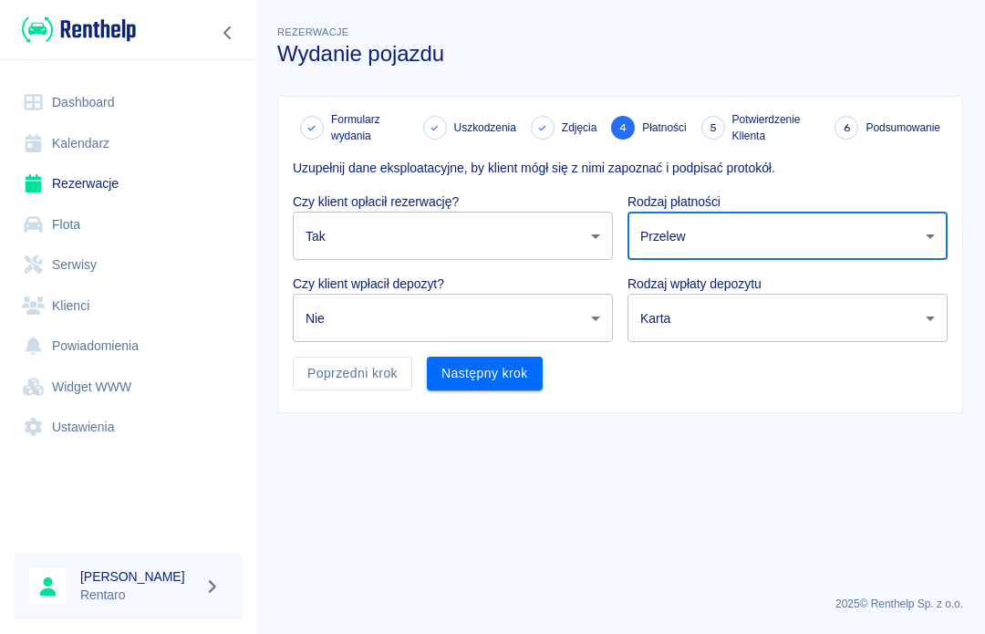
click at [514, 380] on button "Następny krok" at bounding box center [485, 374] width 116 height 34
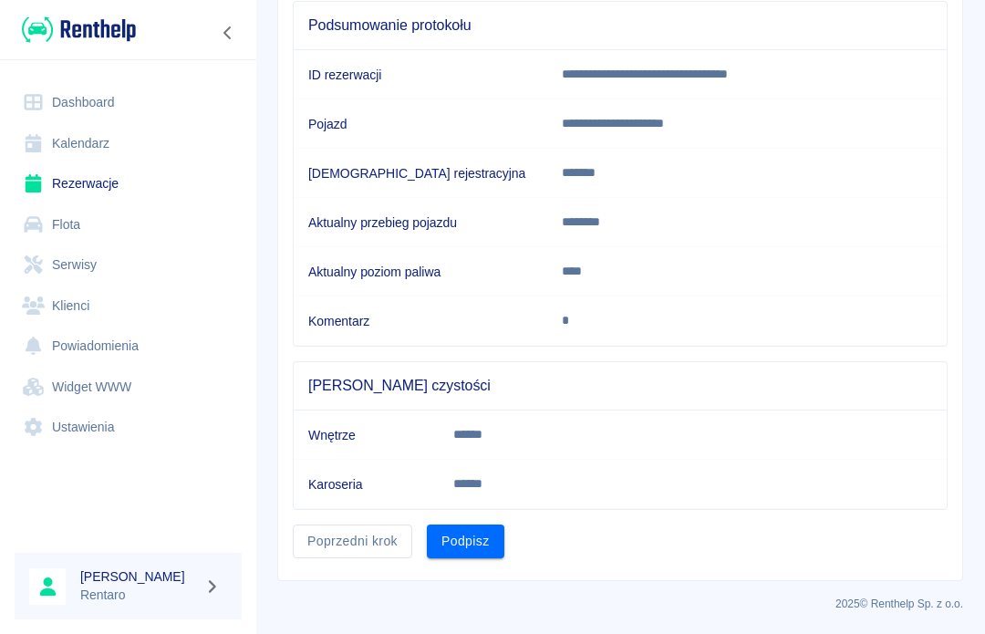
scroll to position [191, 0]
click at [476, 544] on button "Podpisz" at bounding box center [466, 543] width 78 height 34
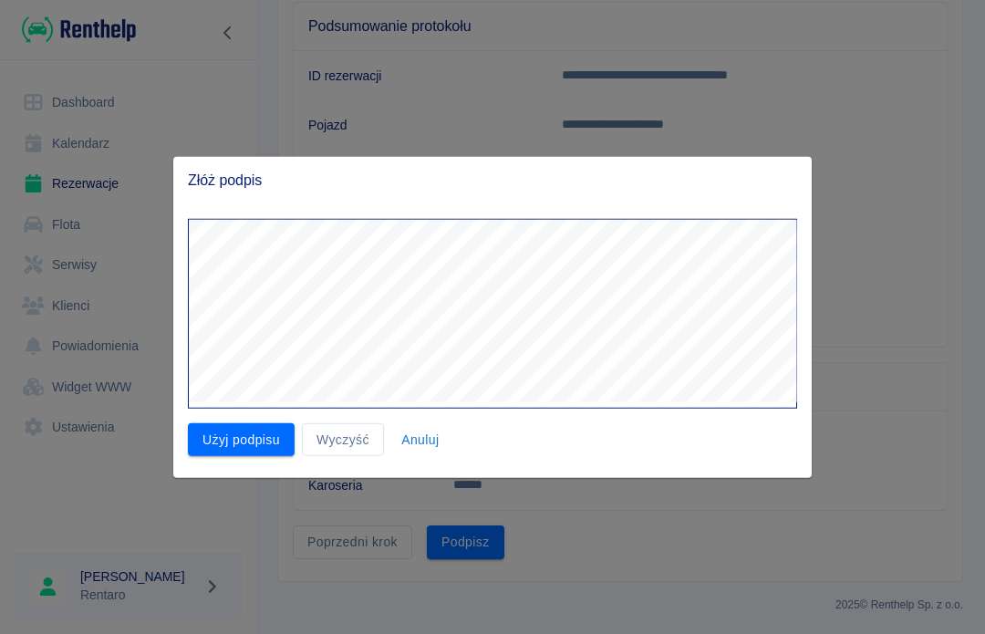
click at [263, 442] on button "Użyj podpisu" at bounding box center [241, 439] width 107 height 34
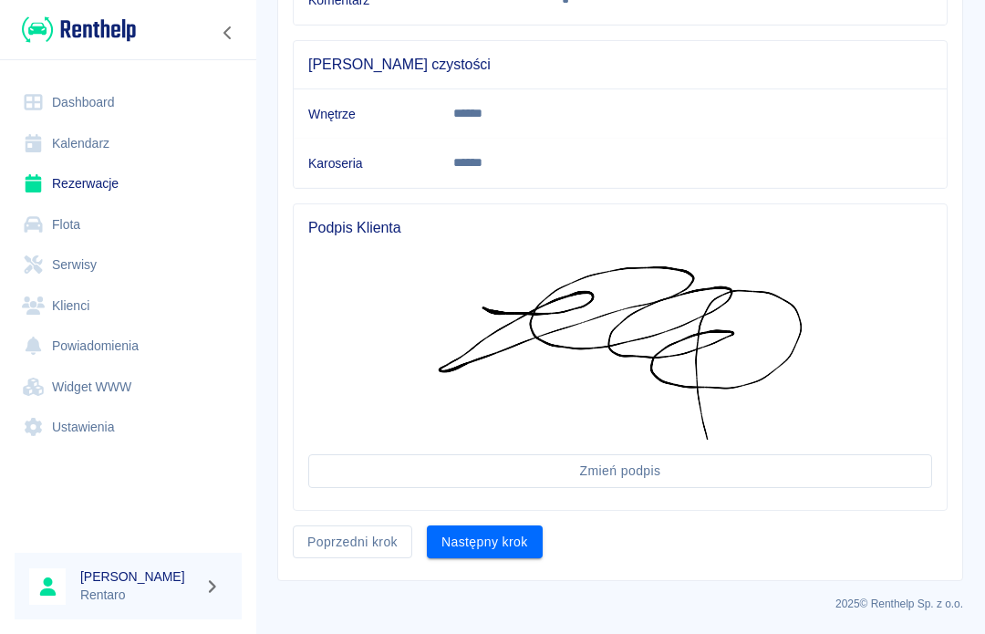
scroll to position [512, 0]
click at [524, 543] on button "Następny krok" at bounding box center [485, 543] width 116 height 34
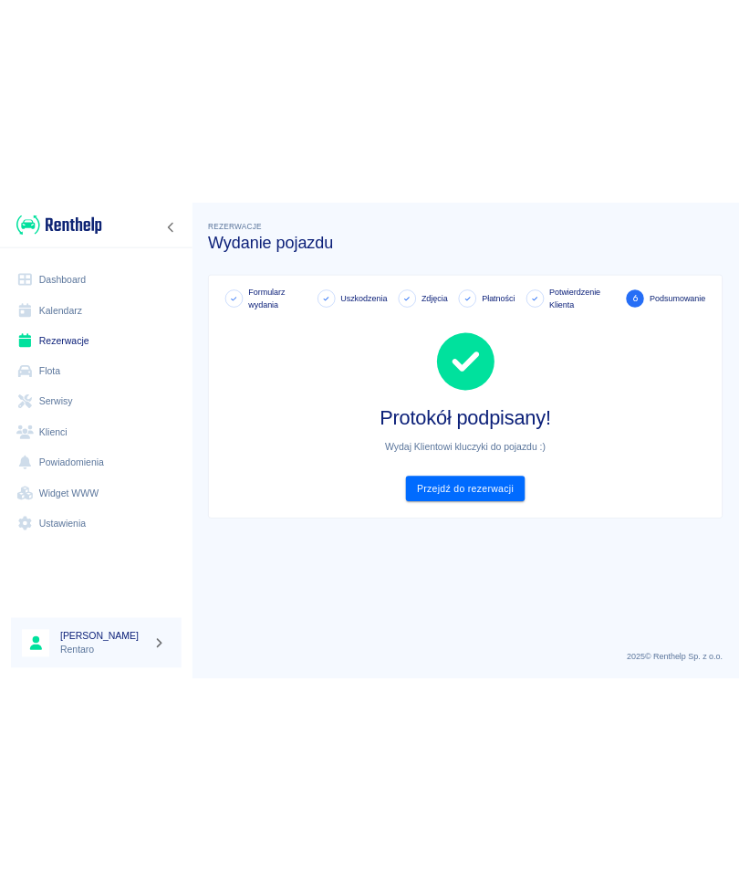
scroll to position [0, 0]
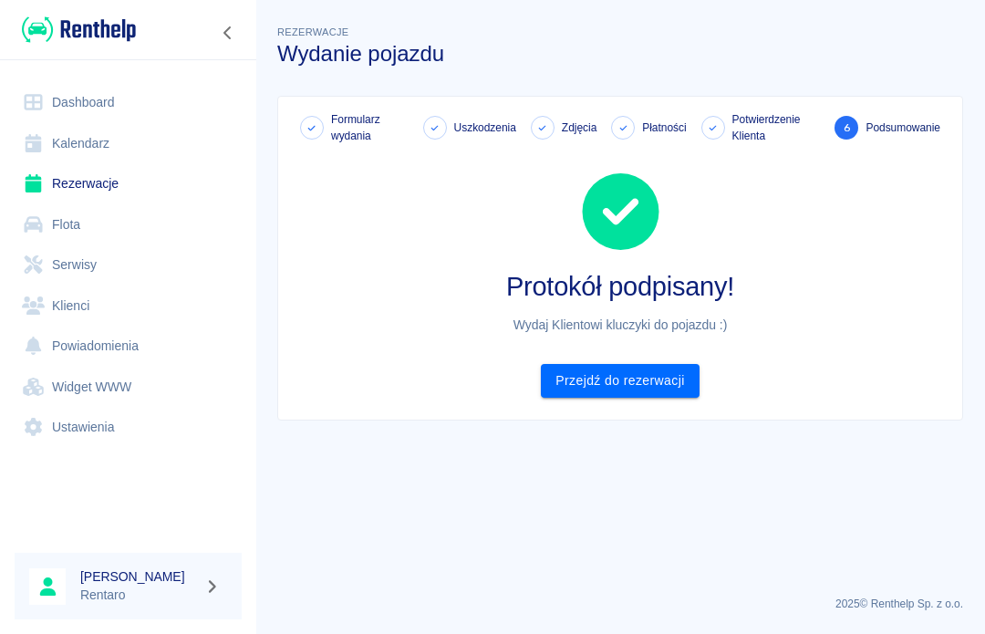
click at [664, 394] on link "Przejdź do rezerwacji" at bounding box center [620, 381] width 158 height 34
